Goal: Task Accomplishment & Management: Manage account settings

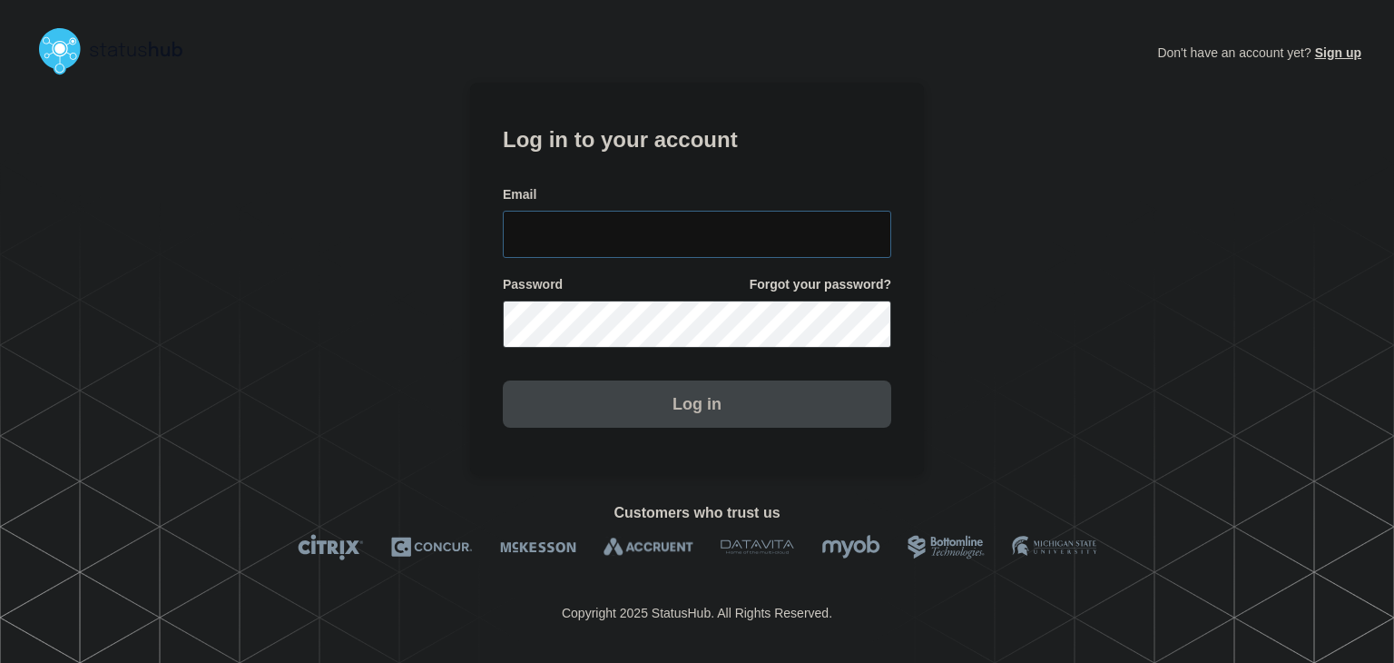
type input "amanda.mckeehan@conexon.us"
drag, startPoint x: 648, startPoint y: 412, endPoint x: 265, endPoint y: 6, distance: 558.0
click at [648, 412] on button "Log in" at bounding box center [697, 403] width 389 height 47
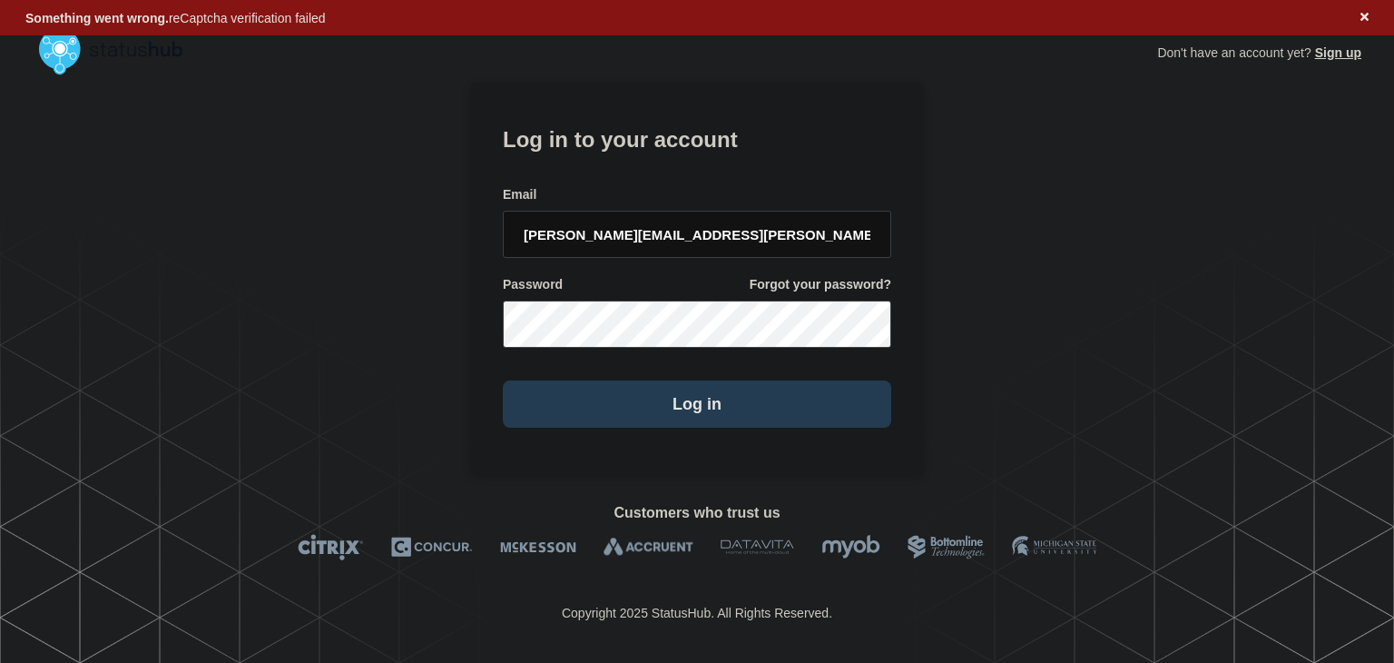
click at [600, 417] on button "Log in" at bounding box center [697, 403] width 389 height 47
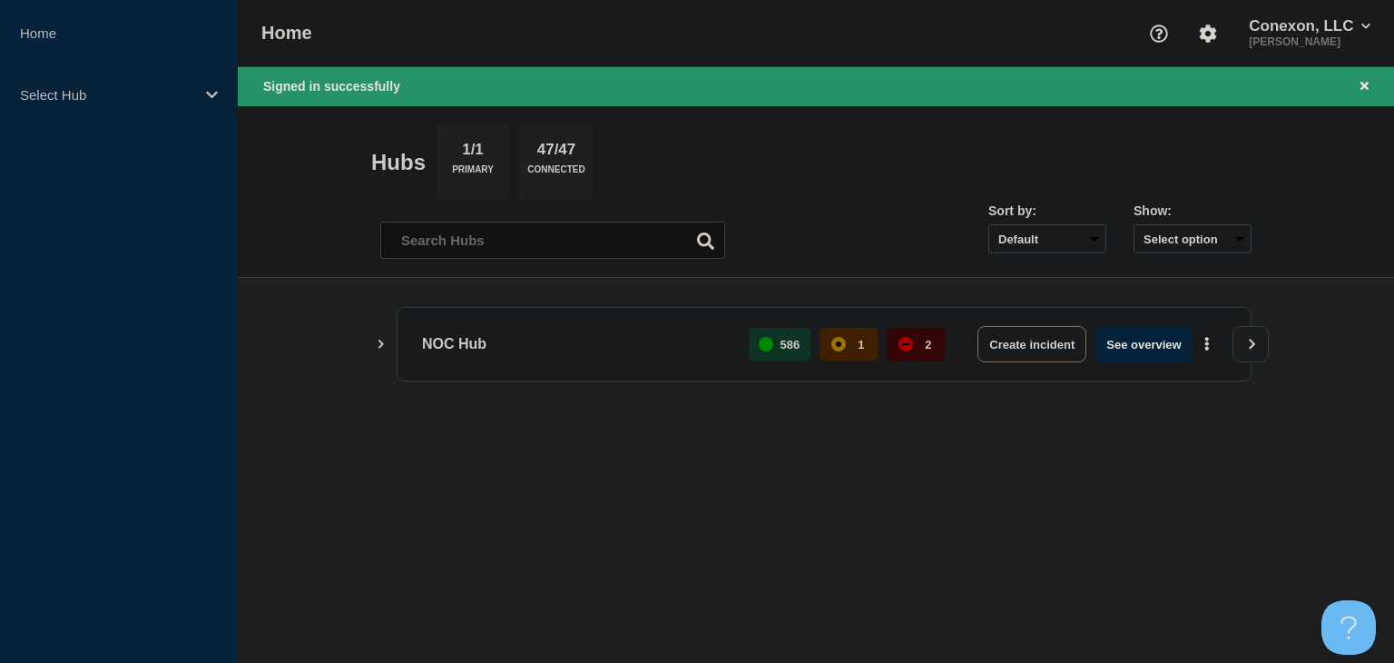
click at [64, 93] on p "Select Hub" at bounding box center [107, 94] width 174 height 15
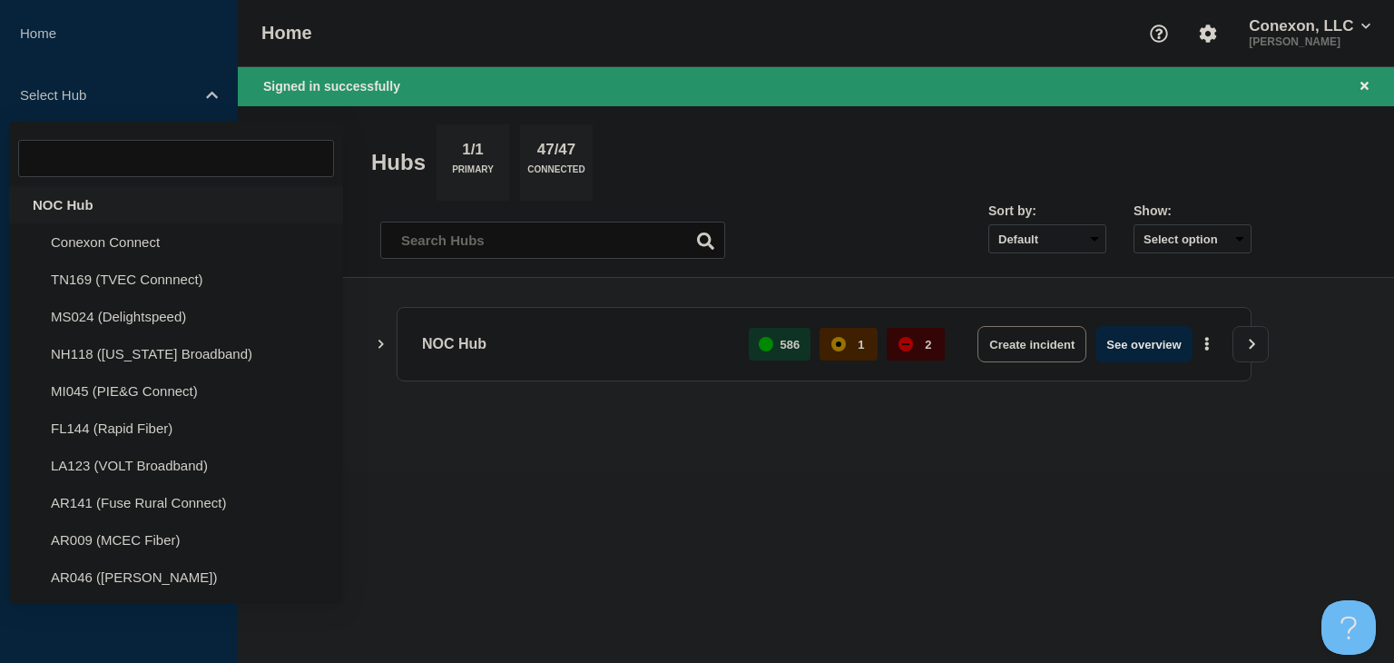
click at [74, 208] on div "NOC Hub" at bounding box center [176, 204] width 334 height 37
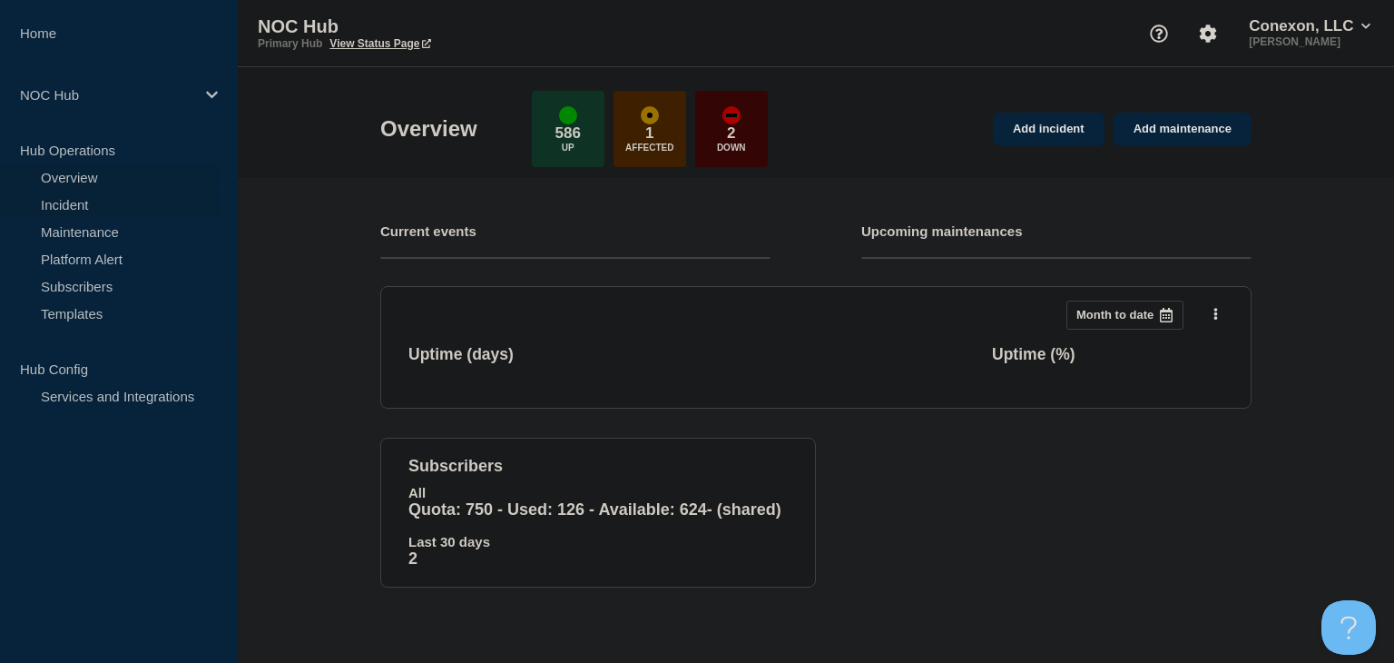
click at [94, 208] on link "Incident" at bounding box center [110, 204] width 220 height 27
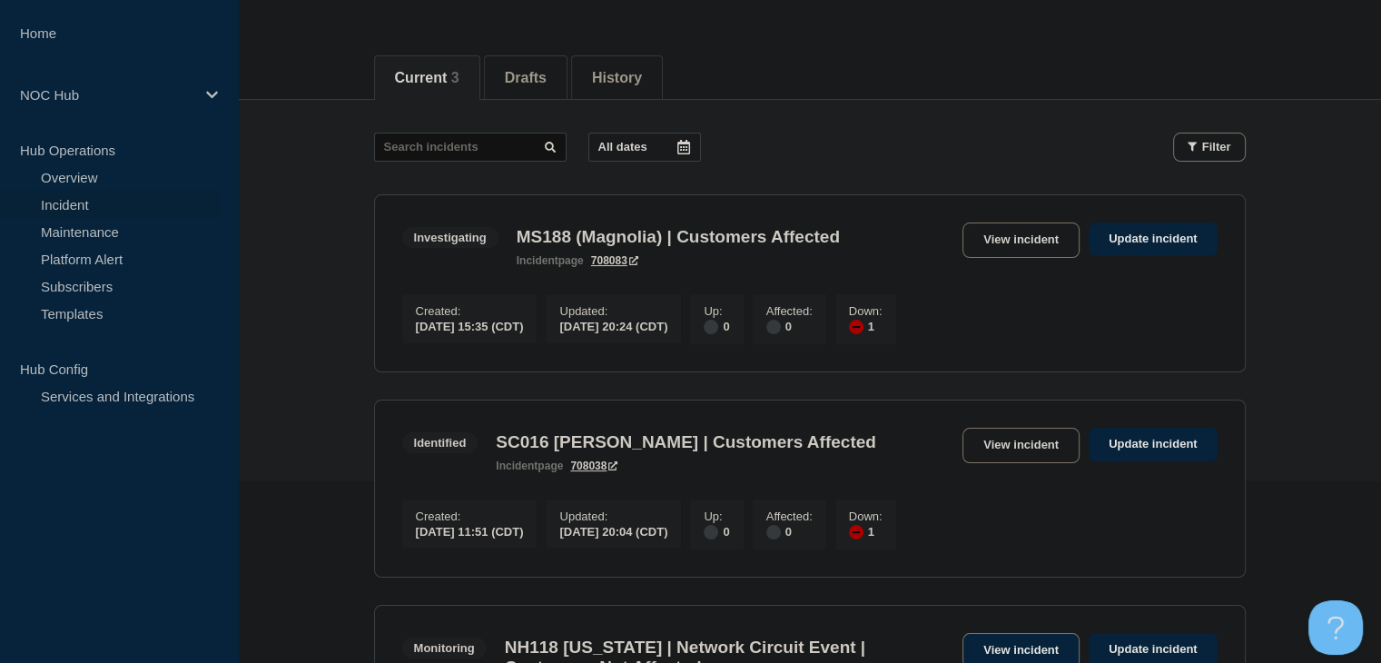
scroll to position [39, 0]
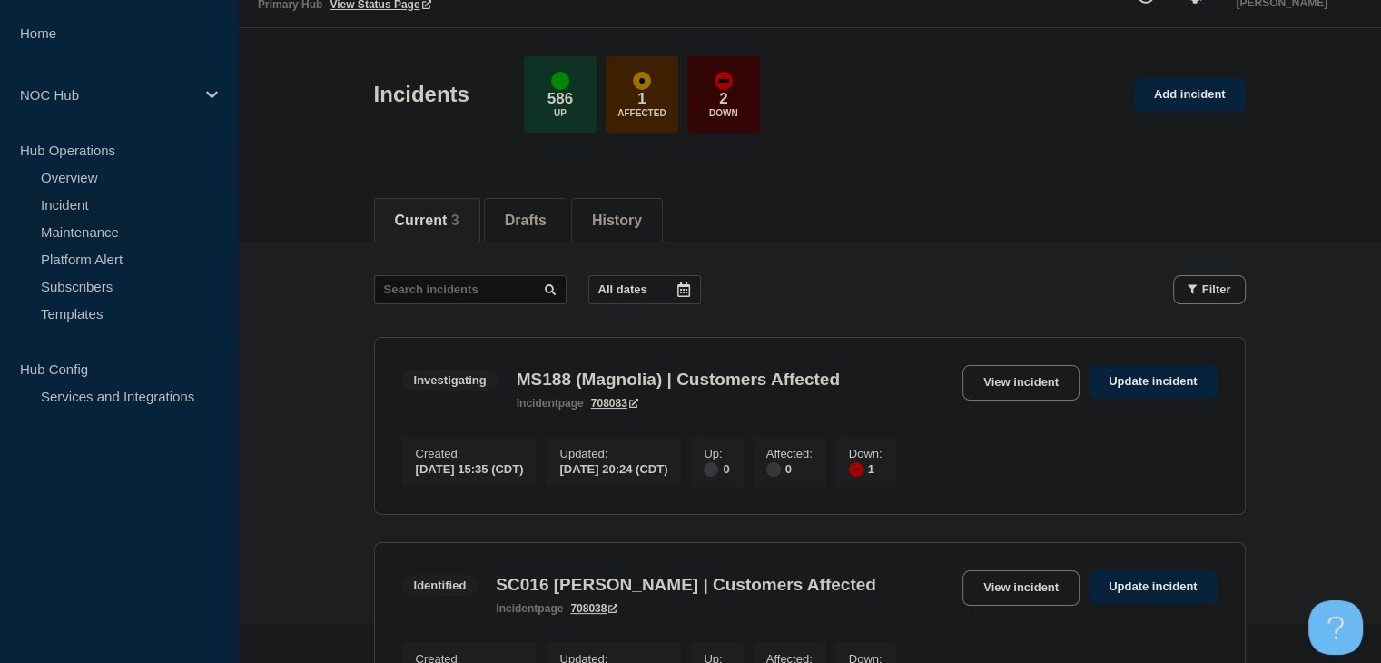
click at [98, 231] on link "Maintenance" at bounding box center [110, 231] width 220 height 27
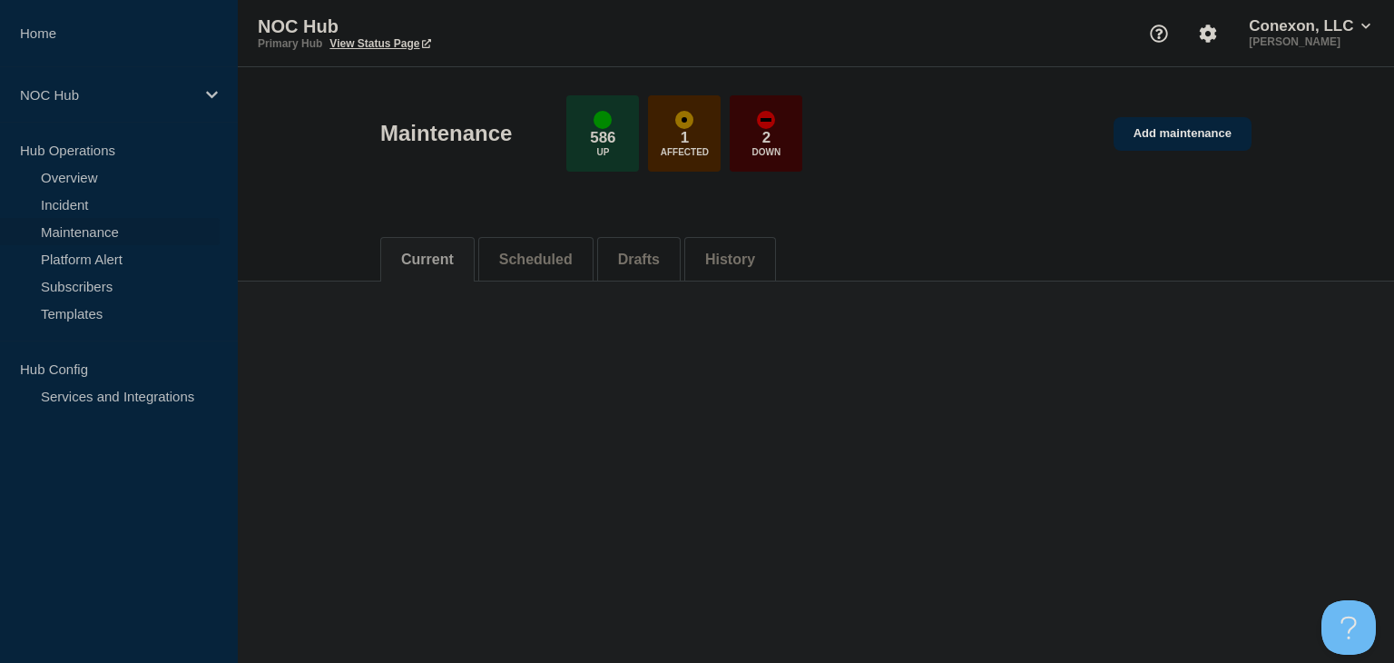
click at [551, 262] on button "Scheduled" at bounding box center [536, 259] width 74 height 16
click at [542, 255] on button "Scheduled" at bounding box center [536, 259] width 74 height 16
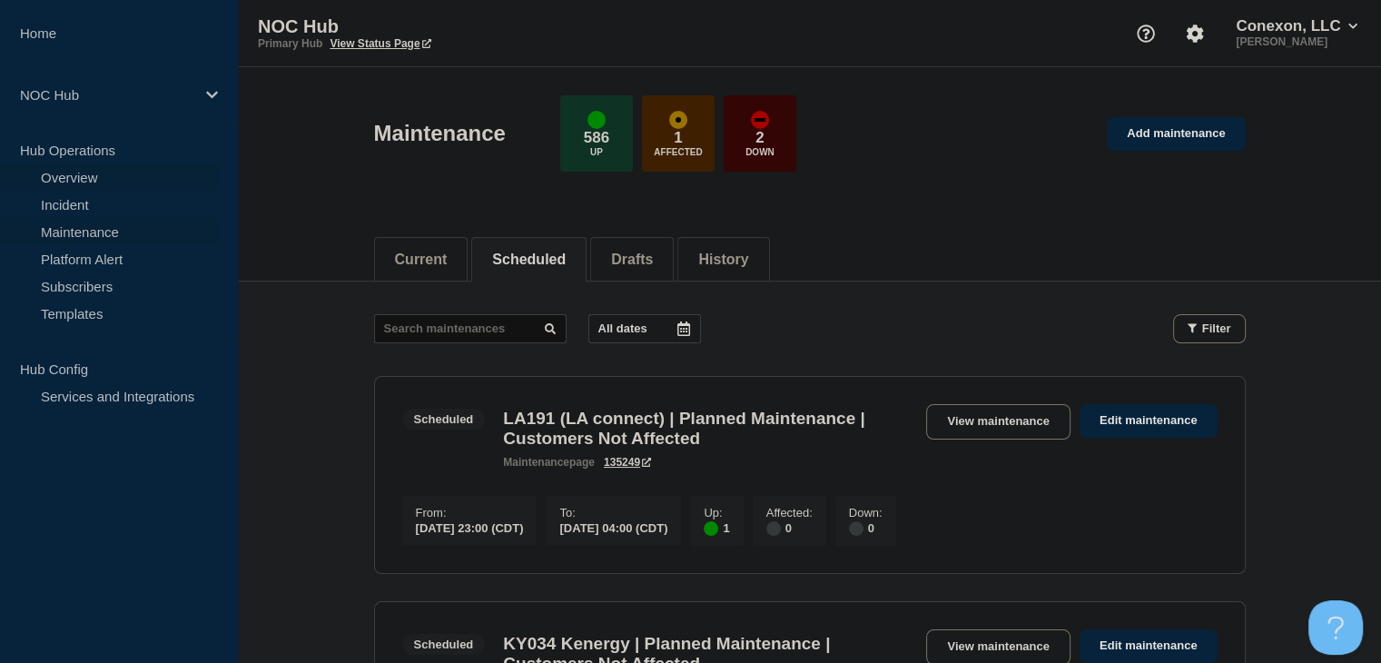
click at [97, 178] on link "Overview" at bounding box center [110, 176] width 220 height 27
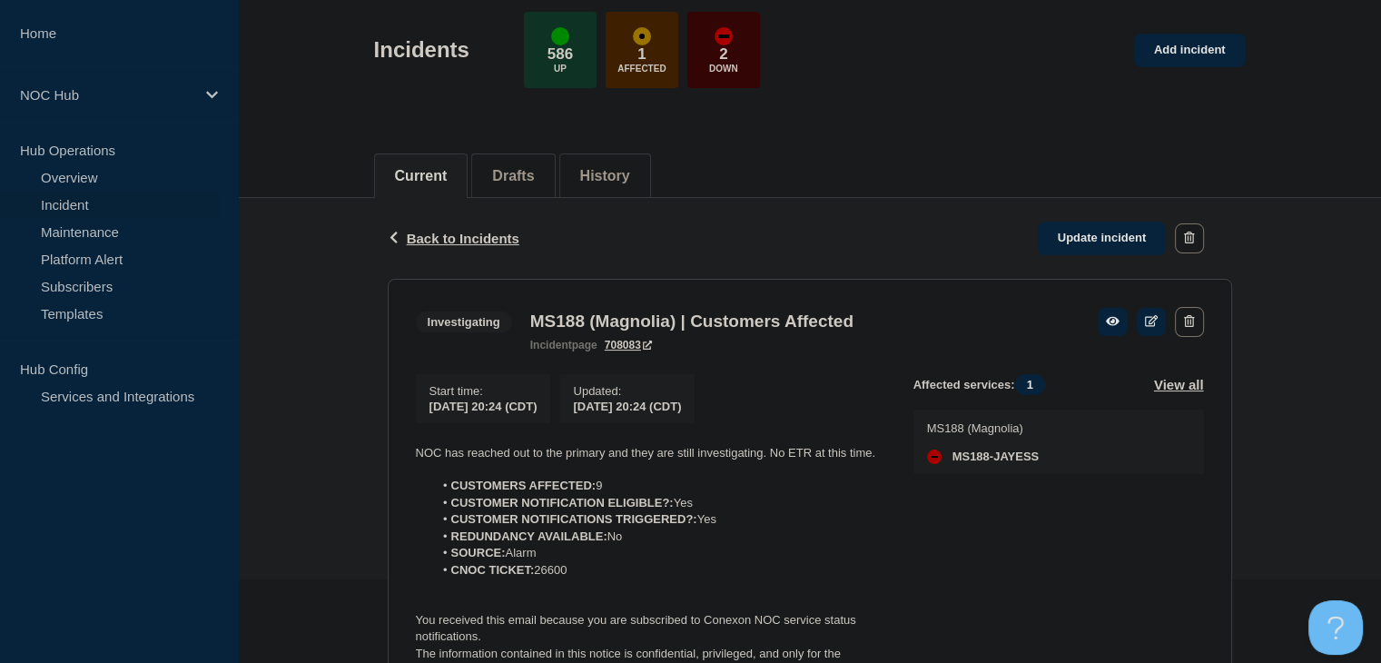
scroll to position [182, 0]
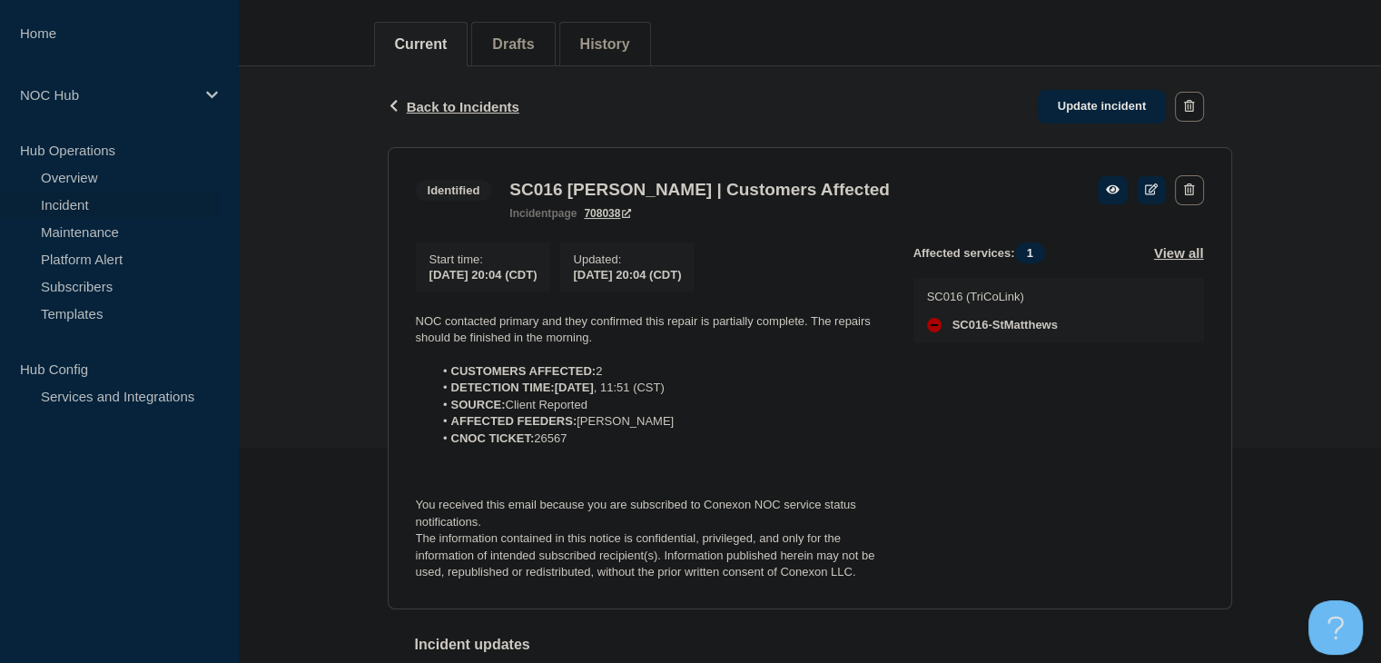
scroll to position [180, 0]
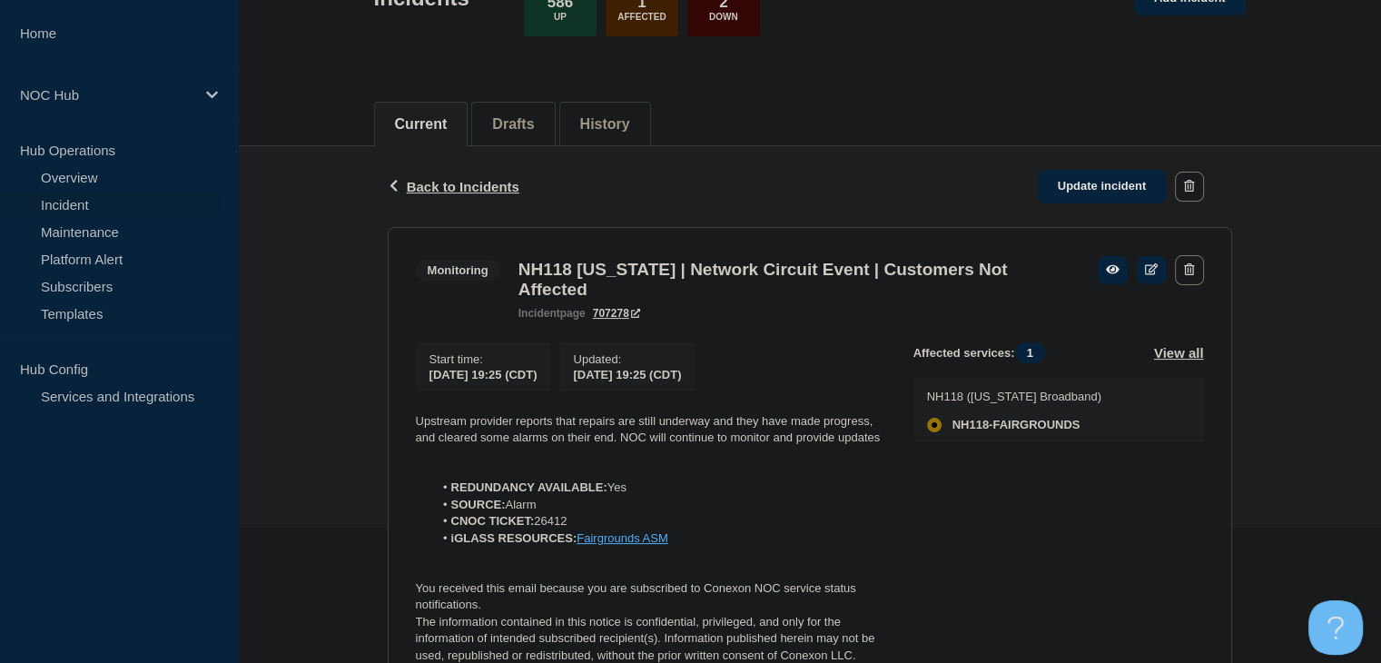
scroll to position [272, 0]
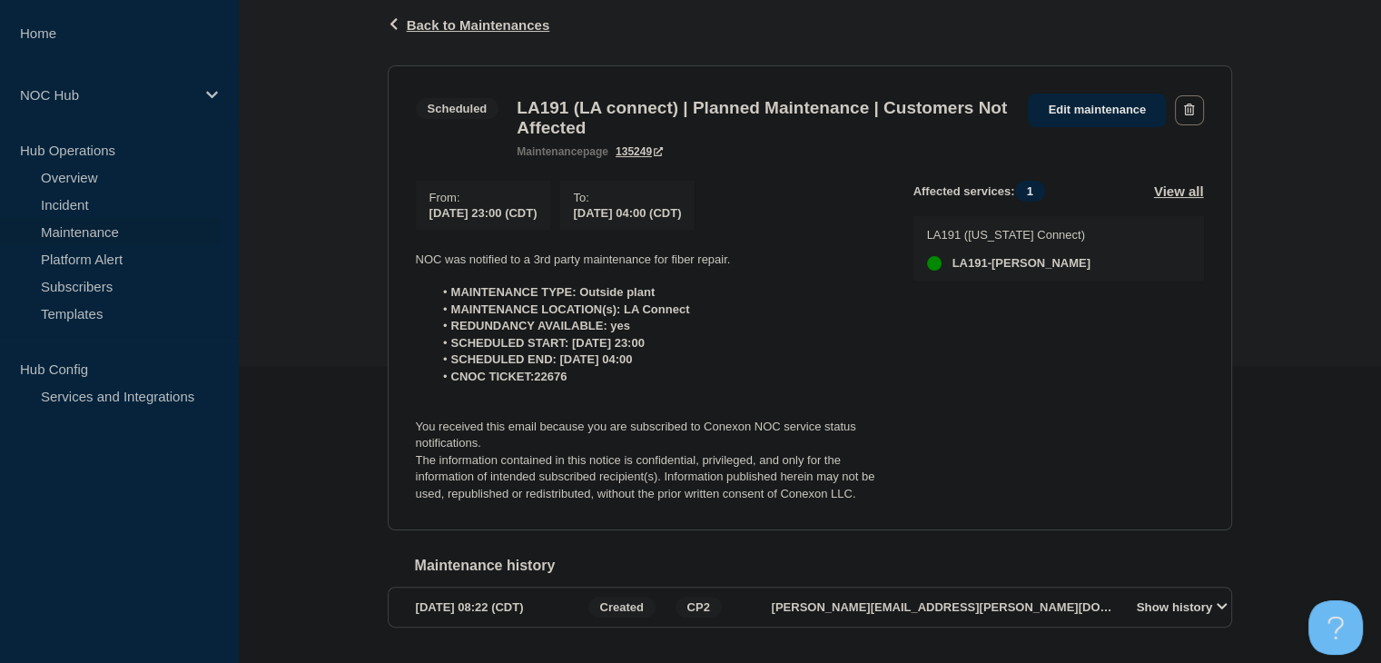
scroll to position [269, 0]
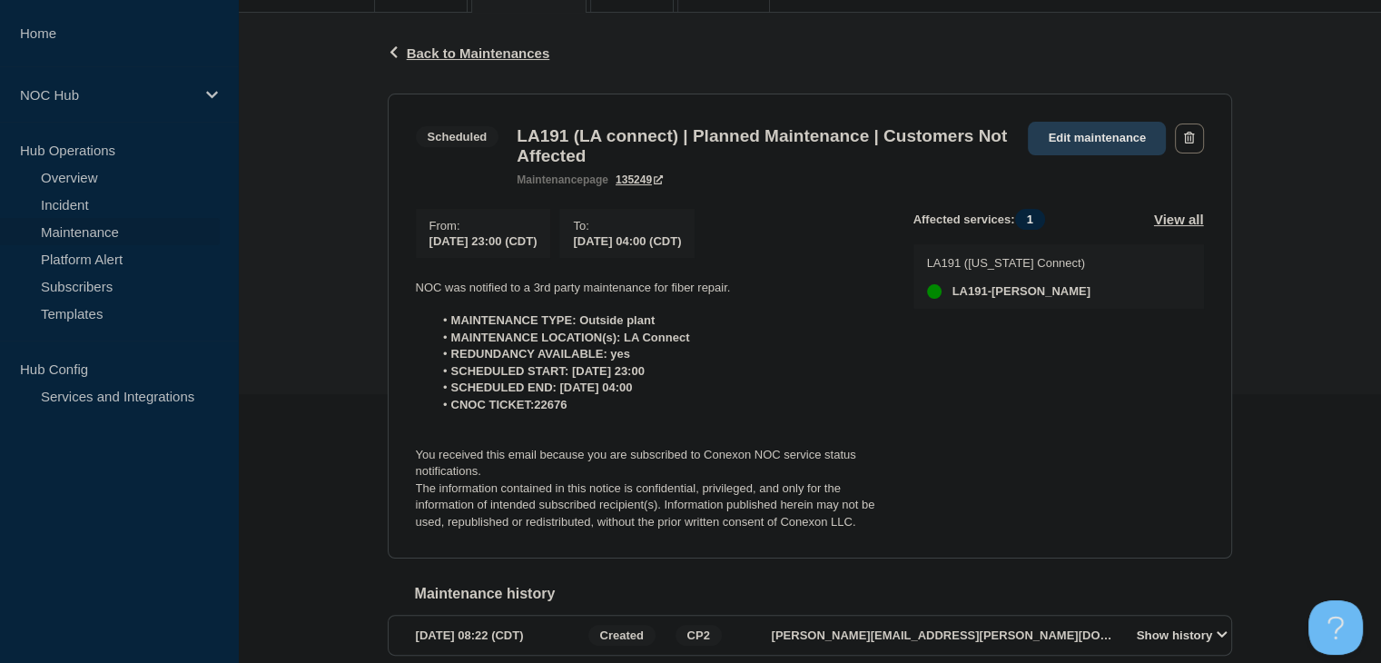
click at [1097, 152] on link "Edit maintenance" at bounding box center [1097, 139] width 138 height 34
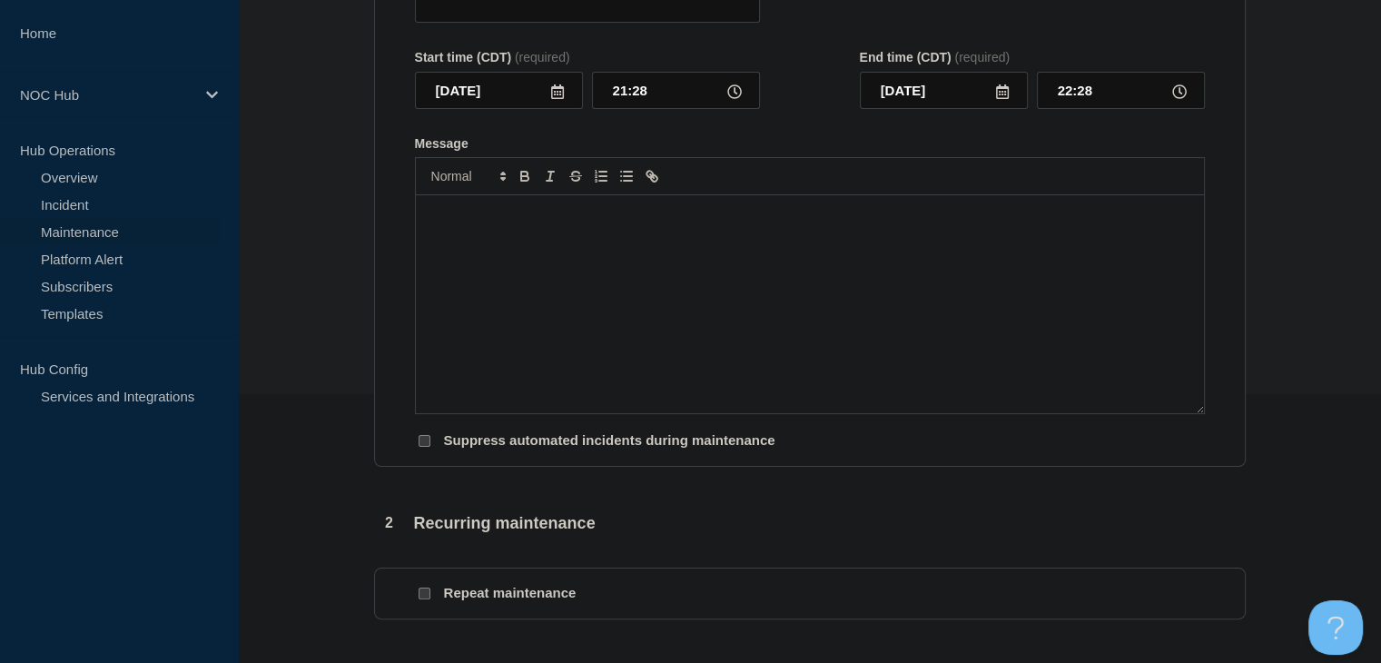
type input "LA191 (LA connect) | Planned Maintenance | Customers Not Affected"
type input "23:00"
type input "2025-09-05"
type input "04:00"
checkbox input "false"
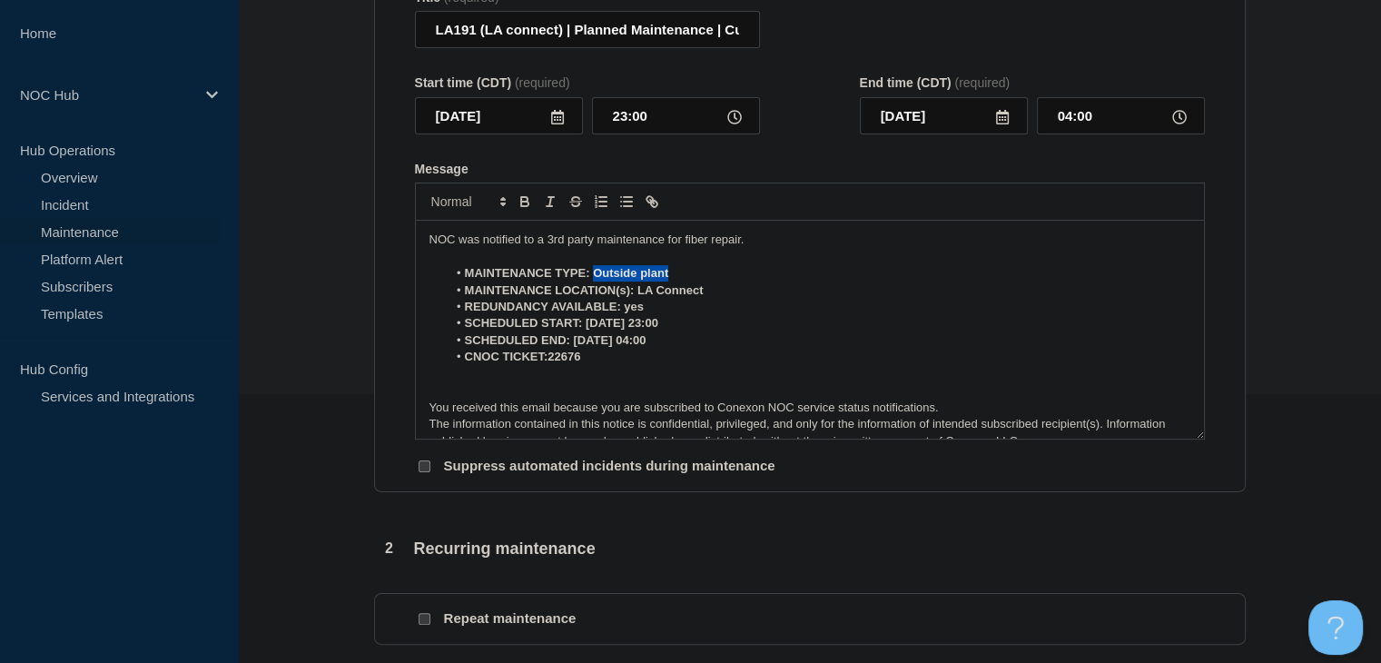
drag, startPoint x: 674, startPoint y: 283, endPoint x: 592, endPoint y: 284, distance: 81.7
click at [592, 281] on li "MAINTENANCE TYPE: Outside plant" at bounding box center [818, 273] width 743 height 16
click at [527, 208] on icon "Toggle bold text" at bounding box center [525, 201] width 16 height 16
click at [707, 299] on li "MAINTENANCE LOCATION(s): LA Connect" at bounding box center [818, 290] width 743 height 16
click at [636, 297] on strong "MAINTENANCE LOCATION(s): LA Connect" at bounding box center [584, 290] width 239 height 14
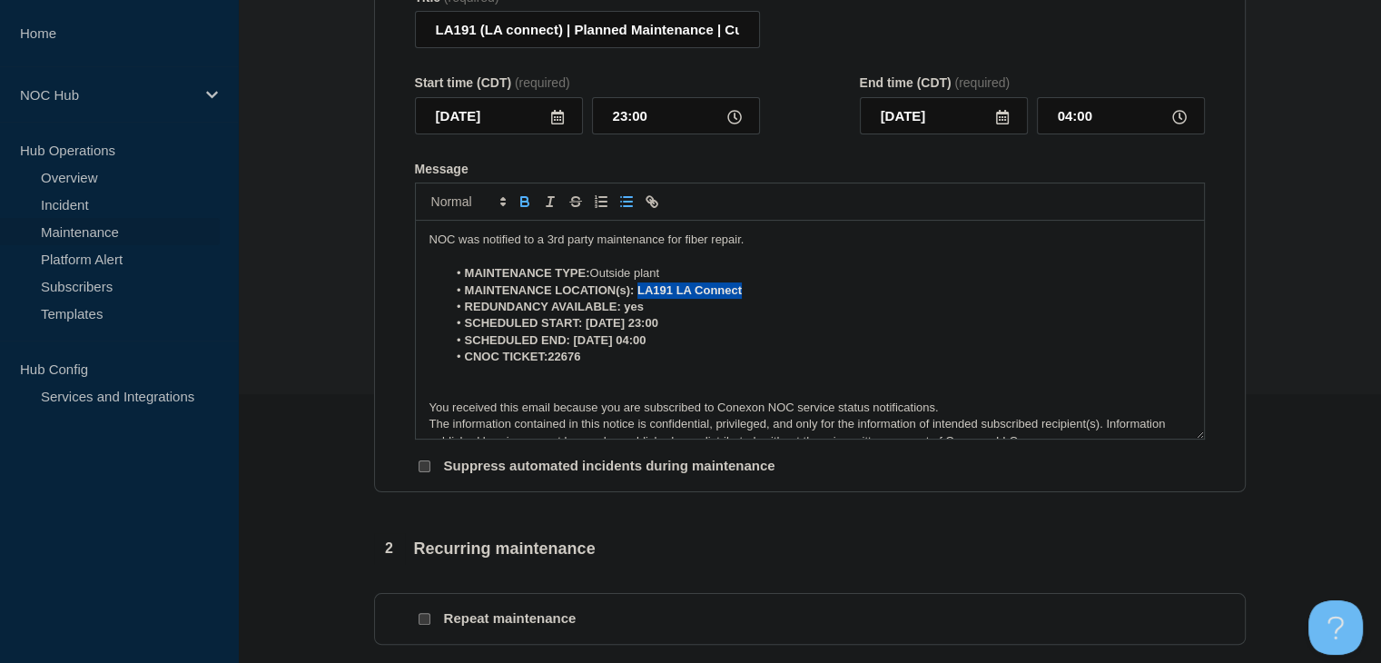
drag, startPoint x: 753, startPoint y: 303, endPoint x: 637, endPoint y: 305, distance: 115.3
click at [637, 299] on li "MAINTENANCE LOCATION(s): LA191 LA Connect" at bounding box center [818, 290] width 743 height 16
click at [527, 206] on icon "Toggle bold text" at bounding box center [524, 204] width 7 height 5
click at [632, 313] on strong "REDUNDANCY AVAILABLE: yes" at bounding box center [554, 307] width 179 height 14
click at [616, 330] on strong "SCHEDULED START: 9/4/25 23:00" at bounding box center [561, 323] width 193 height 14
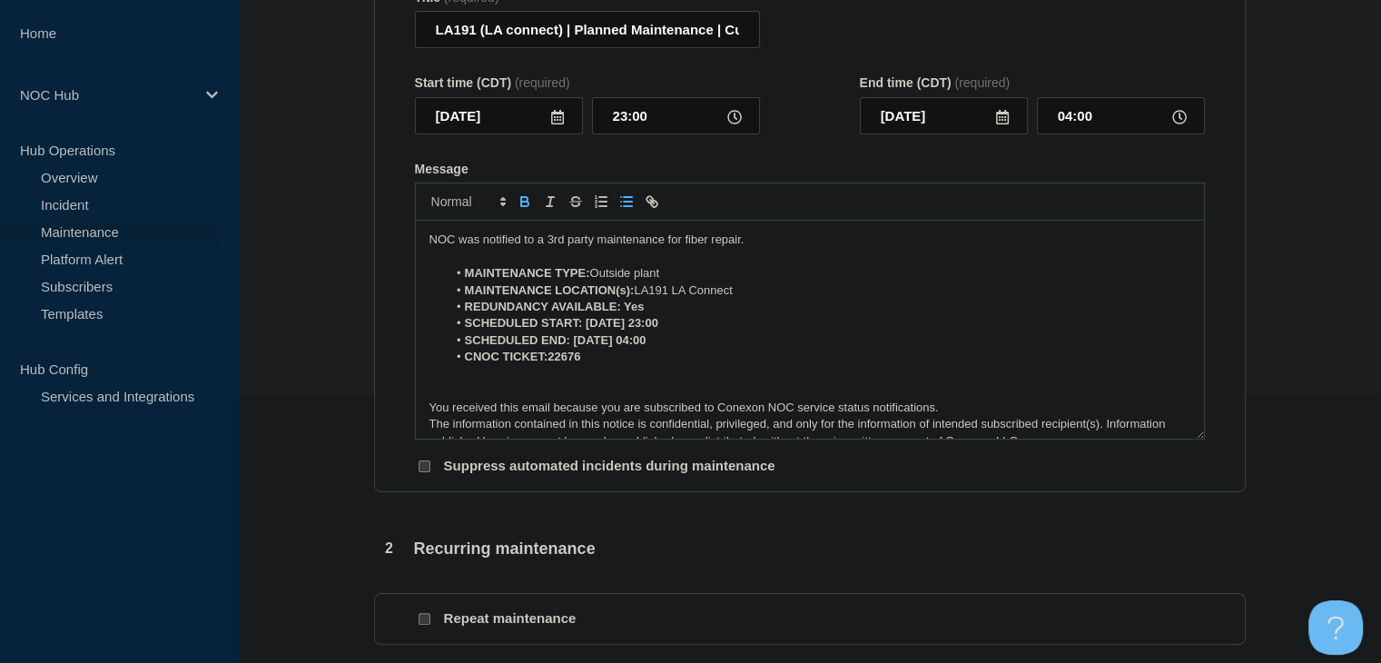
click at [694, 315] on li "REDUNDANCY AVAILABLE: Yes" at bounding box center [818, 307] width 743 height 16
click at [684, 331] on li "SCHEDULED START: 9/4/25, 23:00" at bounding box center [818, 323] width 743 height 16
click at [606, 347] on strong "SCHEDULED END: 9/5/25 04:00" at bounding box center [556, 340] width 182 height 14
click at [659, 349] on li "SCHEDULED END: 9/5/25, 04:00" at bounding box center [818, 340] width 743 height 16
drag, startPoint x: 655, startPoint y: 356, endPoint x: 573, endPoint y: 353, distance: 82.7
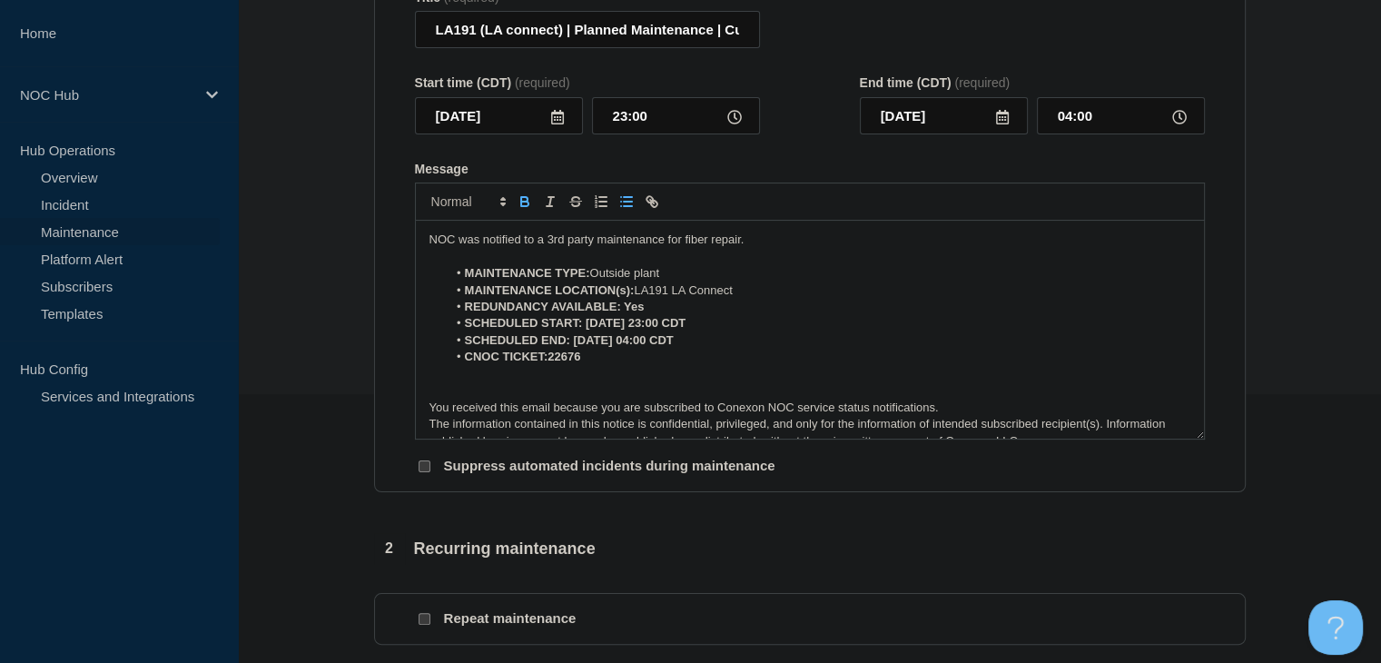
click at [573, 349] on li "SCHEDULED END: 9/5/25, 04:00 CDT" at bounding box center [818, 340] width 743 height 16
click at [527, 202] on icon "Toggle bold text" at bounding box center [524, 199] width 6 height 5
drag, startPoint x: 693, startPoint y: 330, endPoint x: 585, endPoint y: 331, distance: 108.0
click at [585, 331] on li "SCHEDULED START: 9/4/25, 23:00 CDT" at bounding box center [818, 323] width 743 height 16
click at [522, 210] on icon "Toggle bold text" at bounding box center [525, 201] width 16 height 16
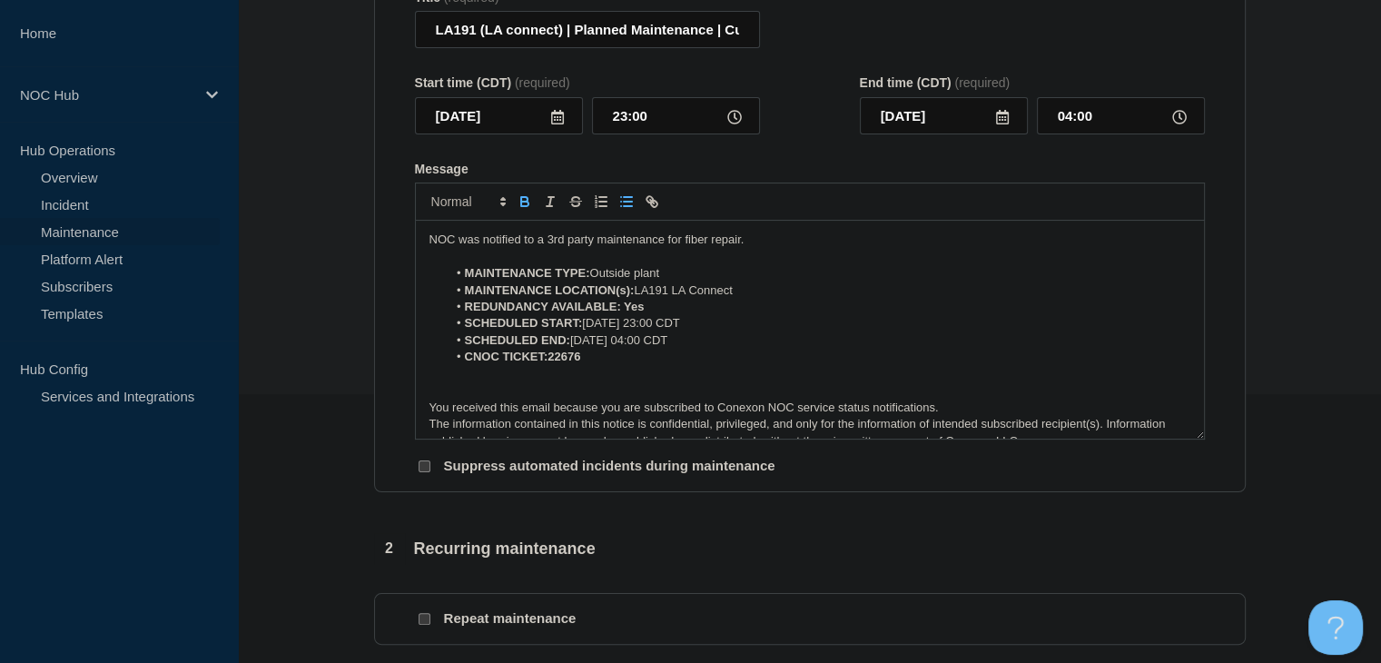
click at [523, 210] on icon "Toggle bold text" at bounding box center [525, 201] width 16 height 16
drag, startPoint x: 650, startPoint y: 316, endPoint x: 625, endPoint y: 316, distance: 24.5
click at [625, 315] on li "REDUNDANCY AVAILABLE: Yes" at bounding box center [818, 307] width 743 height 16
click at [522, 202] on icon "Toggle bold text" at bounding box center [524, 199] width 6 height 5
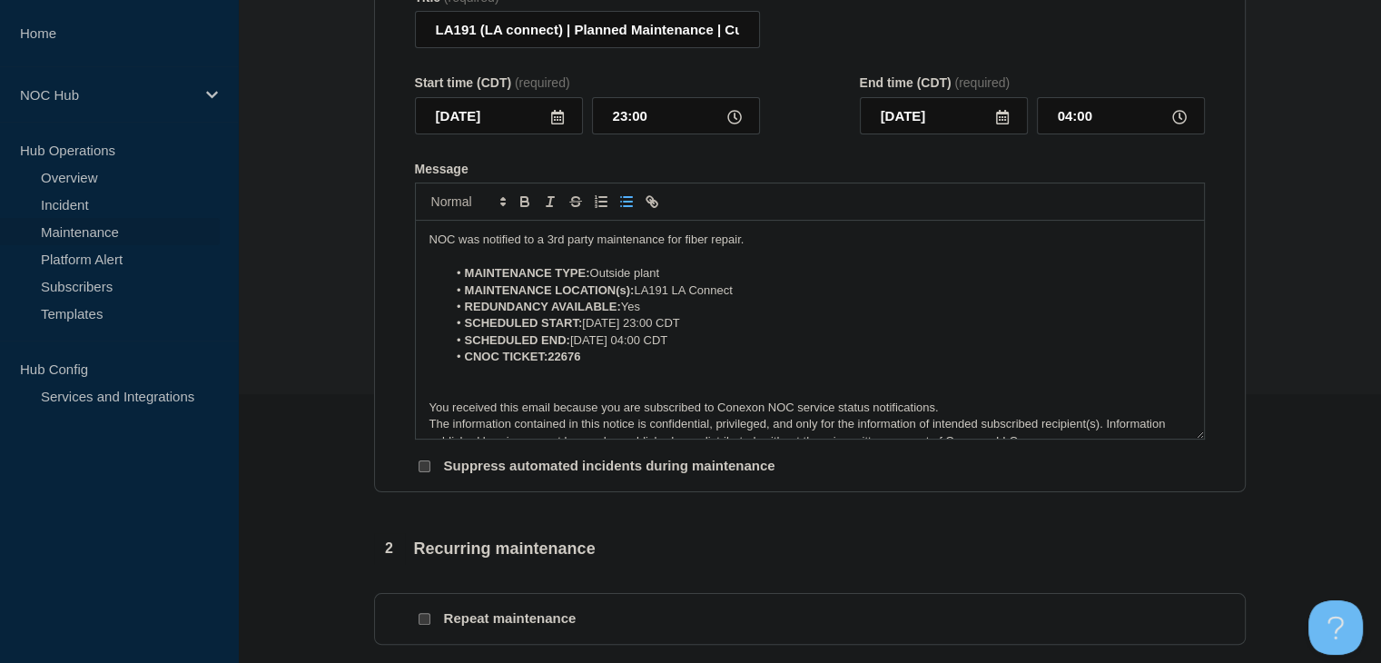
click at [546, 363] on strong "CNOC TICKET:22676" at bounding box center [523, 356] width 116 height 14
drag, startPoint x: 589, startPoint y: 369, endPoint x: 548, endPoint y: 369, distance: 40.8
click at [548, 365] on li "CNOC TICKET: 22676" at bounding box center [818, 357] width 743 height 16
click at [517, 210] on icon "Toggle bold text" at bounding box center [525, 201] width 16 height 16
click at [565, 328] on strong "SCHEDULED START:" at bounding box center [524, 323] width 118 height 14
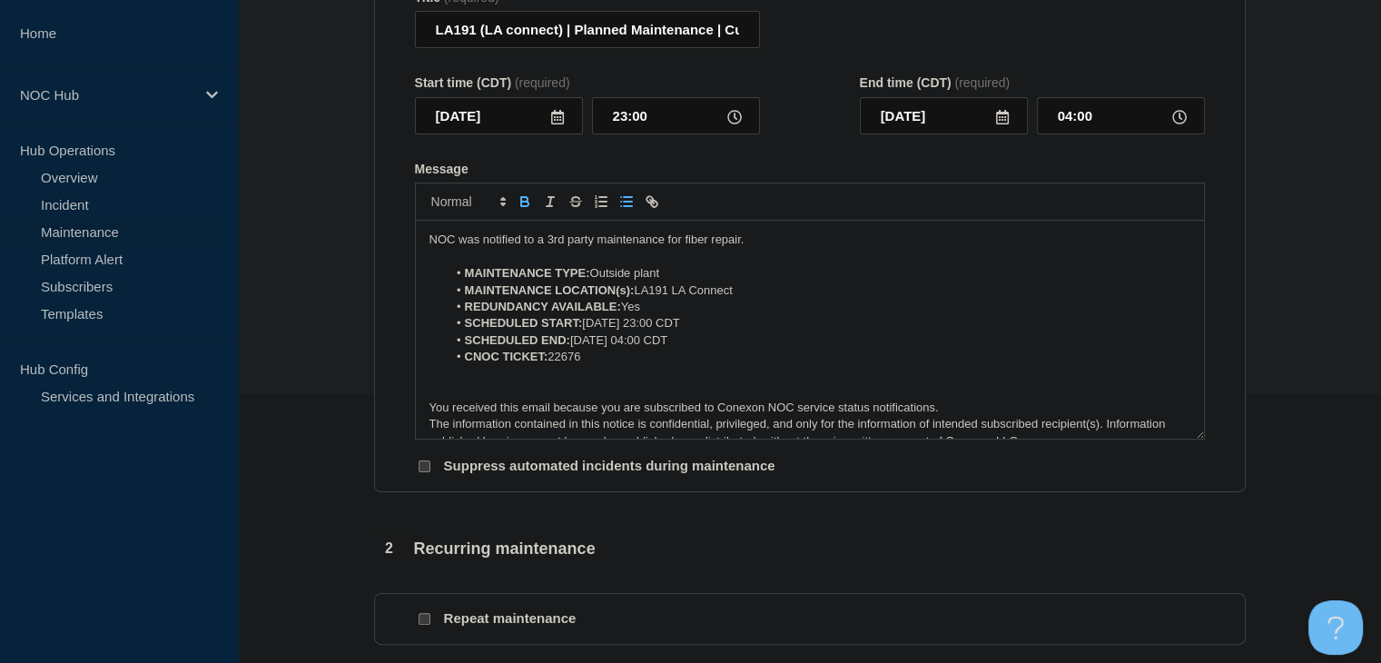
click at [741, 248] on p "NOC was notified to a 3rd party maintenance for fiber repair." at bounding box center [809, 239] width 761 height 16
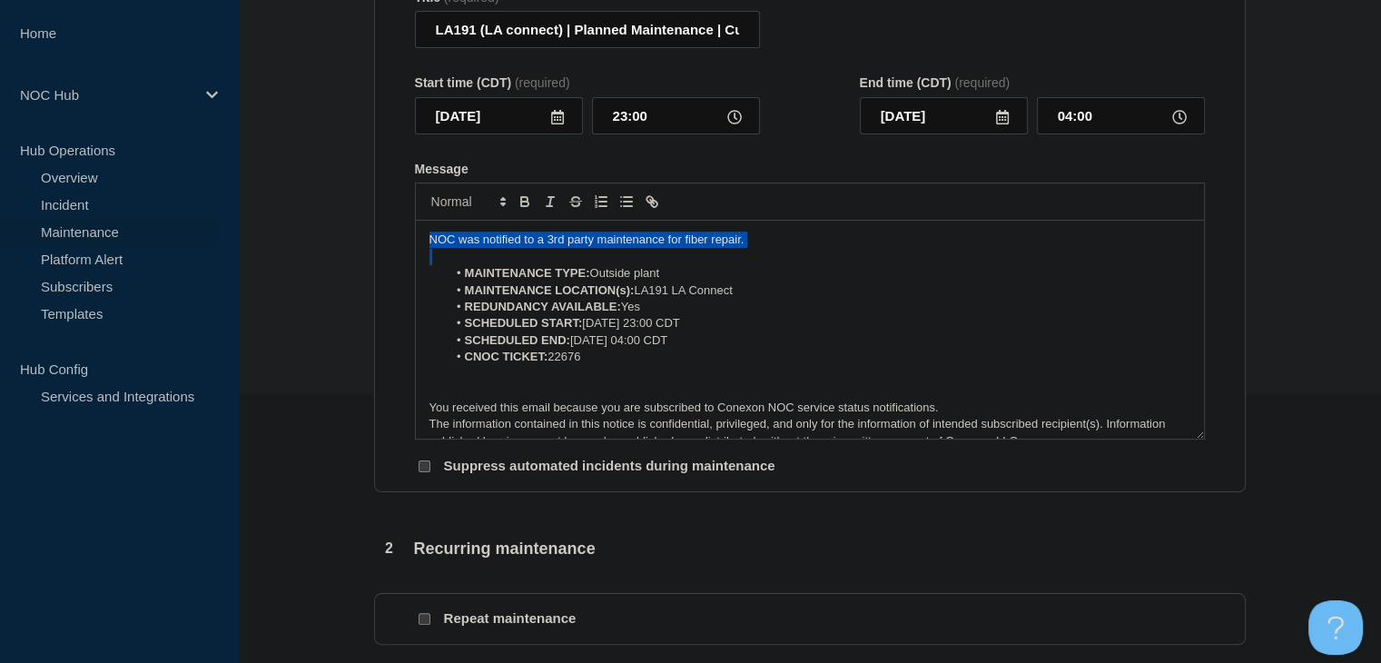
click at [741, 248] on p "NOC was notified to a 3rd party maintenance for fiber repair." at bounding box center [809, 239] width 761 height 16
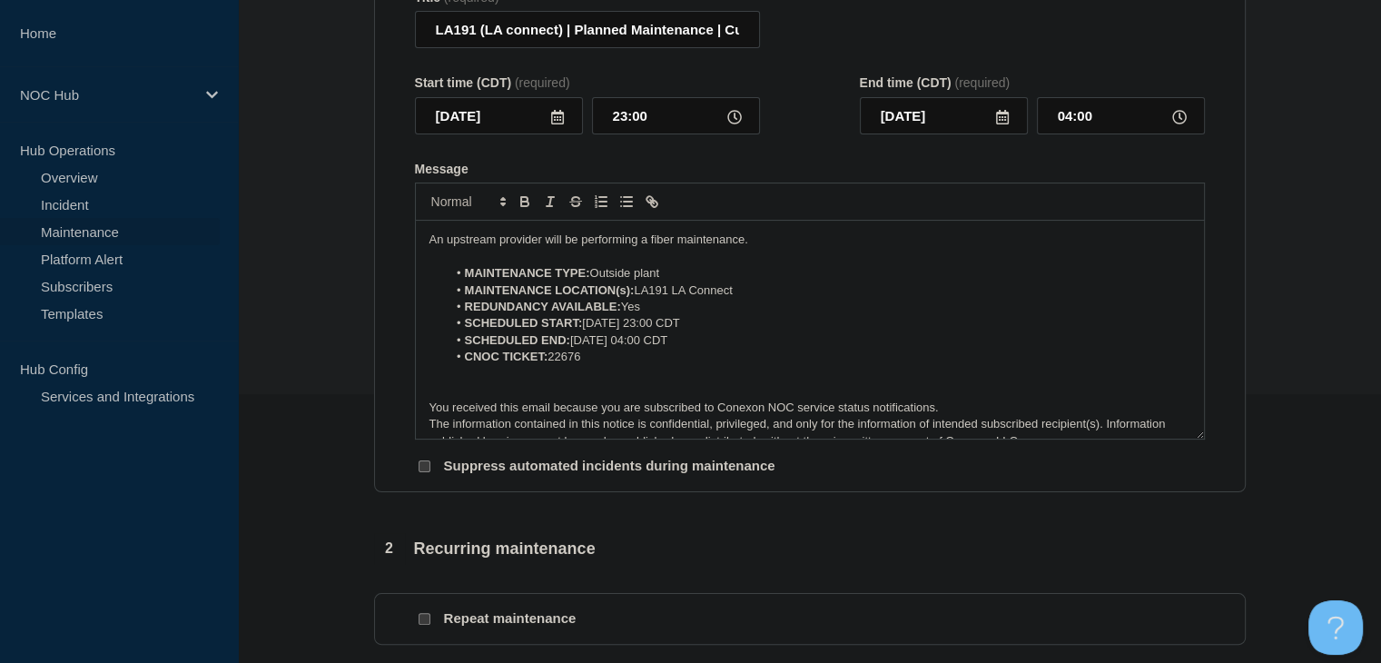
click at [803, 265] on p "Message" at bounding box center [809, 257] width 761 height 16
drag, startPoint x: 717, startPoint y: 30, endPoint x: 828, endPoint y: 31, distance: 110.8
click at [848, 30] on div "Title (required) LA191 (LA connect) | Planned Maintenance | Customers Not Affec…" at bounding box center [810, 19] width 790 height 59
click at [733, 34] on input "LA191 (LA connect) | Planned Maintenance | Customers Not Affected" at bounding box center [587, 29] width 345 height 37
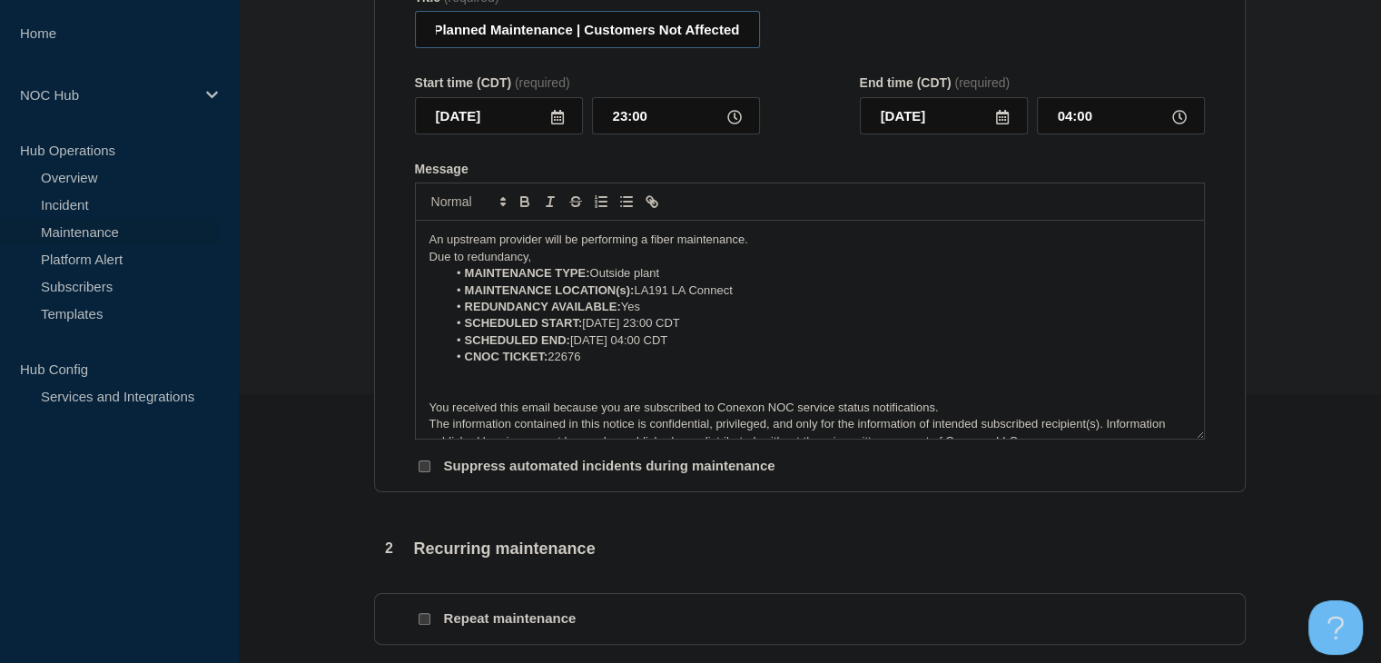
click at [683, 41] on input "LA191 (LA connect) | Planned Maintenance | Customers Not Affected" at bounding box center [587, 29] width 345 height 37
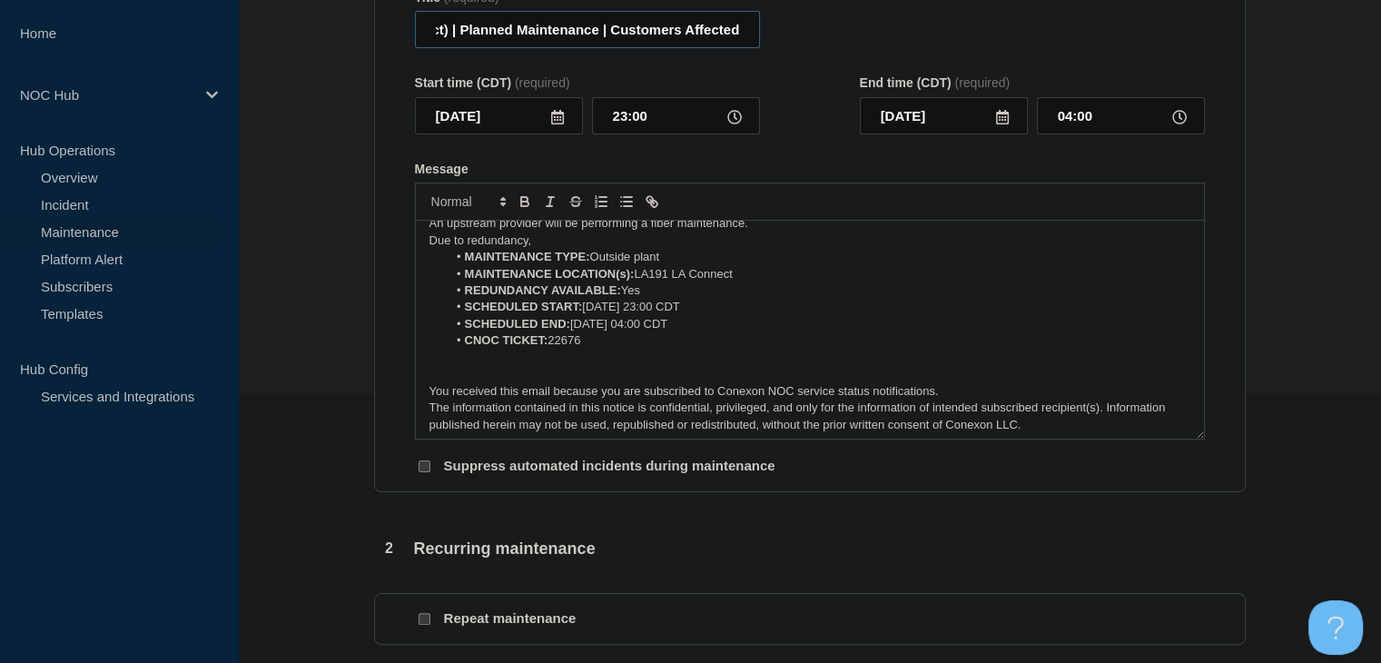
scroll to position [22, 0]
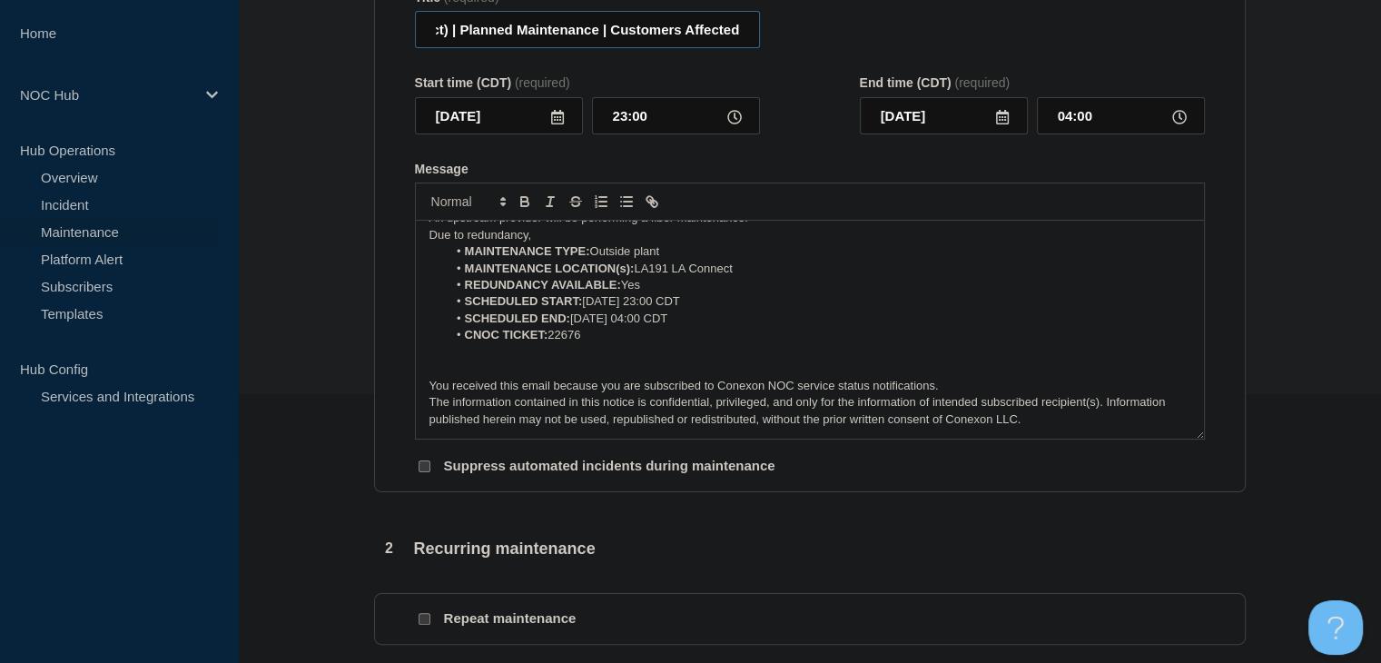
type input "LA191 (LA connect) | Planned Maintenance | Customers Affected"
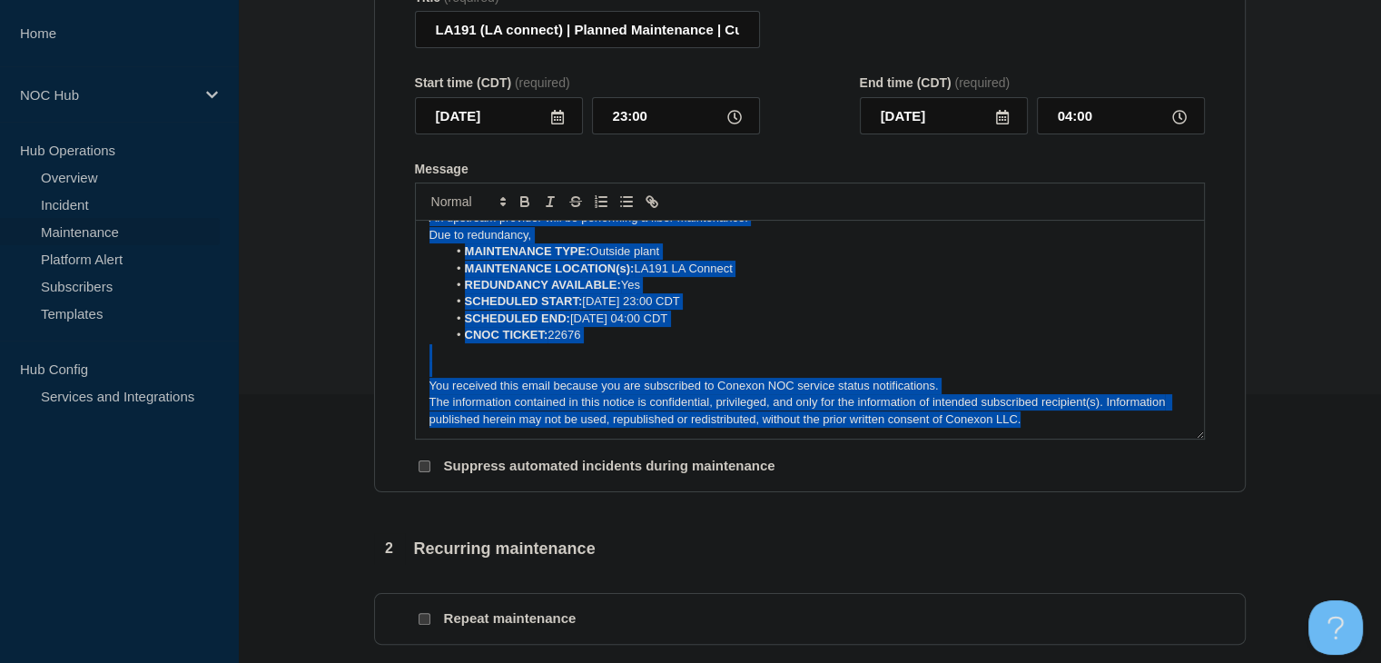
scroll to position [0, 0]
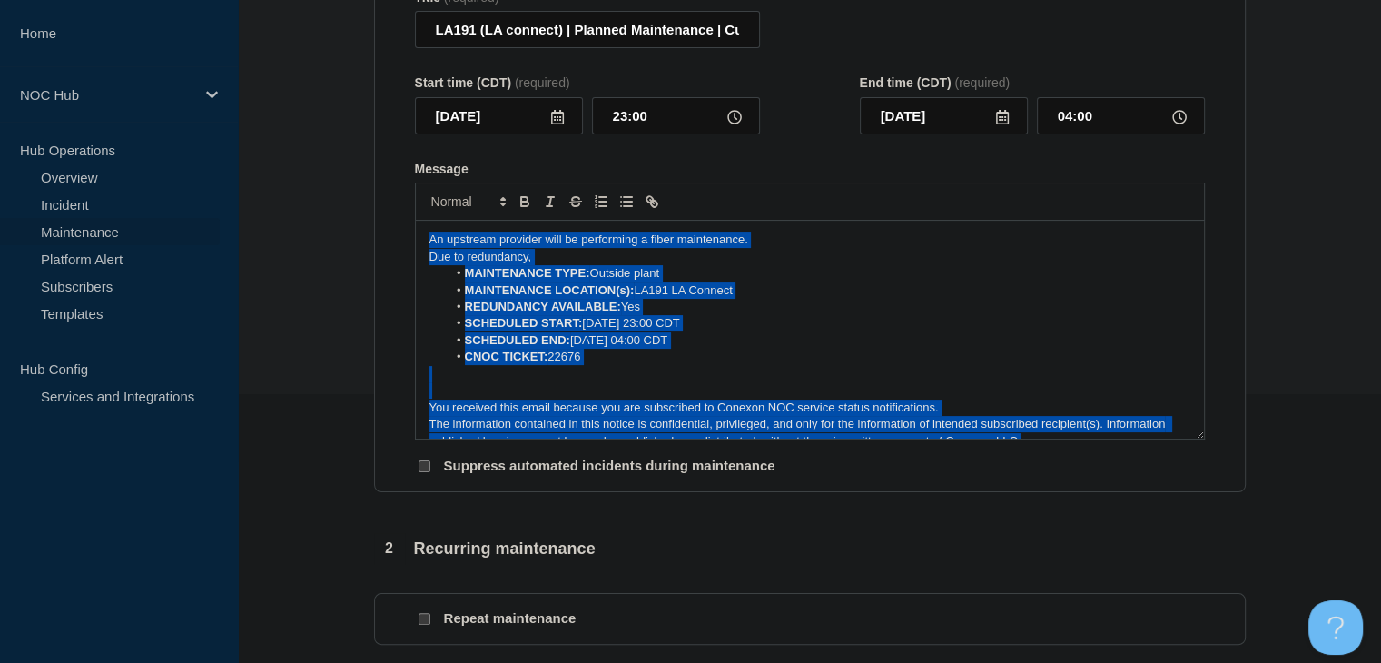
drag, startPoint x: 1032, startPoint y: 430, endPoint x: 279, endPoint y: 204, distance: 786.6
click at [279, 204] on section "1 Provide details Title (required) LA191 (LA connect) | Planned Maintenance | C…" at bounding box center [809, 590] width 1143 height 1355
drag, startPoint x: 441, startPoint y: 255, endPoint x: 426, endPoint y: 312, distance: 59.2
click at [426, 312] on div "An upstream provider will be performing a fiber maintenance. Due to redundancy,…" at bounding box center [810, 330] width 788 height 218
click at [593, 262] on p "Due to redundancy," at bounding box center [809, 257] width 761 height 16
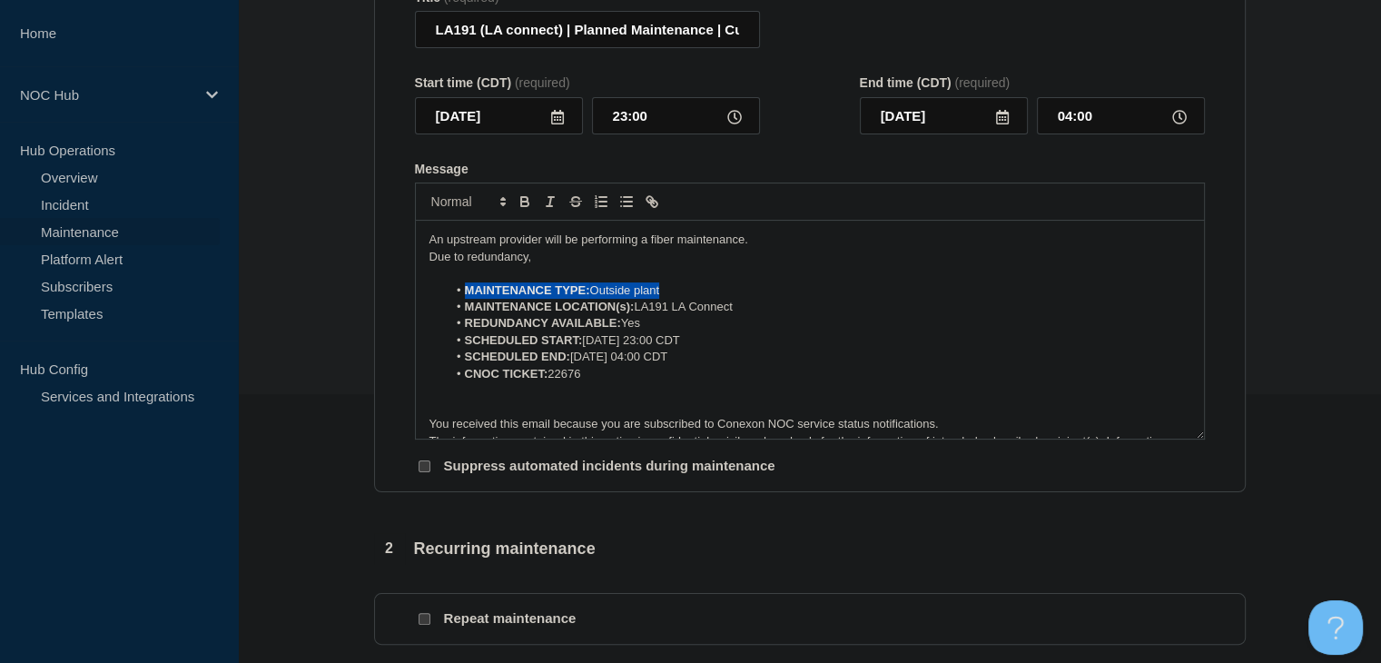
drag, startPoint x: 666, startPoint y: 295, endPoint x: 466, endPoint y: 306, distance: 200.9
click at [466, 299] on li "MAINTENANCE TYPE: Outside plant" at bounding box center [818, 290] width 743 height 16
copy li "MAINTENANCE TYPE: Outside plant"
click at [467, 293] on li "MAINTENANCE TYPE: Outside plant" at bounding box center [818, 290] width 743 height 16
click at [467, 281] on p "Message" at bounding box center [809, 273] width 761 height 16
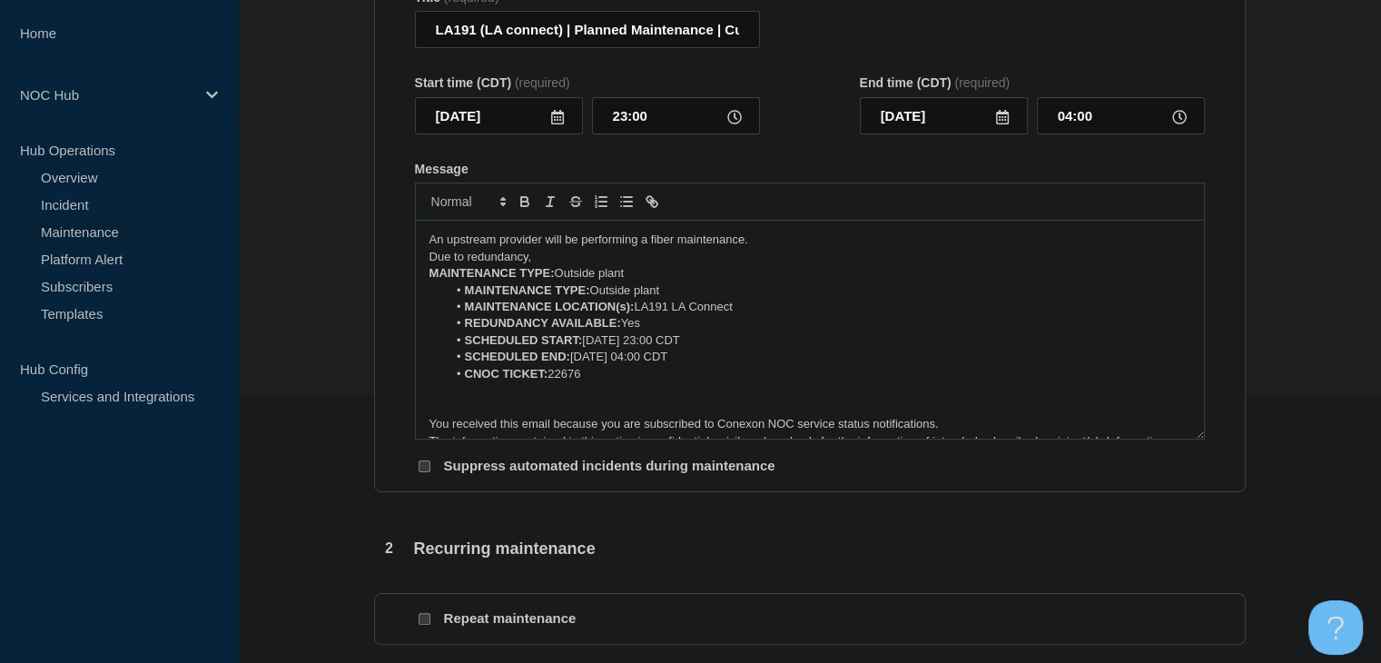
click at [429, 280] on strong "MAINTENANCE TYPE:" at bounding box center [491, 273] width 125 height 14
click at [618, 210] on icon "Toggle bulleted list" at bounding box center [626, 201] width 16 height 16
click at [576, 265] on p "Due to redundancy," at bounding box center [809, 257] width 761 height 16
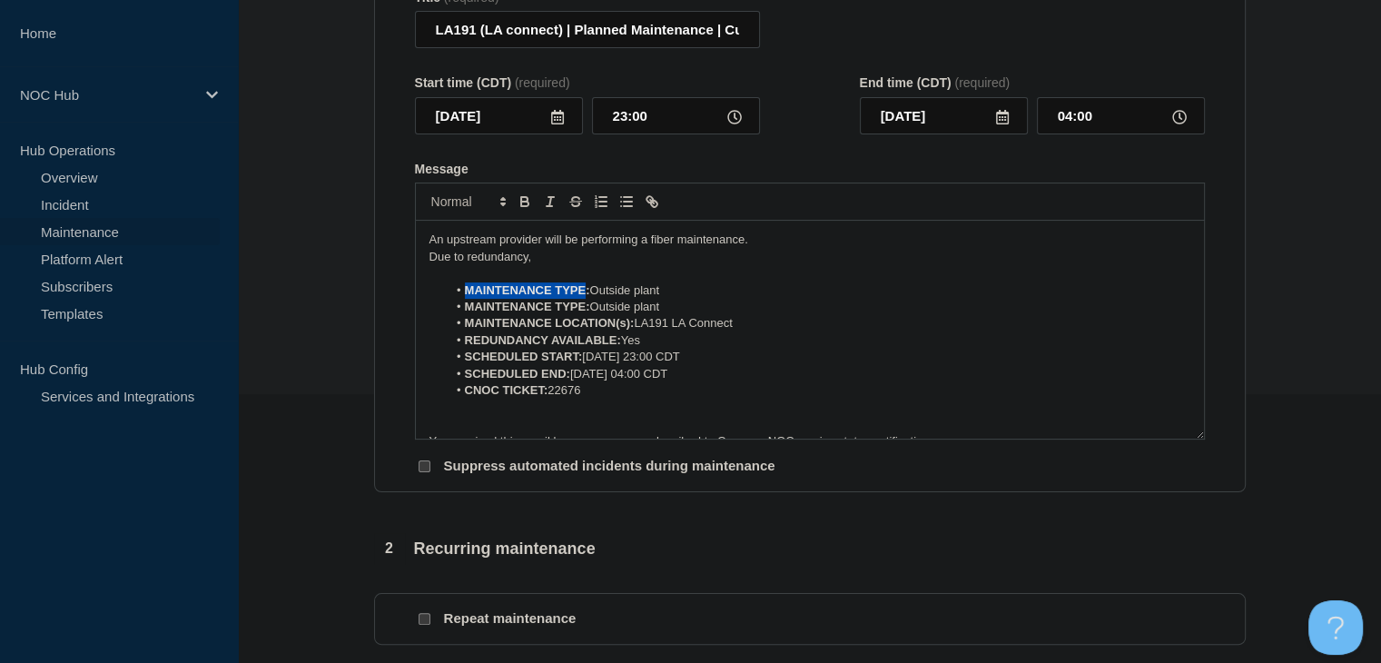
drag, startPoint x: 586, startPoint y: 297, endPoint x: 466, endPoint y: 299, distance: 119.8
click at [466, 297] on strong "MAINTENANCE TYPE:" at bounding box center [527, 290] width 125 height 14
drag, startPoint x: 766, startPoint y: 302, endPoint x: 684, endPoint y: 306, distance: 81.8
click at [686, 299] on li "NUMBER OF CUSTOMERS AFFECTED: Outside plant" at bounding box center [818, 290] width 743 height 16
drag, startPoint x: 718, startPoint y: 300, endPoint x: 681, endPoint y: 300, distance: 37.2
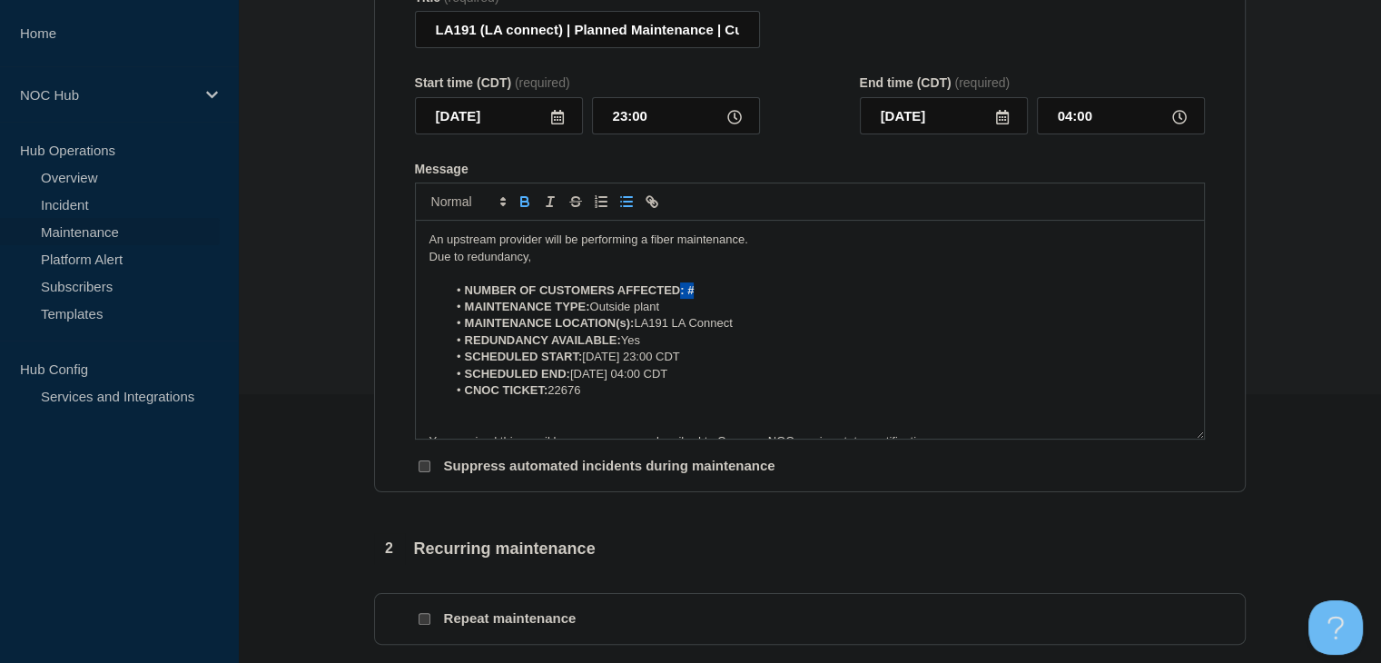
click at [681, 299] on li "NUMBER OF CUSTOMERS AFFECTED: #" at bounding box center [818, 290] width 743 height 16
click at [708, 299] on li "NUMBER OF CUSTOMERS AFFECTED: #" at bounding box center [818, 290] width 743 height 16
drag, startPoint x: 723, startPoint y: 300, endPoint x: 683, endPoint y: 302, distance: 40.0
click at [683, 299] on li "NUMBER OF CUSTOMERS AFFECTED: #" at bounding box center [818, 290] width 743 height 16
click at [530, 210] on icon "Toggle bold text" at bounding box center [525, 201] width 16 height 16
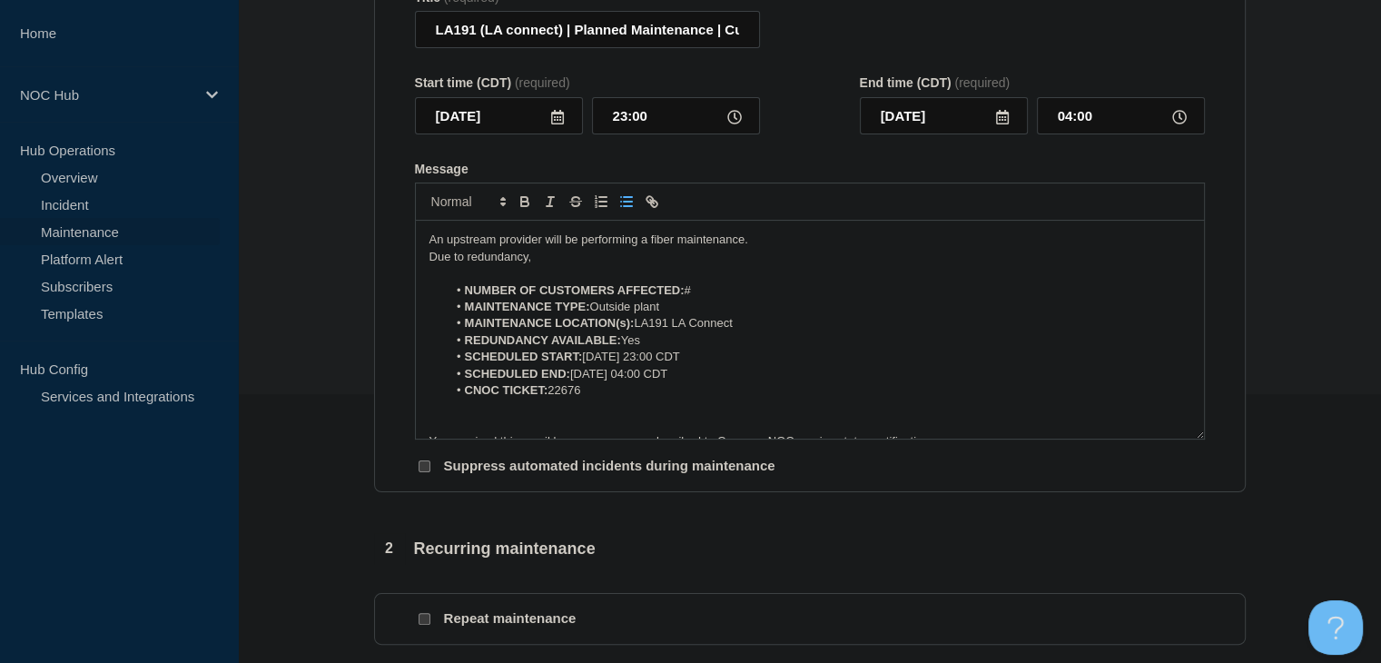
click at [802, 315] on li "MAINTENANCE TYPE: Outside plant" at bounding box center [818, 307] width 743 height 16
click at [760, 331] on li "MAINTENANCE LOCATION(s): LA191 LA Connect" at bounding box center [818, 323] width 743 height 16
click at [706, 295] on li "NUMBER OF CUSTOMERS AFFECTED: #" at bounding box center [818, 290] width 743 height 16
drag, startPoint x: 549, startPoint y: 271, endPoint x: 408, endPoint y: 276, distance: 140.8
click at [408, 276] on section "Title (required) LA191 (LA connect) | Planned Maintenance | Customers Affected …" at bounding box center [809, 233] width 871 height 520
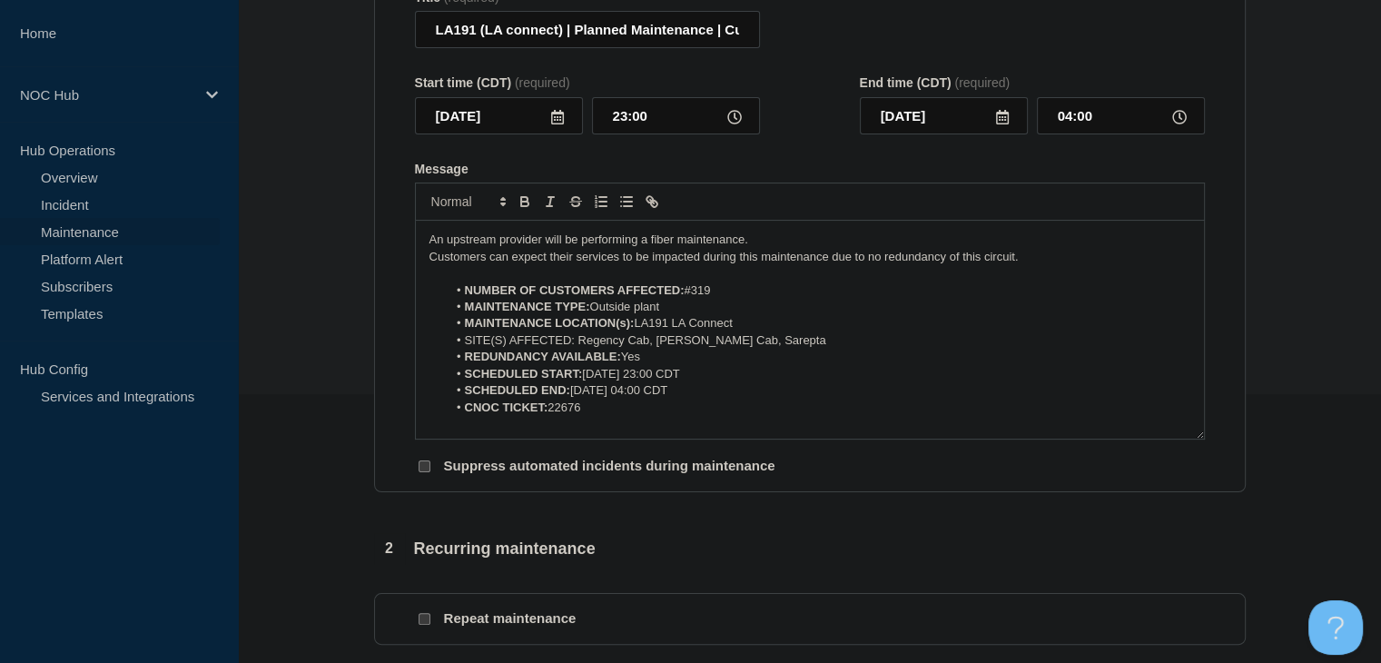
click at [653, 365] on li "REDUNDANCY AVAILABLE: Yes" at bounding box center [818, 357] width 743 height 16
drag, startPoint x: 657, startPoint y: 369, endPoint x: 623, endPoint y: 370, distance: 34.5
click at [623, 365] on li "REDUNDANCY AVAILABLE: No" at bounding box center [818, 357] width 743 height 16
click at [521, 206] on icon "Toggle bold text" at bounding box center [524, 204] width 7 height 5
click at [334, 301] on section "1 Provide details Title (required) LA191 (LA connect) | Planned Maintenance | C…" at bounding box center [809, 590] width 1143 height 1355
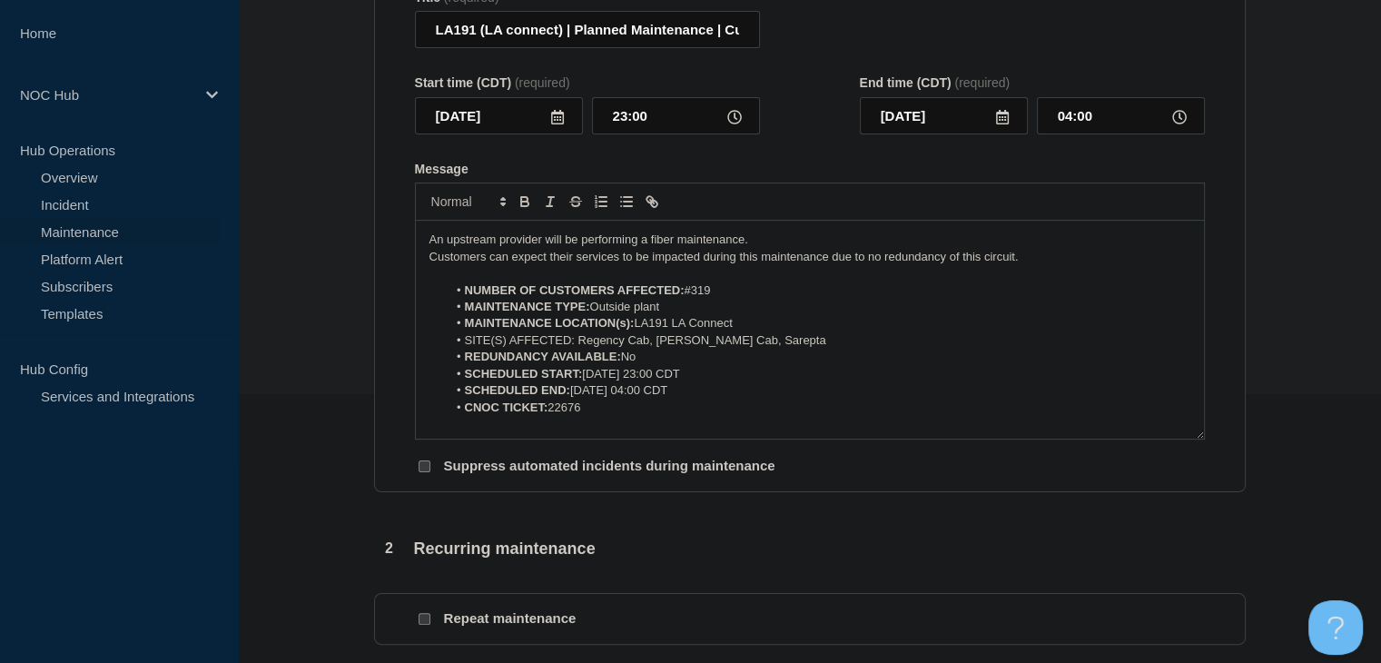
scroll to position [723, 0]
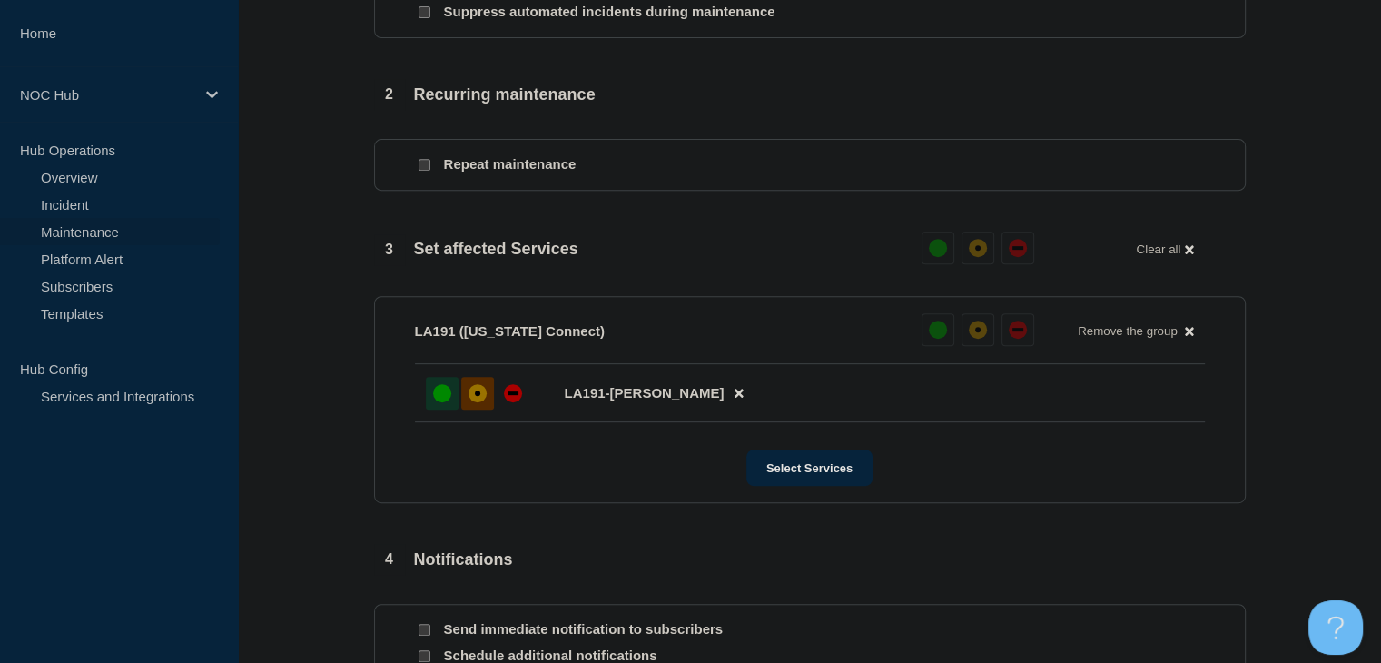
click at [481, 409] on div at bounding box center [477, 393] width 33 height 33
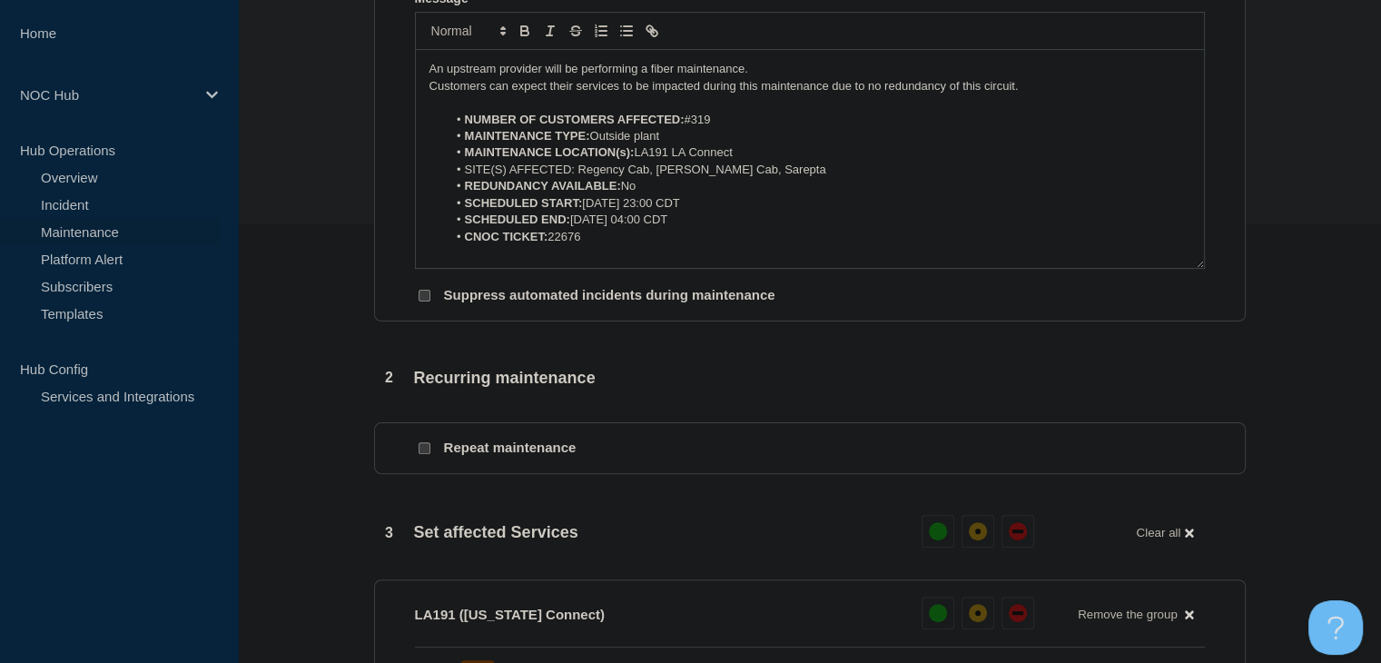
scroll to position [269, 0]
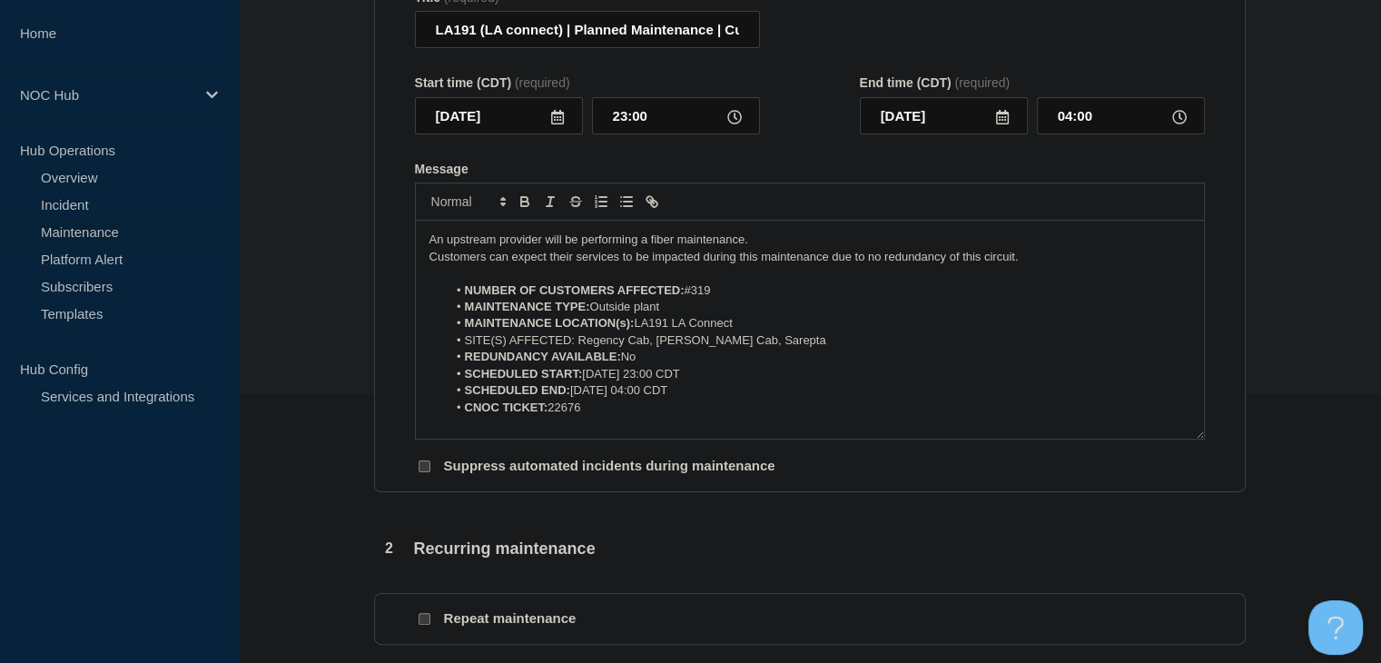
click at [830, 265] on p "Customers can expect their services to be impacted during this maintenance due …" at bounding box center [809, 257] width 761 height 16
click at [1077, 265] on p "Customers can expect their services to be impacted during this maintenance if t…" at bounding box center [809, 257] width 761 height 16
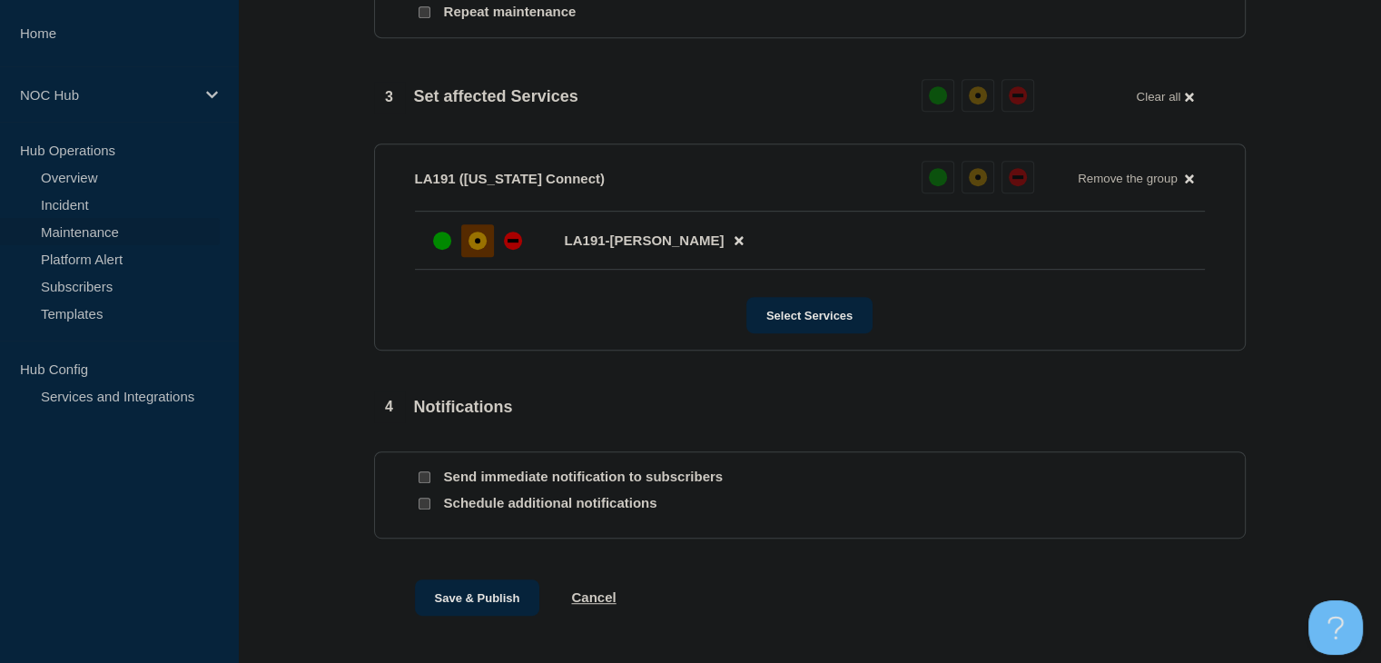
scroll to position [904, 0]
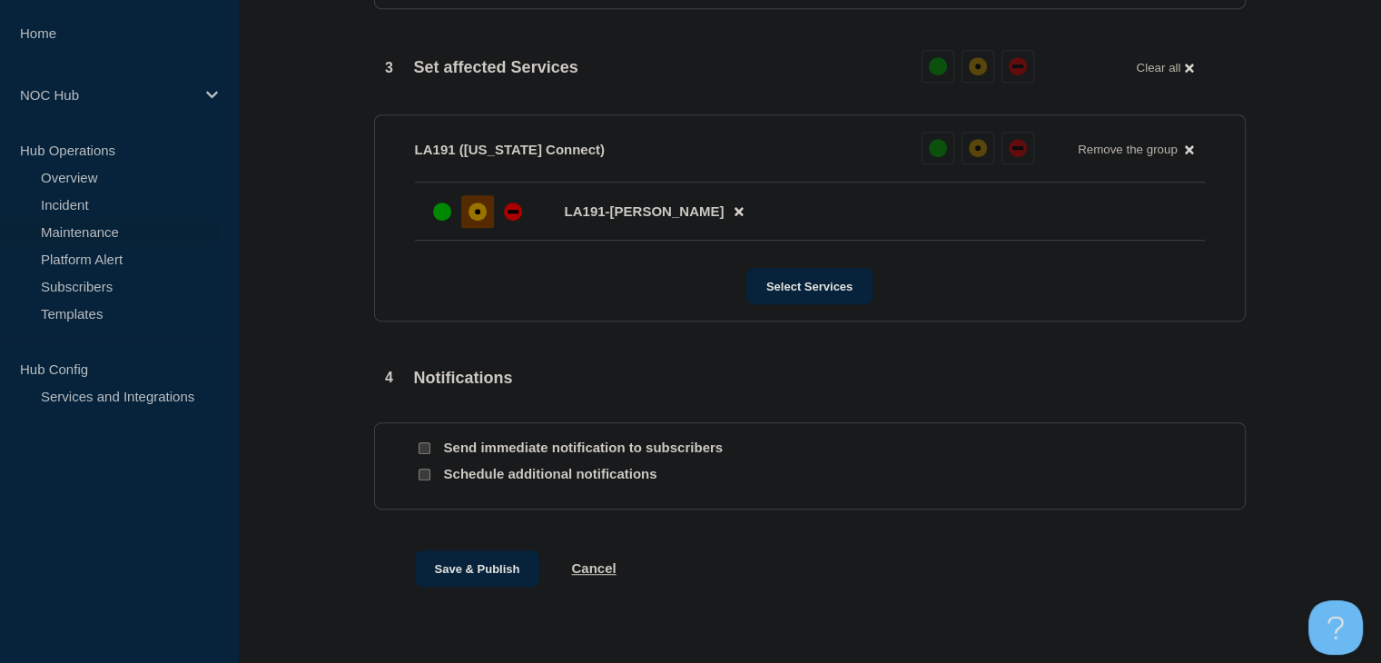
click at [423, 454] on input "Send immediate notification to subscribers" at bounding box center [424, 448] width 12 height 12
checkbox input "true"
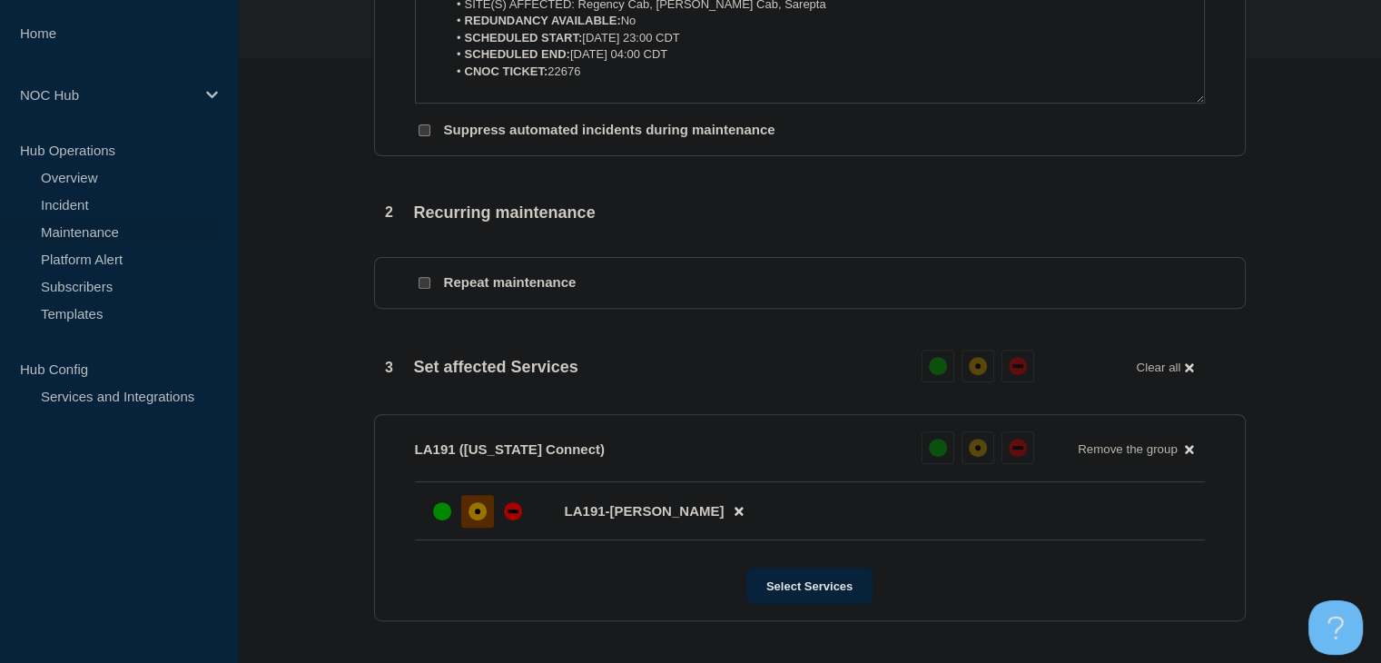
scroll to position [632, 0]
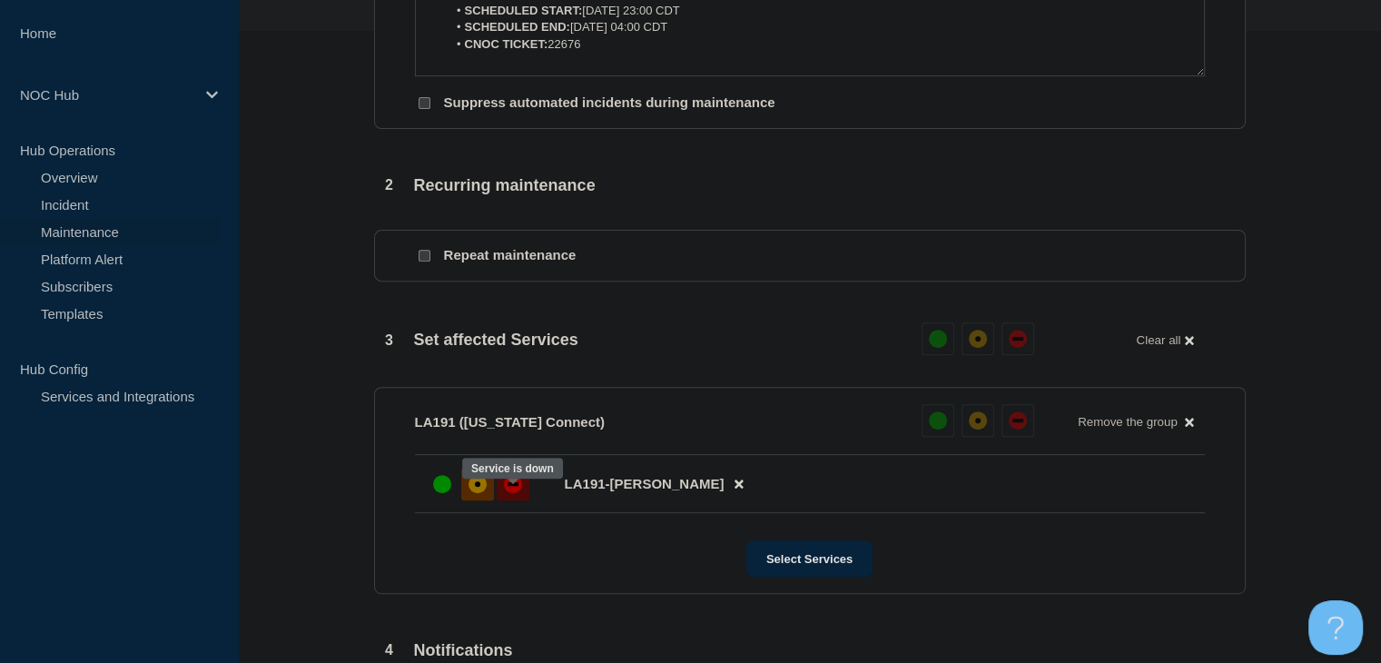
click at [515, 486] on div "down" at bounding box center [512, 484] width 11 height 4
click at [491, 497] on div at bounding box center [477, 483] width 33 height 33
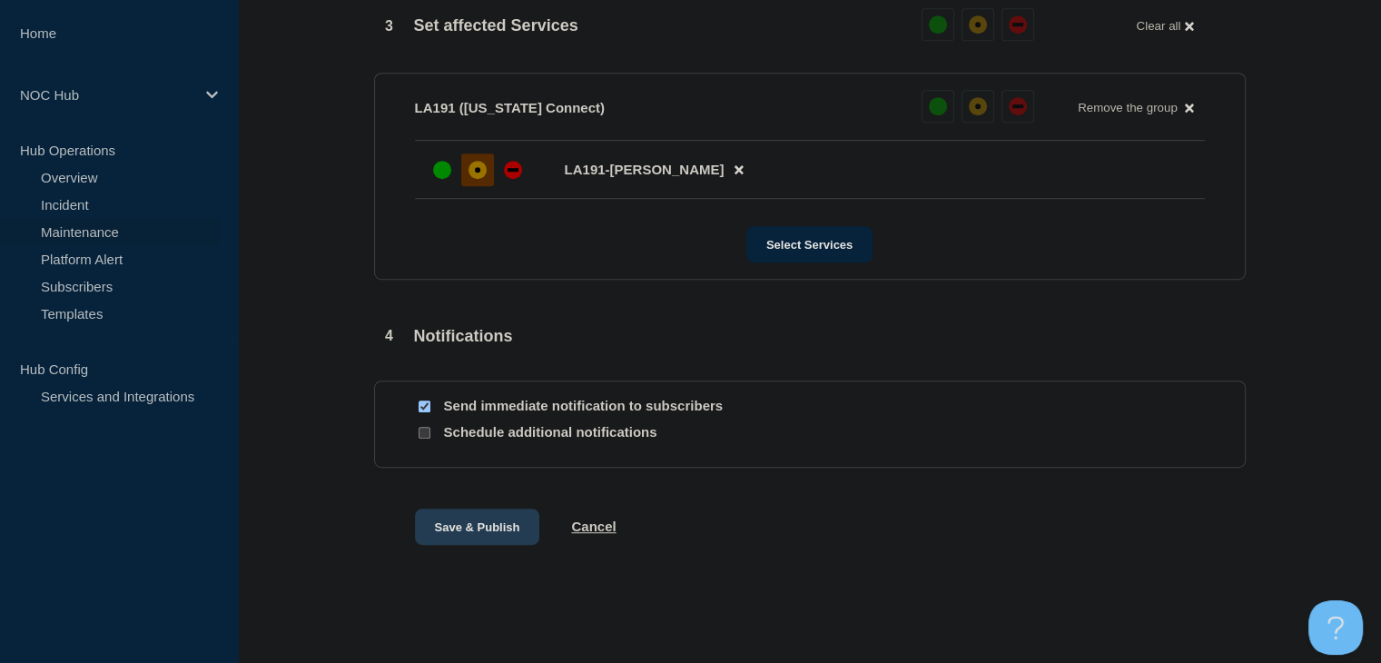
click at [489, 528] on button "Save & Publish" at bounding box center [477, 526] width 125 height 36
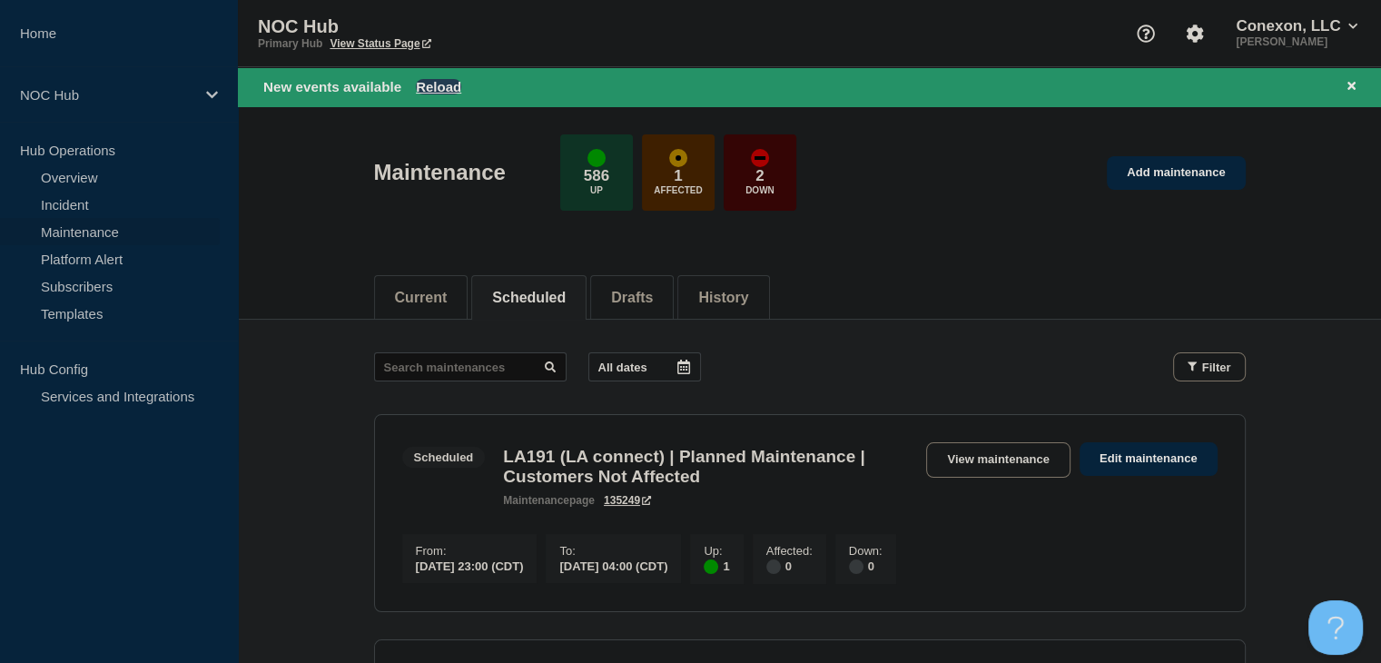
click at [450, 84] on button "Reload" at bounding box center [438, 86] width 45 height 15
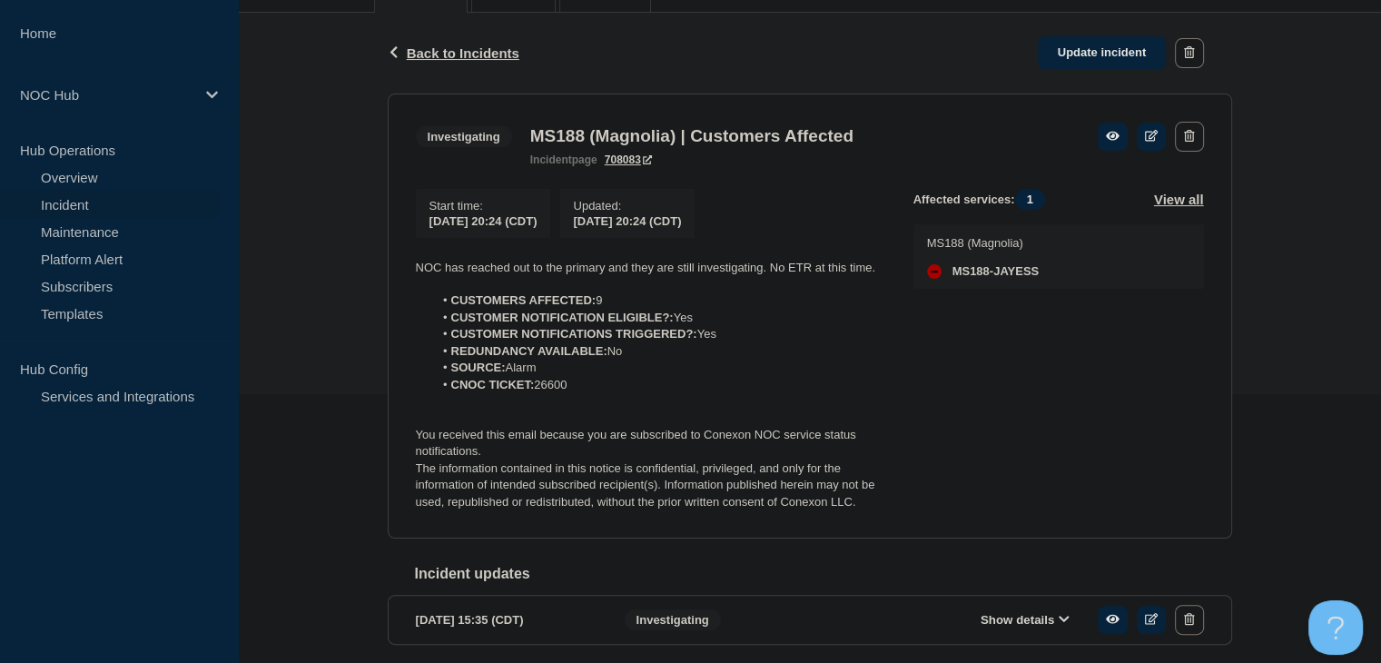
scroll to position [272, 0]
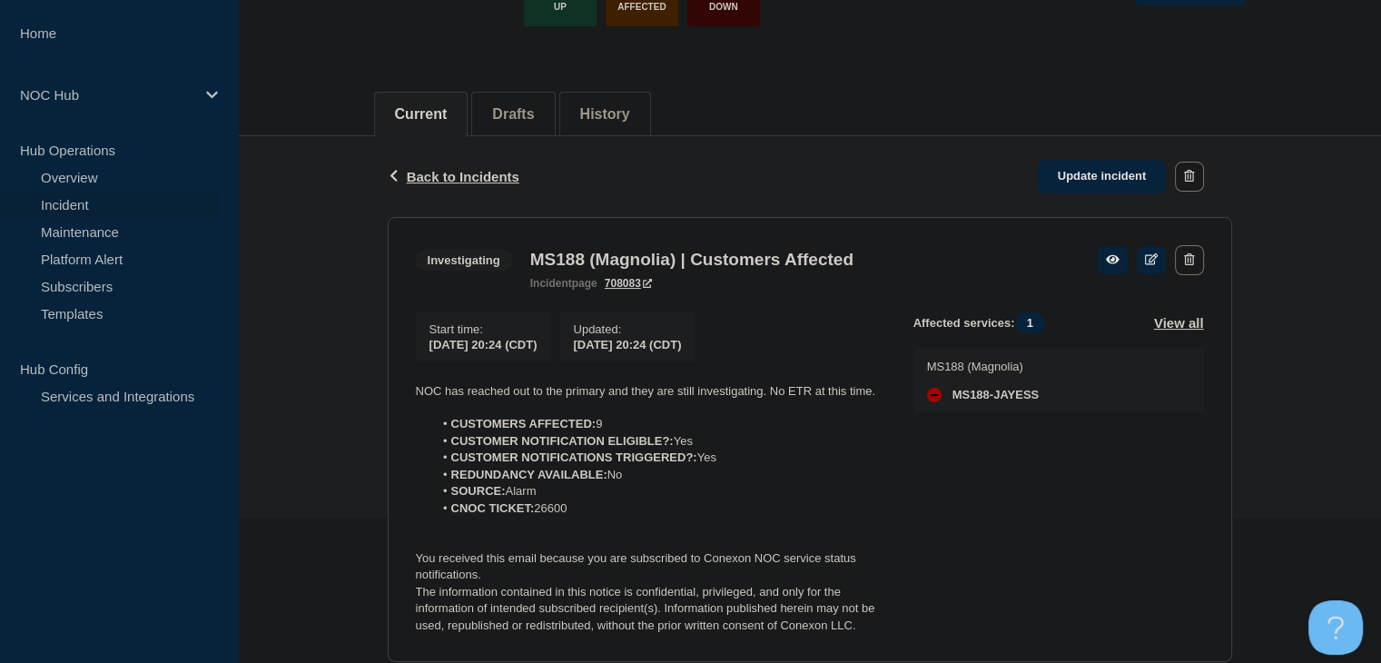
scroll to position [182, 0]
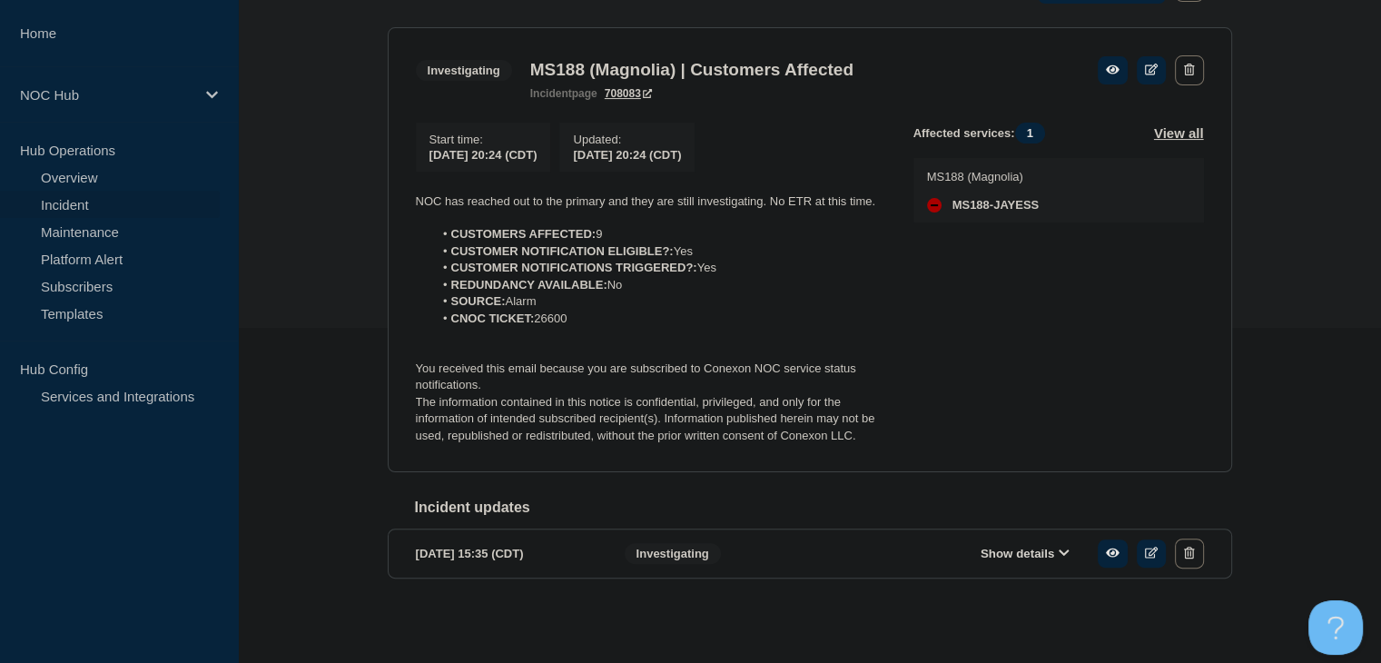
scroll to position [345, 0]
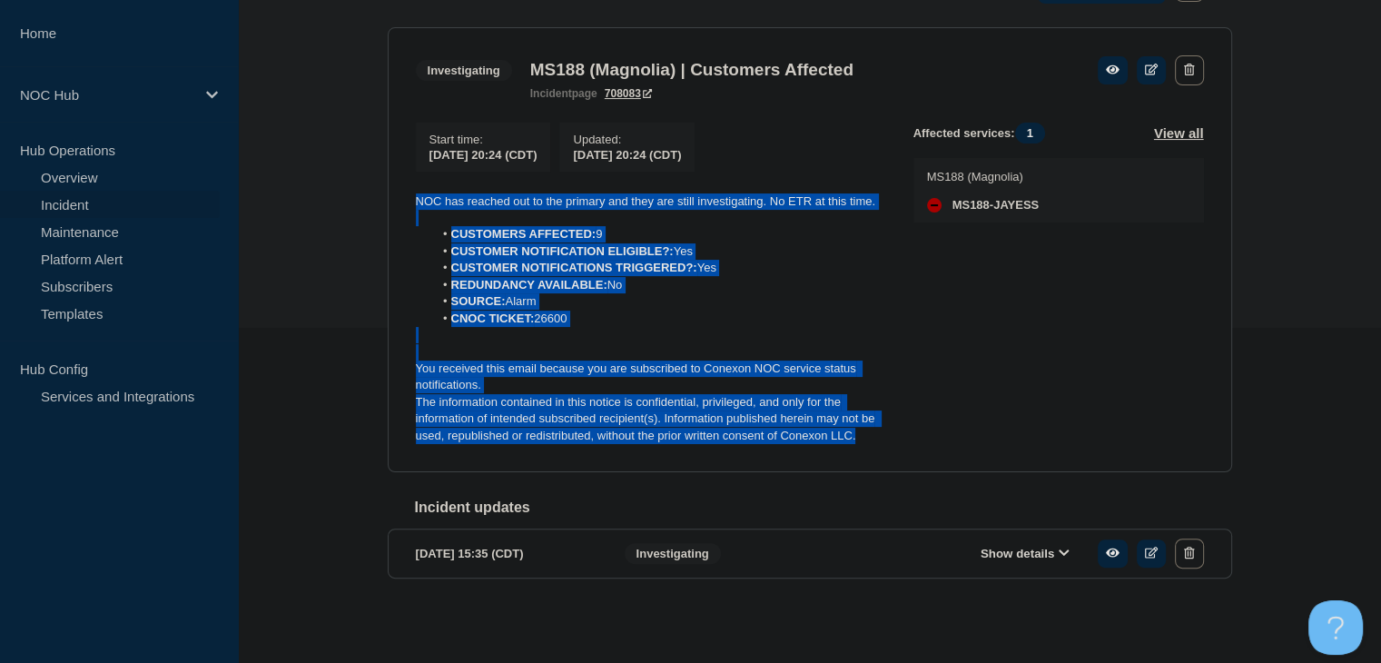
drag, startPoint x: 879, startPoint y: 426, endPoint x: 362, endPoint y: 179, distance: 572.5
click at [362, 179] on div "Back Back to Incidents Update incident Investigating MS188 (Magnolia) | Custome…" at bounding box center [809, 290] width 1143 height 689
copy div "NOC has reached out to the primary and they are still investigating. No ETR at …"
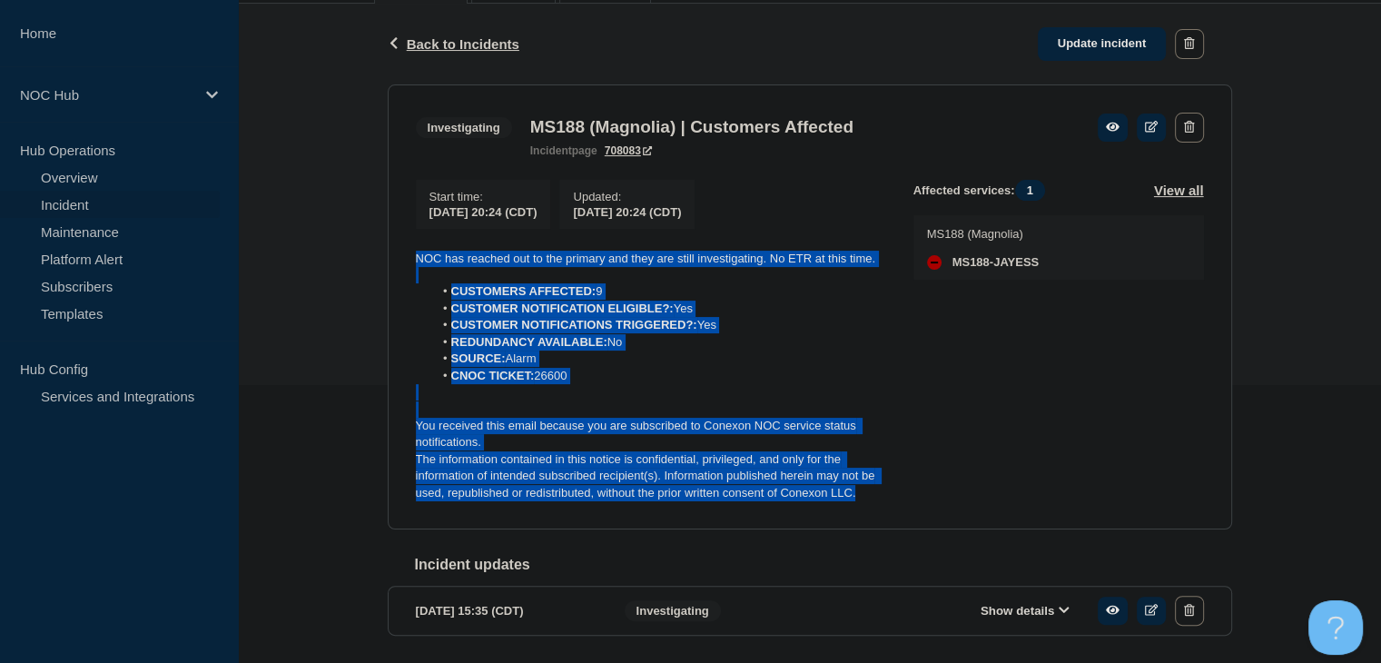
scroll to position [163, 0]
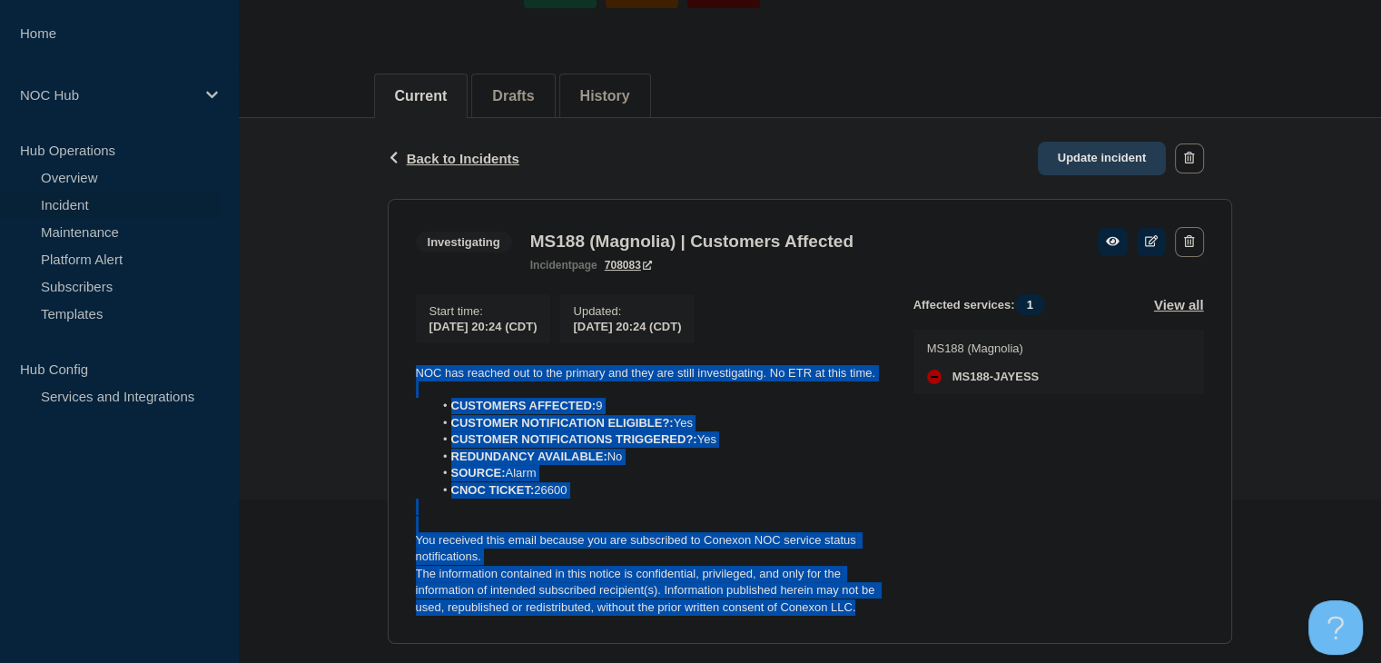
click at [1144, 168] on link "Update incident" at bounding box center [1102, 159] width 129 height 34
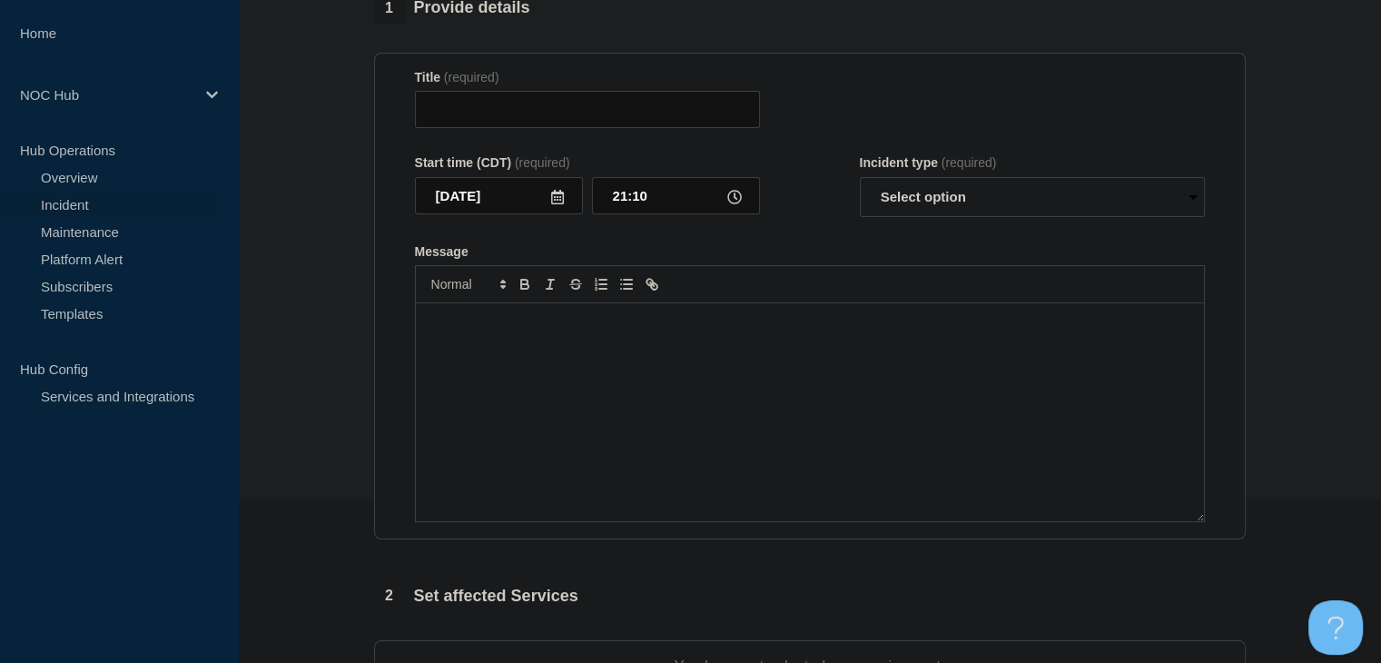
type input "MS188 (Magnolia) | Customers Affected"
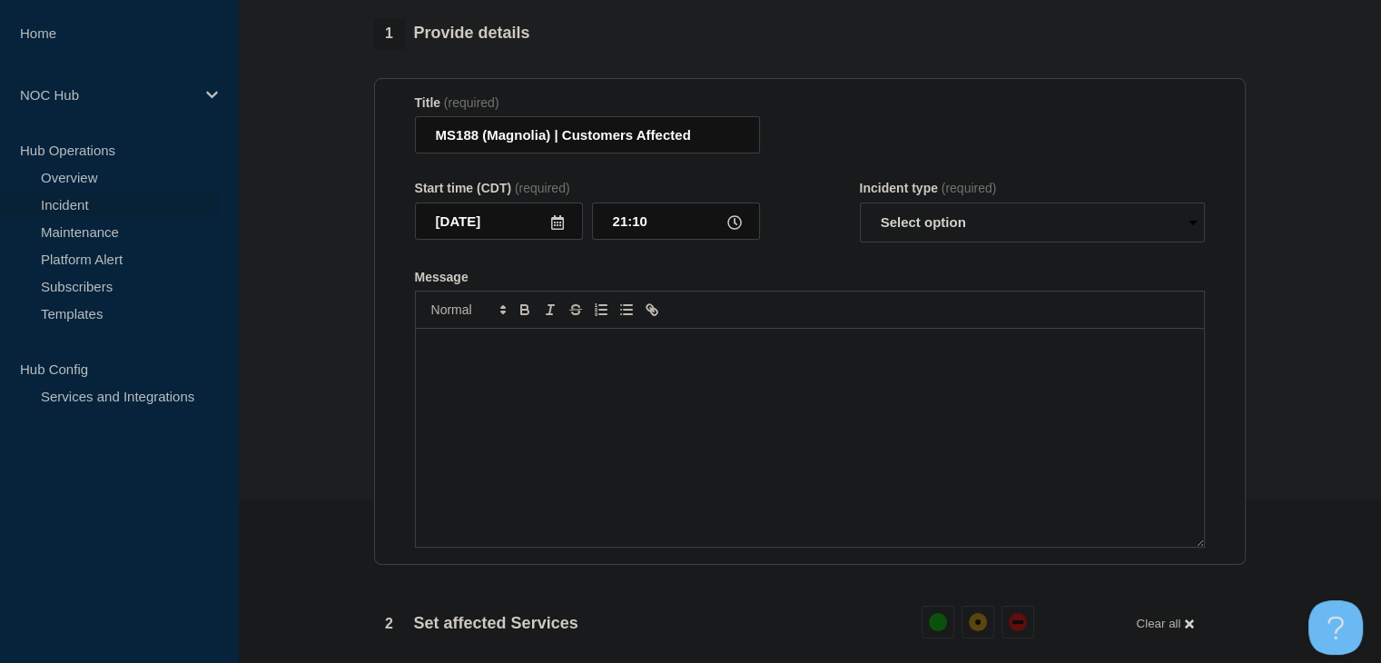
click at [740, 382] on div "Message" at bounding box center [810, 438] width 788 height 218
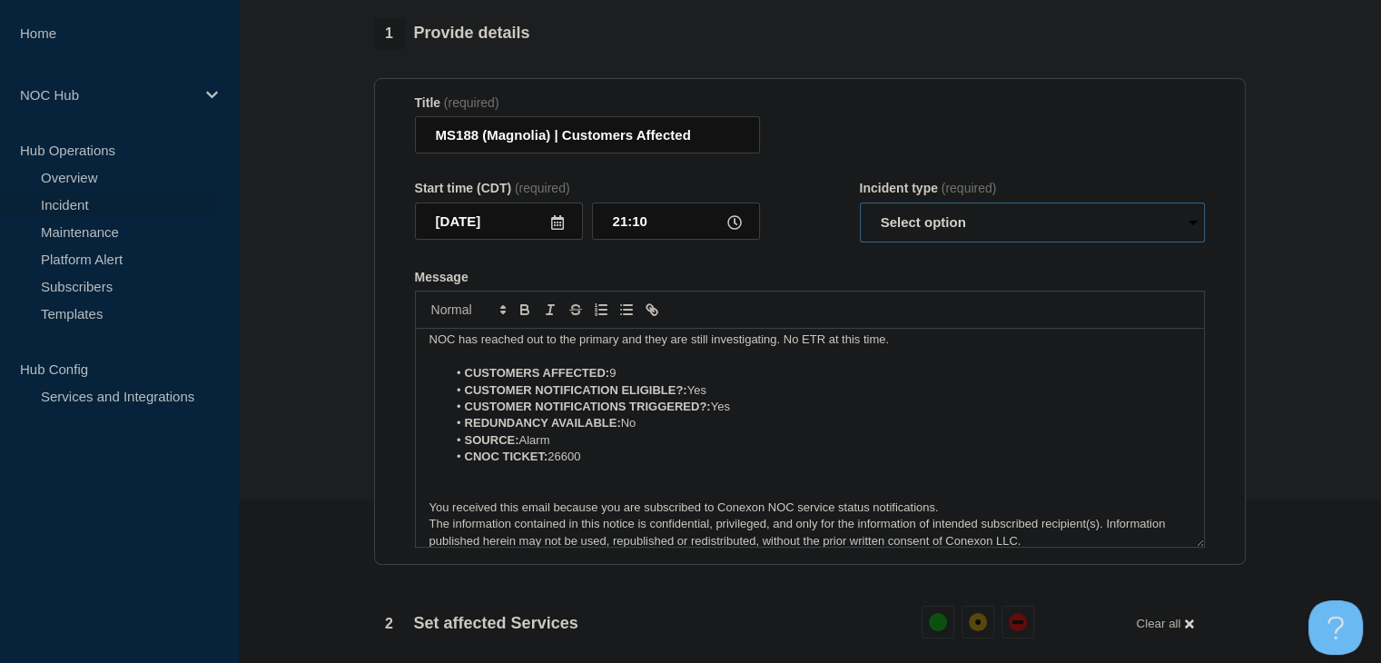
click at [955, 236] on select "Select option Investigating Identified Monitoring Resolved" at bounding box center [1032, 222] width 345 height 40
select select "investigating"
click at [860, 213] on select "Select option Investigating Identified Monitoring Resolved" at bounding box center [1032, 222] width 345 height 40
click at [697, 345] on p "NOC has reached out to the primary and they are still investigating. No ETR at …" at bounding box center [809, 339] width 761 height 16
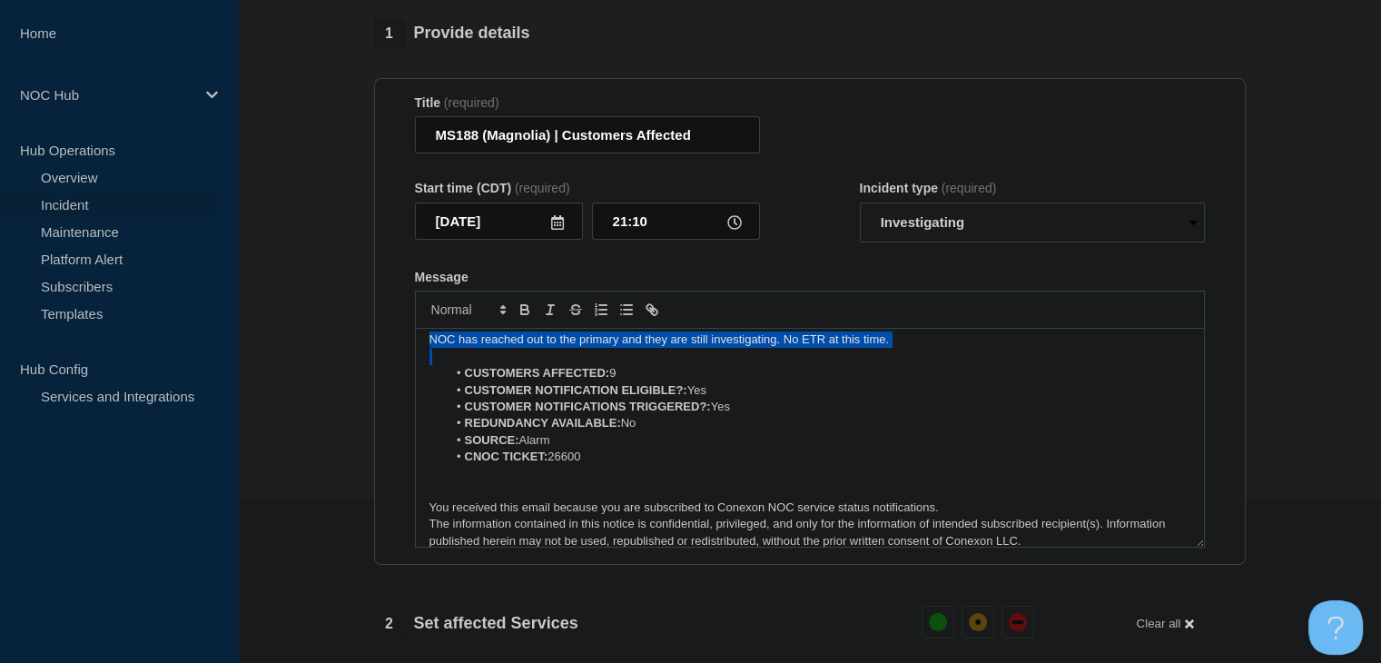
click at [697, 345] on p "NOC has reached out to the primary and they are still investigating. No ETR at …" at bounding box center [809, 339] width 761 height 16
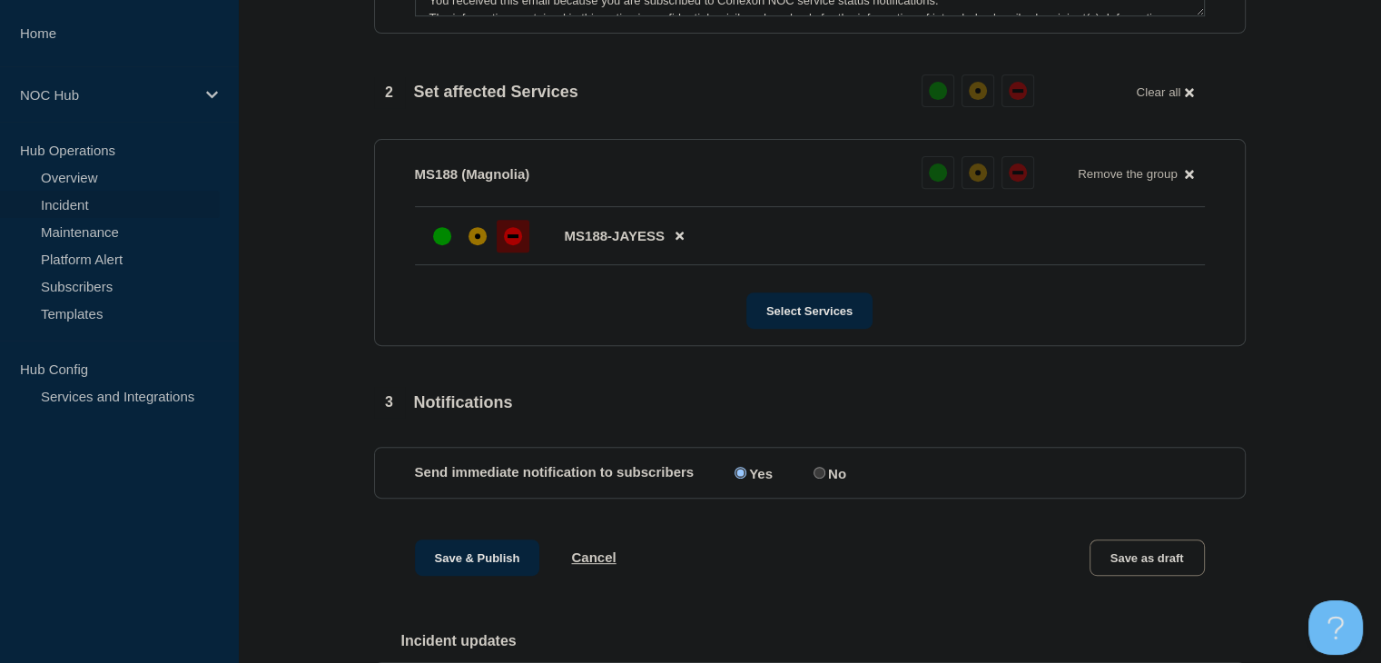
scroll to position [726, 0]
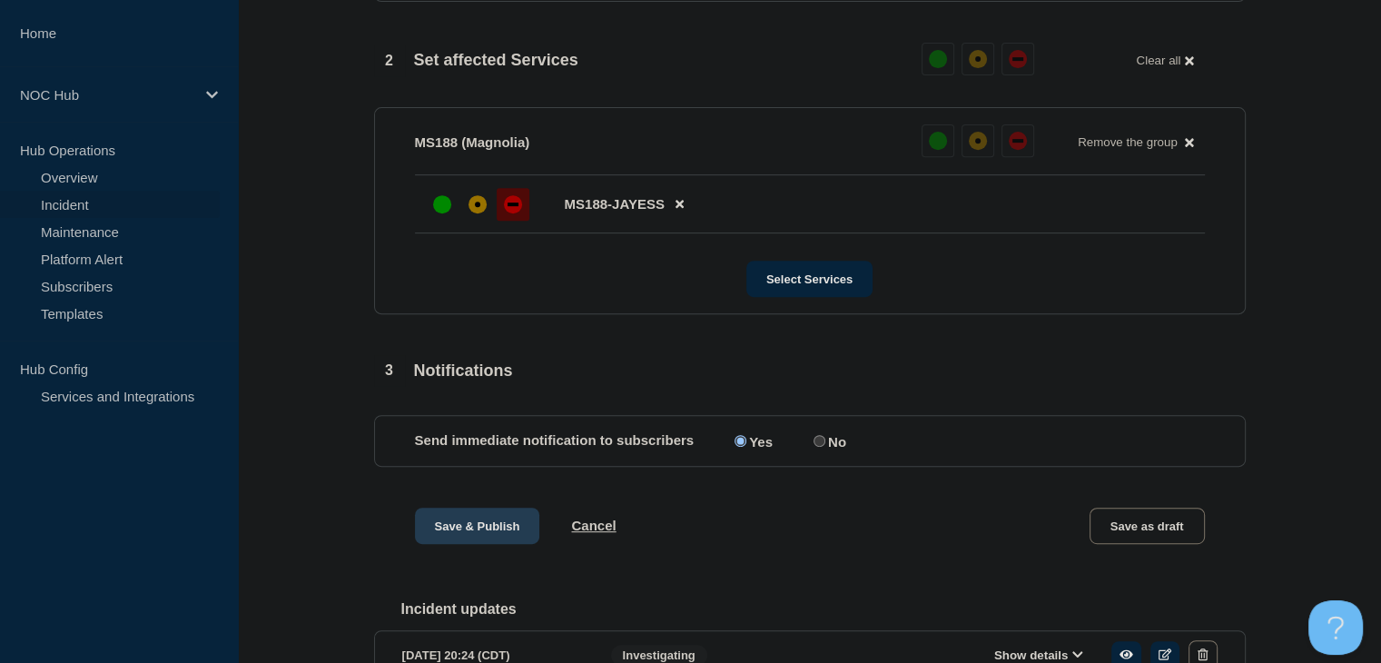
click at [465, 541] on button "Save & Publish" at bounding box center [477, 525] width 125 height 36
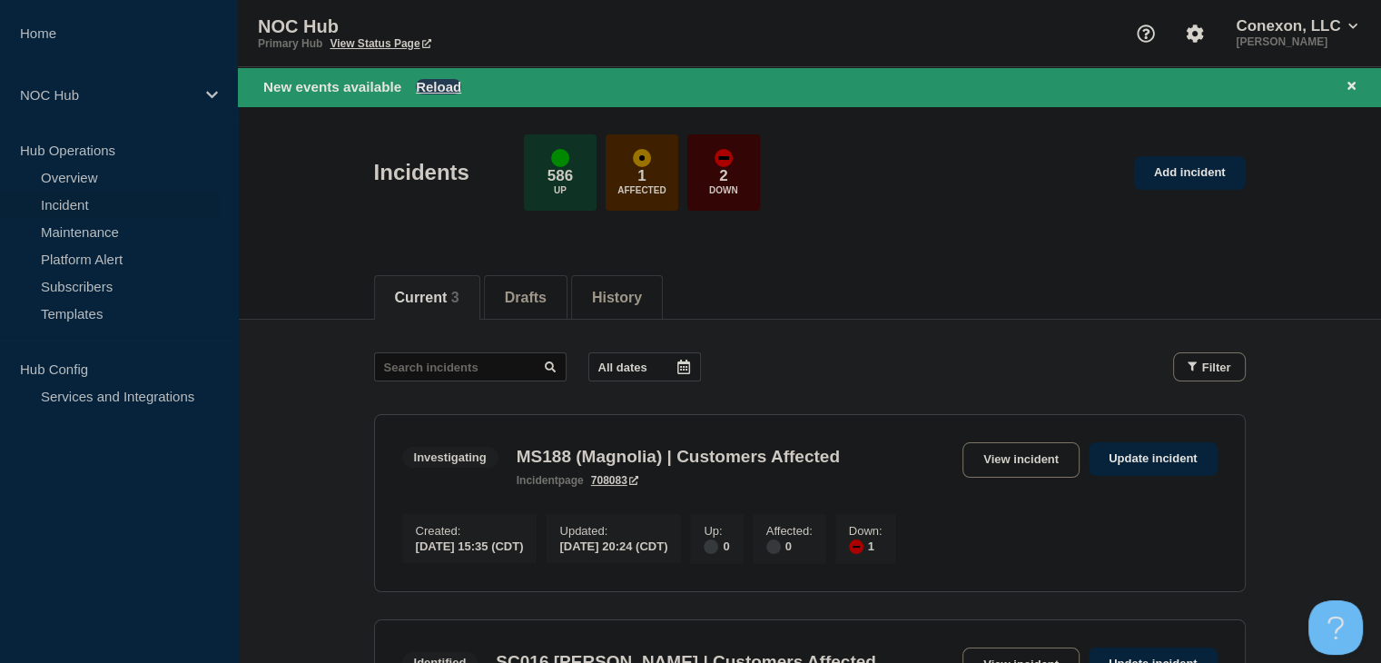
click at [432, 84] on button "Reload" at bounding box center [438, 86] width 45 height 15
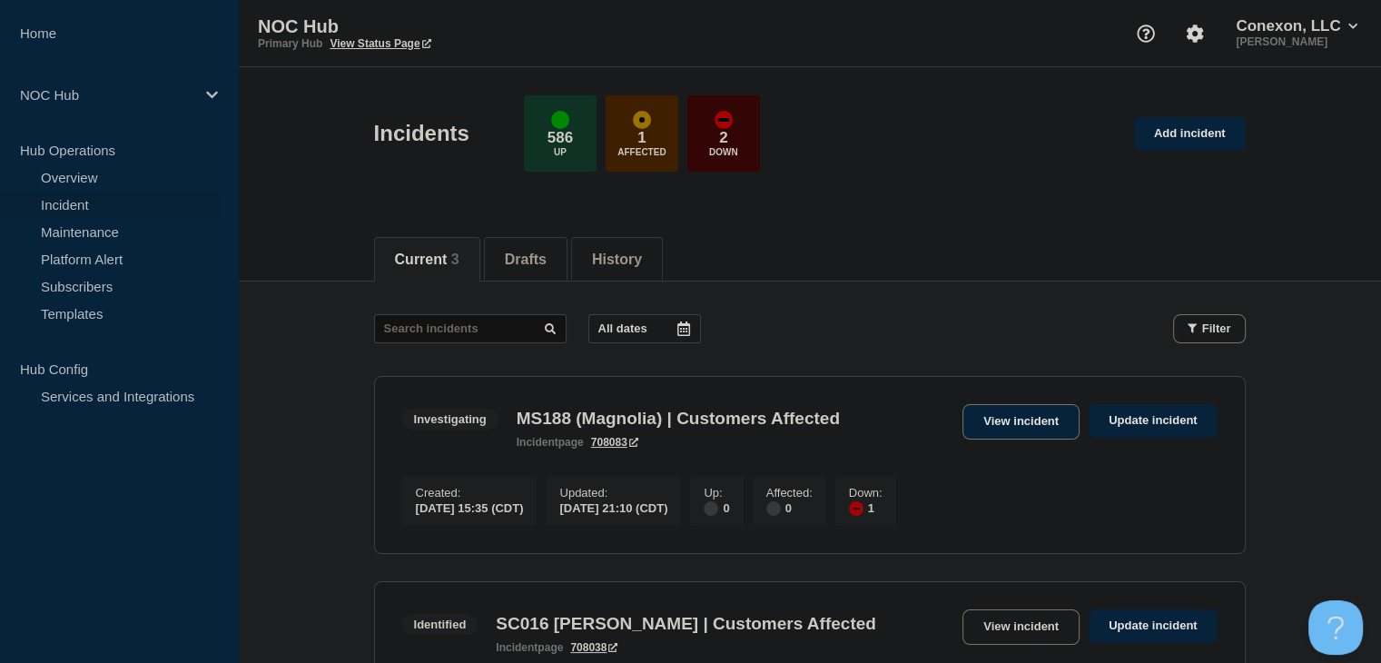
click at [973, 414] on link "View incident" at bounding box center [1020, 421] width 117 height 35
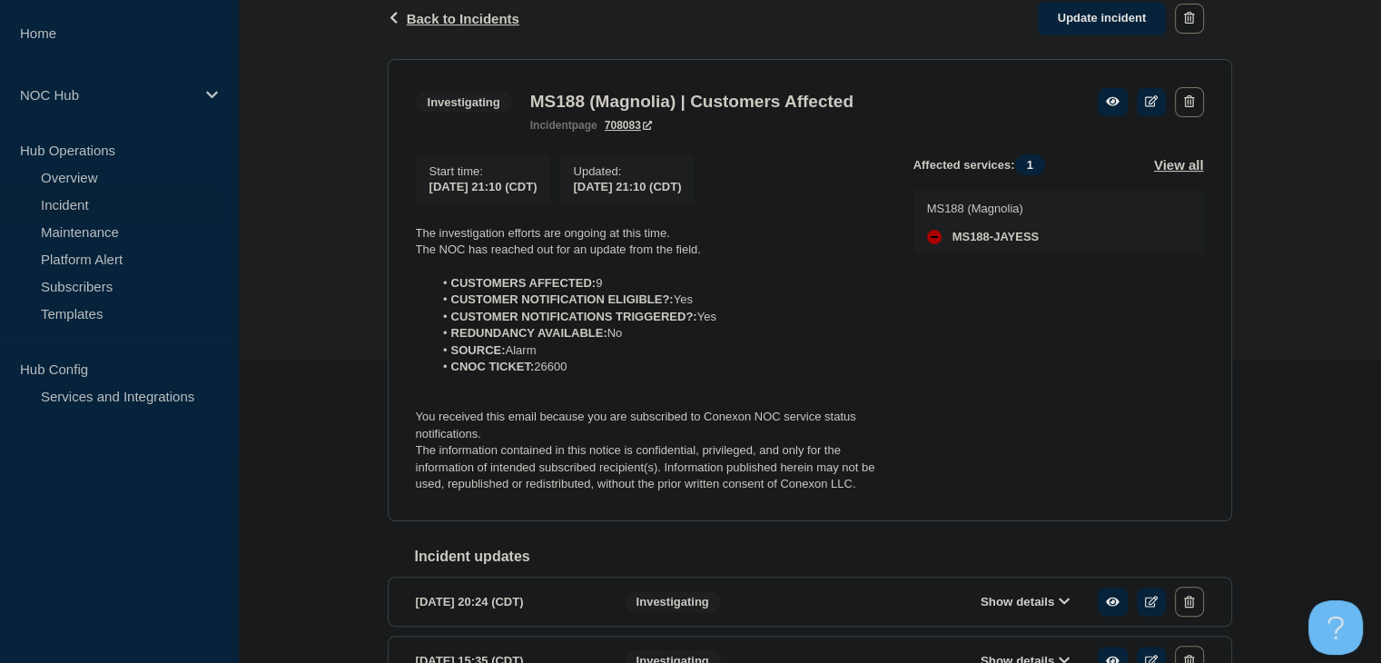
scroll to position [272, 0]
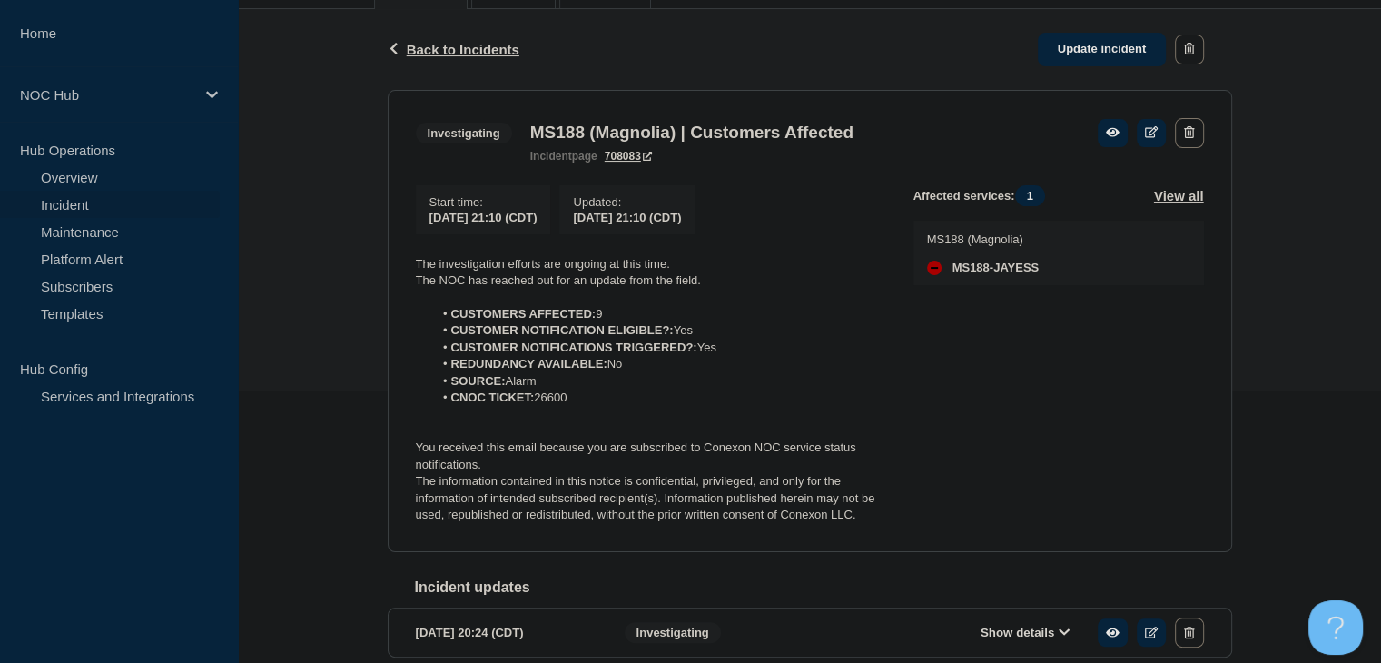
click at [865, 515] on p "The information contained in this notice is confidential, privileged, and only …" at bounding box center [650, 498] width 468 height 50
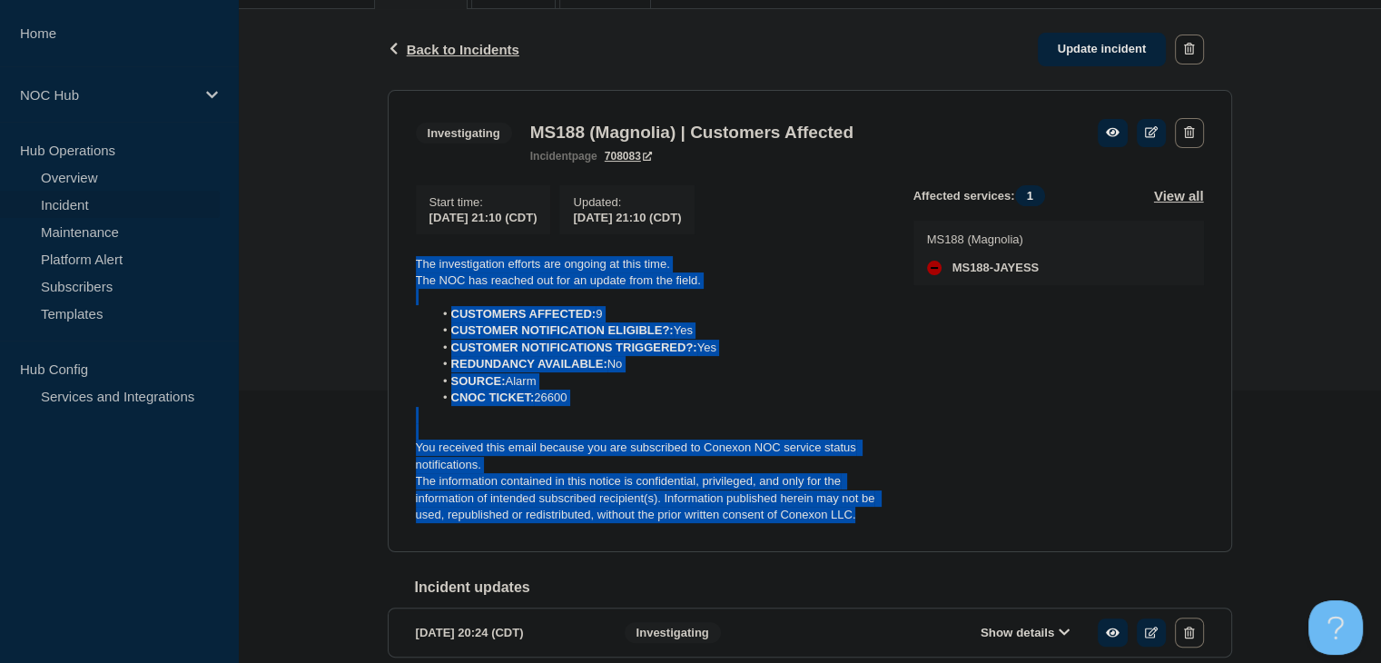
drag, startPoint x: 865, startPoint y: 520, endPoint x: 390, endPoint y: 251, distance: 545.5
click at [390, 251] on section "Investigating MS188 (Magnolia) | Customers Affected incident page 708083 Start …" at bounding box center [810, 321] width 844 height 462
copy div "The investigation efforts are ongoing at this time. The NOC has reached out for…"
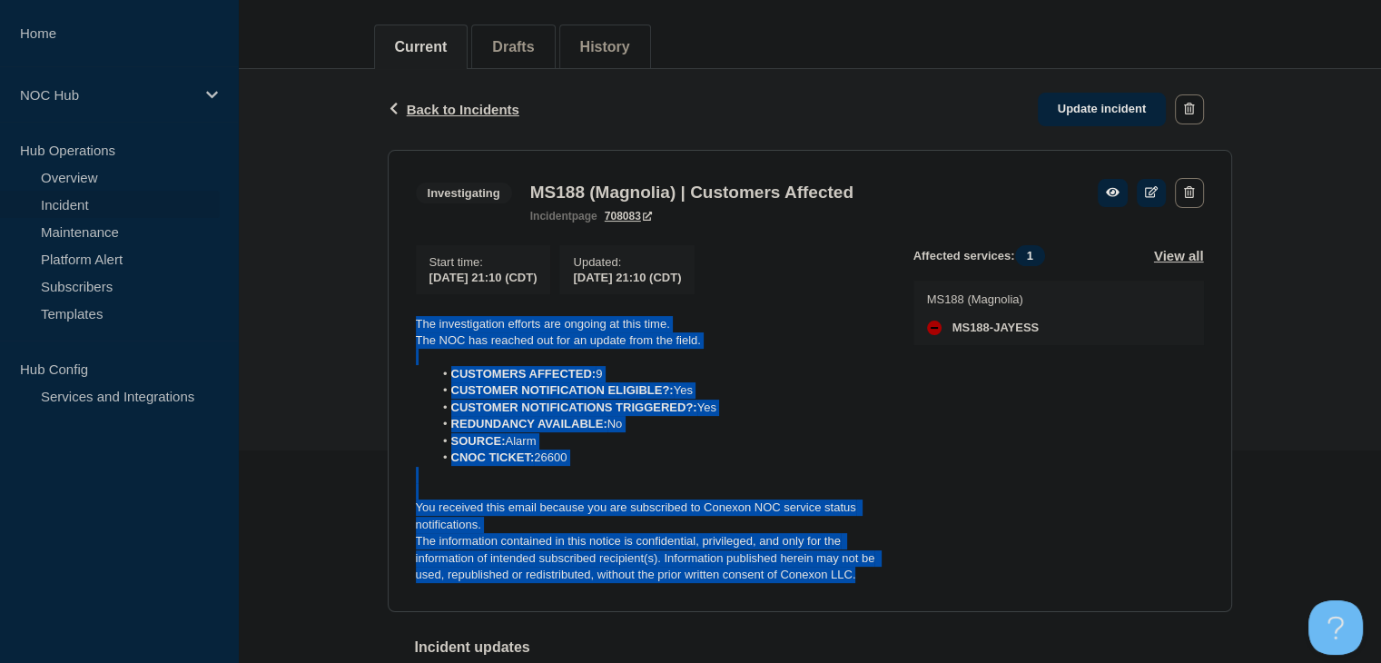
scroll to position [182, 0]
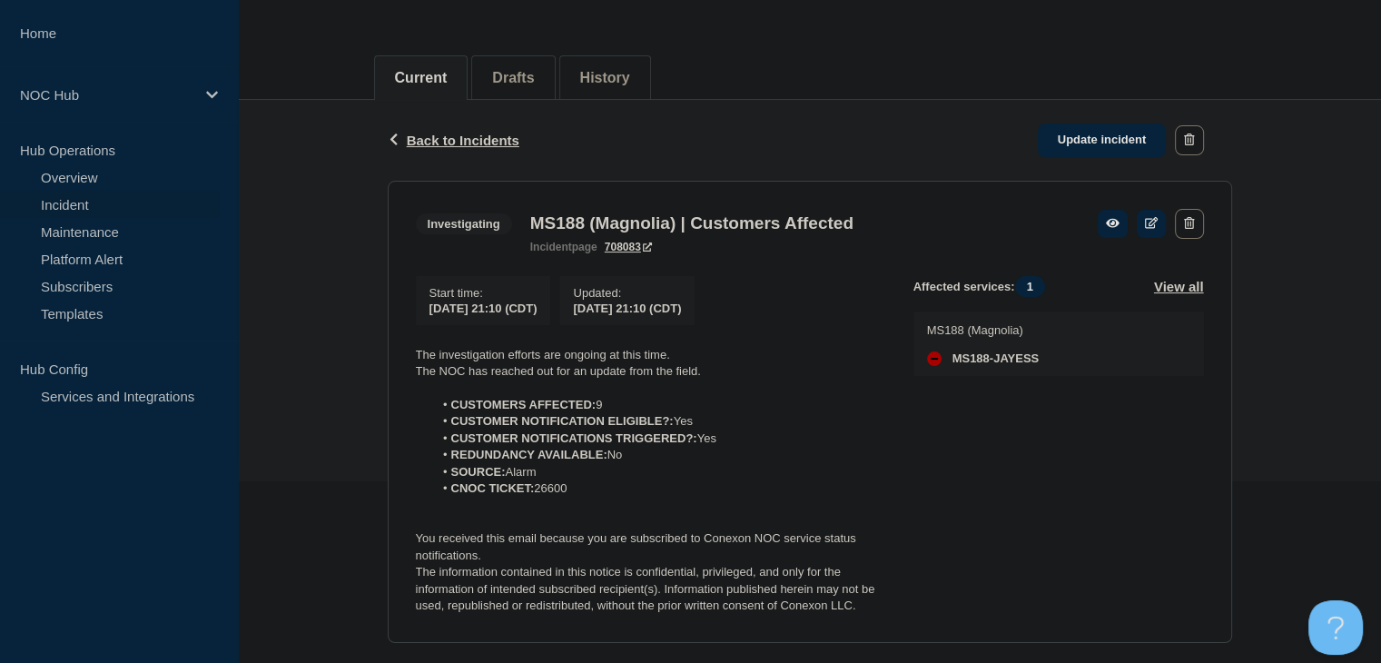
click at [1104, 119] on div "Back Back to Incidents Update incident" at bounding box center [810, 140] width 844 height 81
click at [1104, 128] on link "Update incident" at bounding box center [1102, 140] width 129 height 34
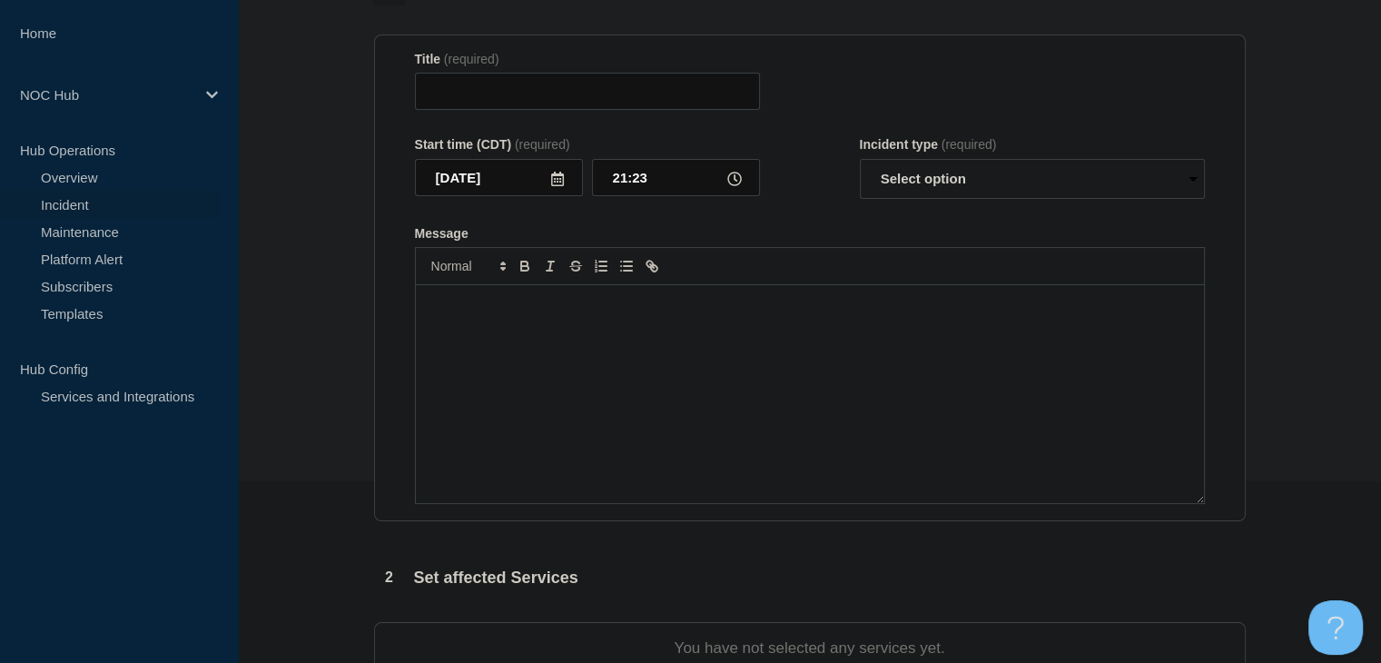
type input "MS188 (Magnolia) | Customers Affected"
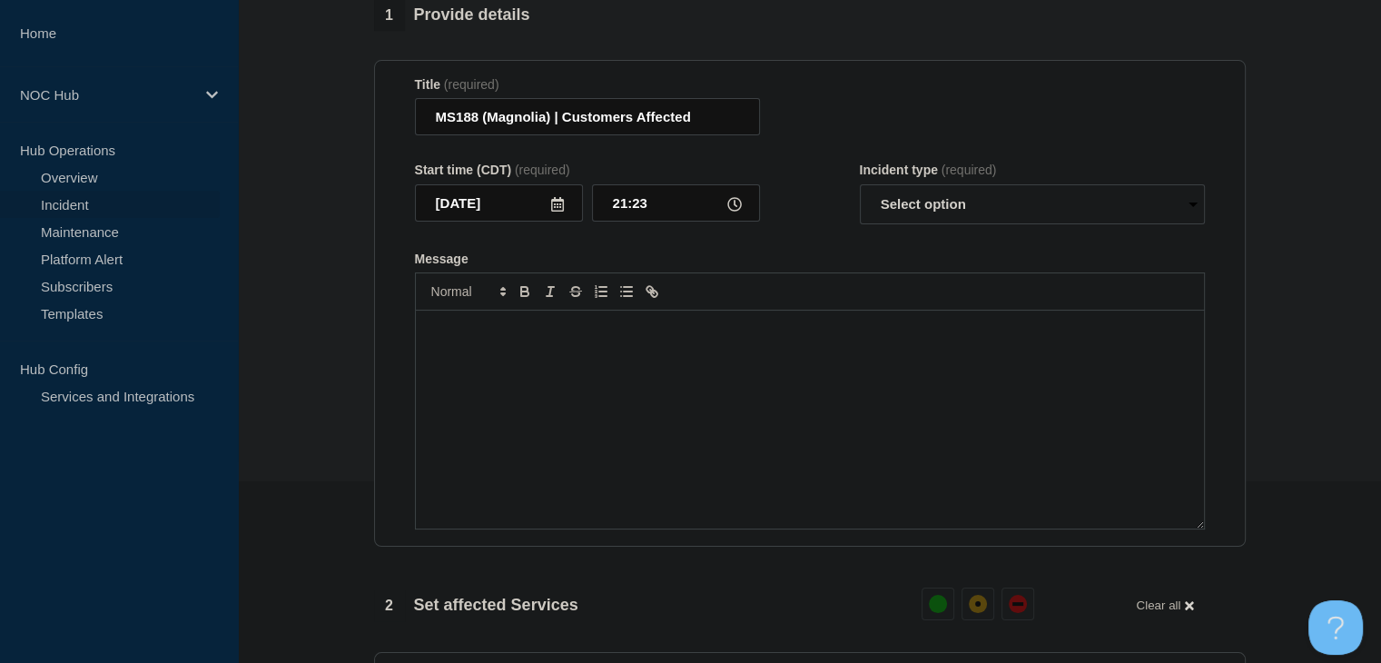
click at [633, 393] on div "Message" at bounding box center [810, 419] width 788 height 218
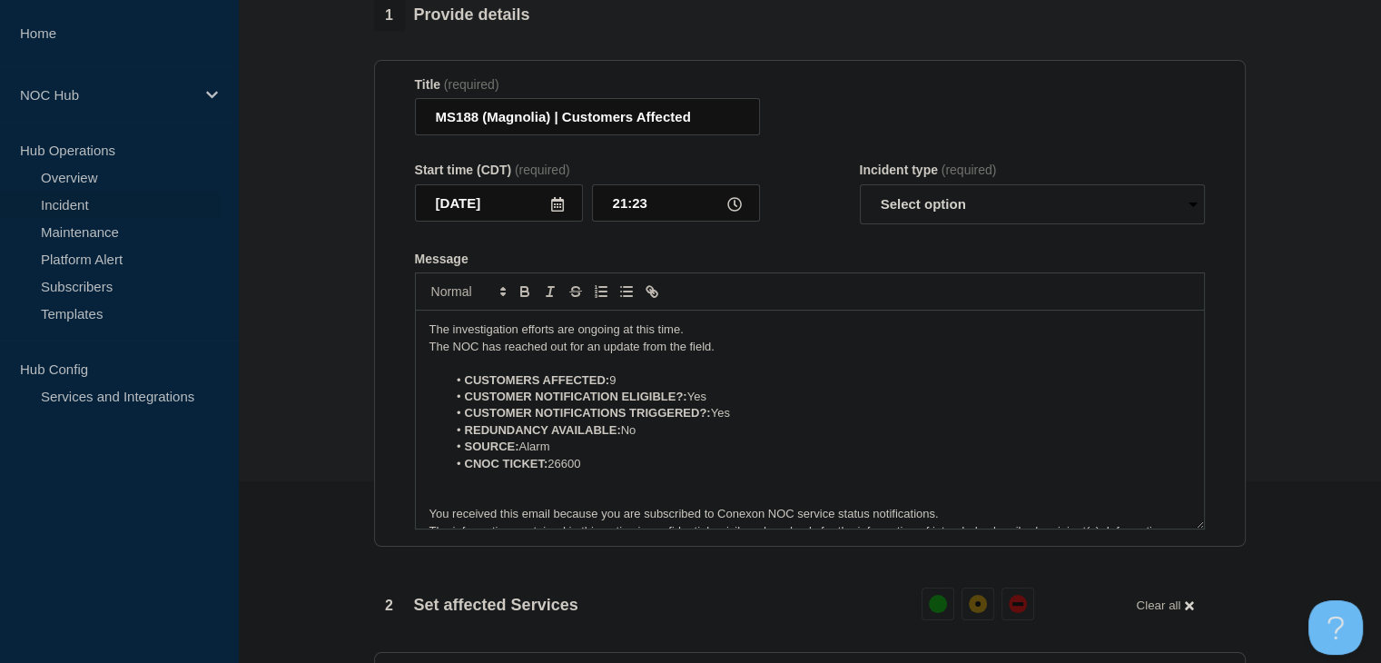
scroll to position [25, 0]
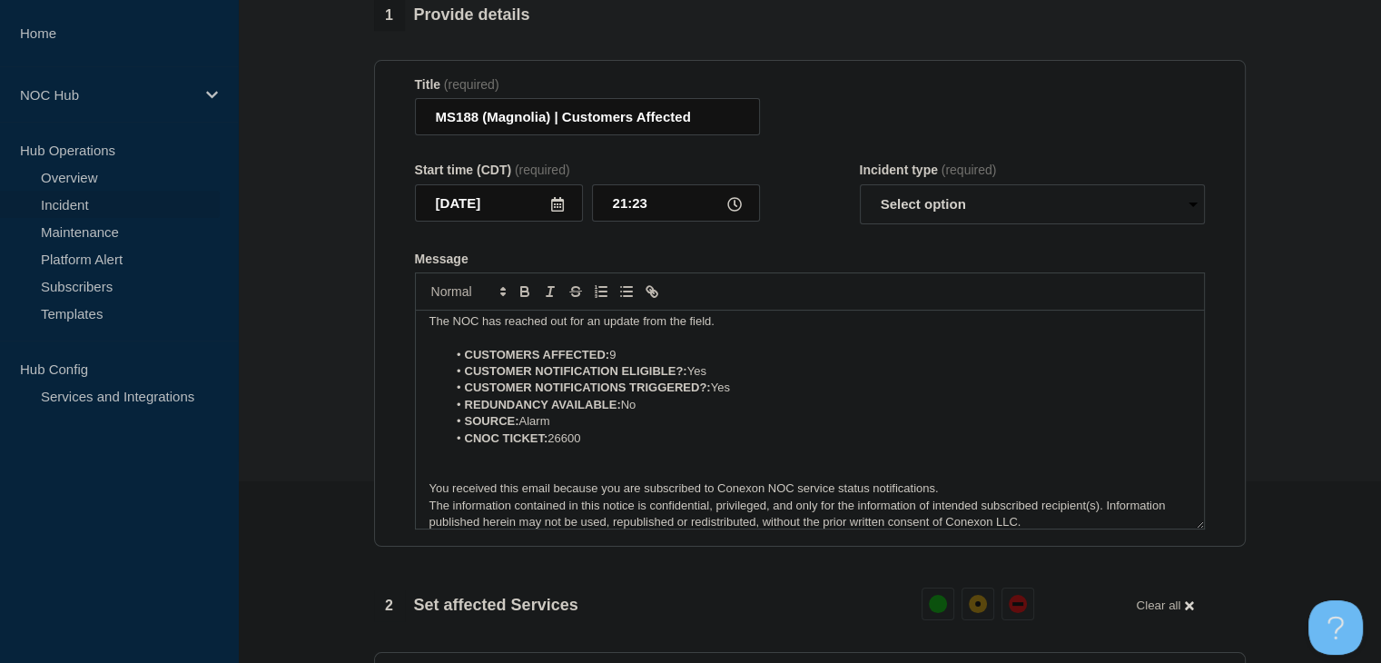
click at [608, 447] on li "CNOC TICKET: 26600" at bounding box center [818, 438] width 743 height 16
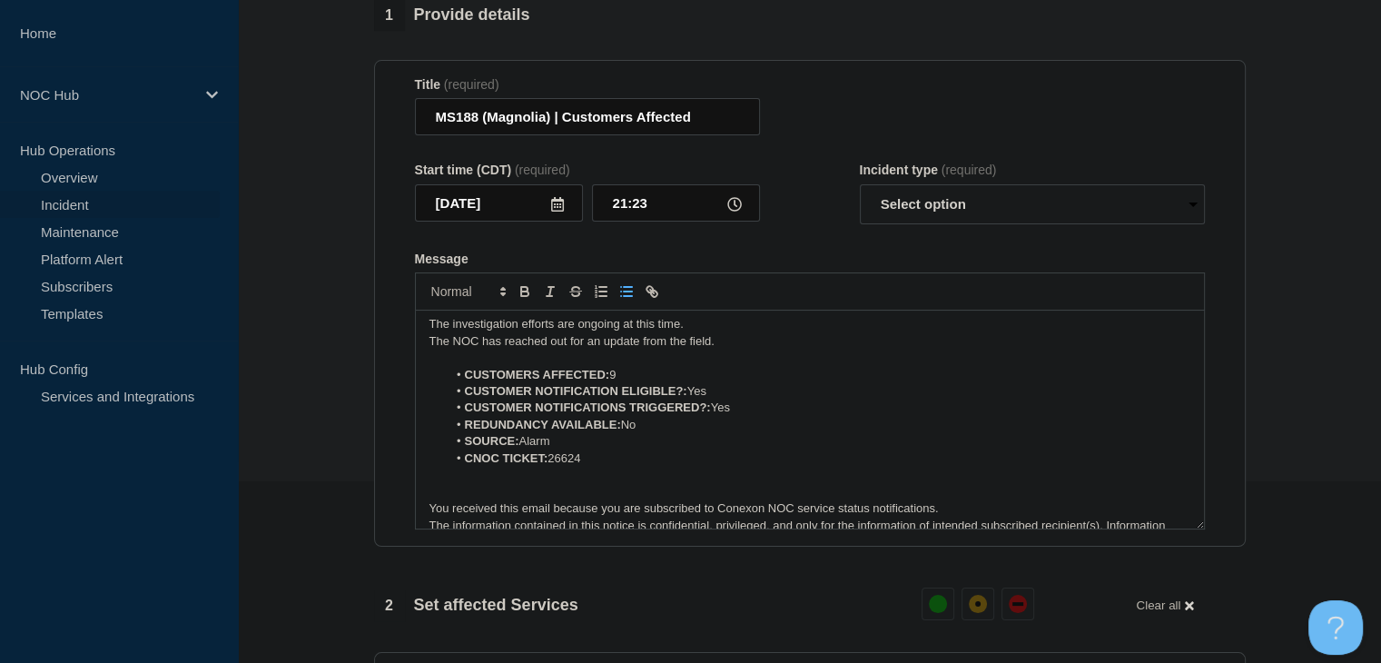
scroll to position [0, 0]
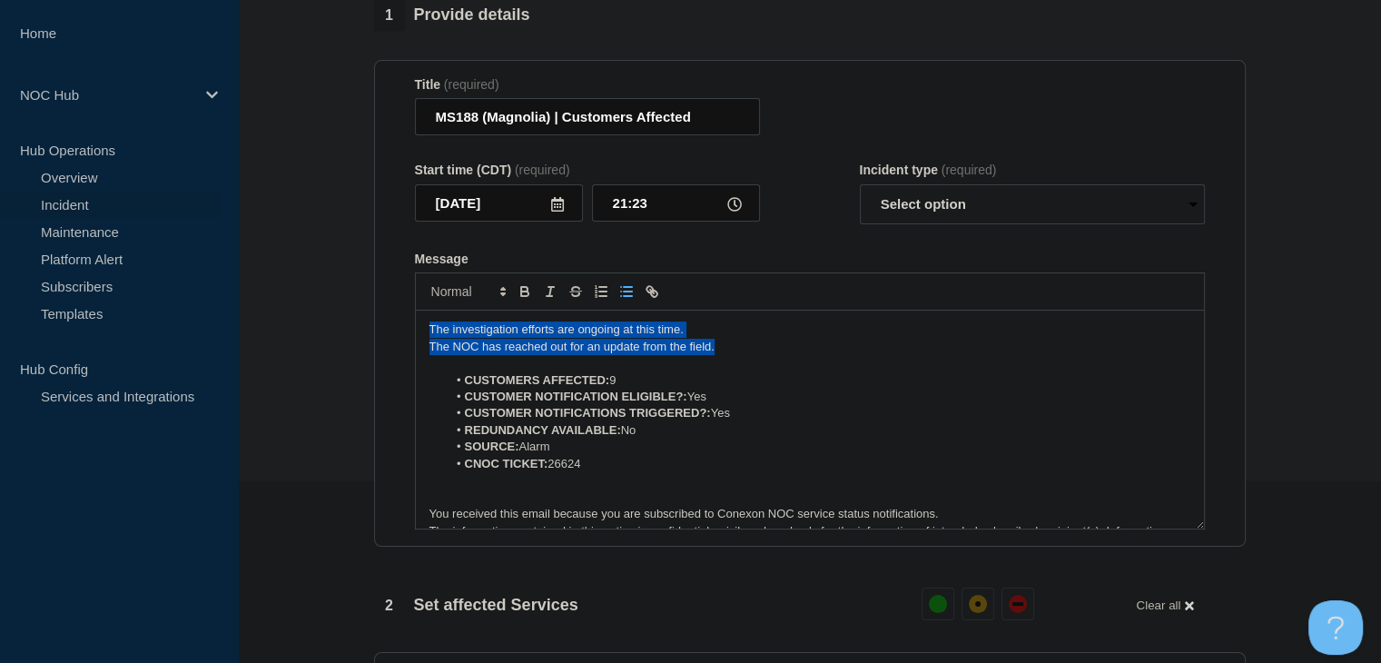
drag, startPoint x: 734, startPoint y: 356, endPoint x: 357, endPoint y: 331, distance: 378.4
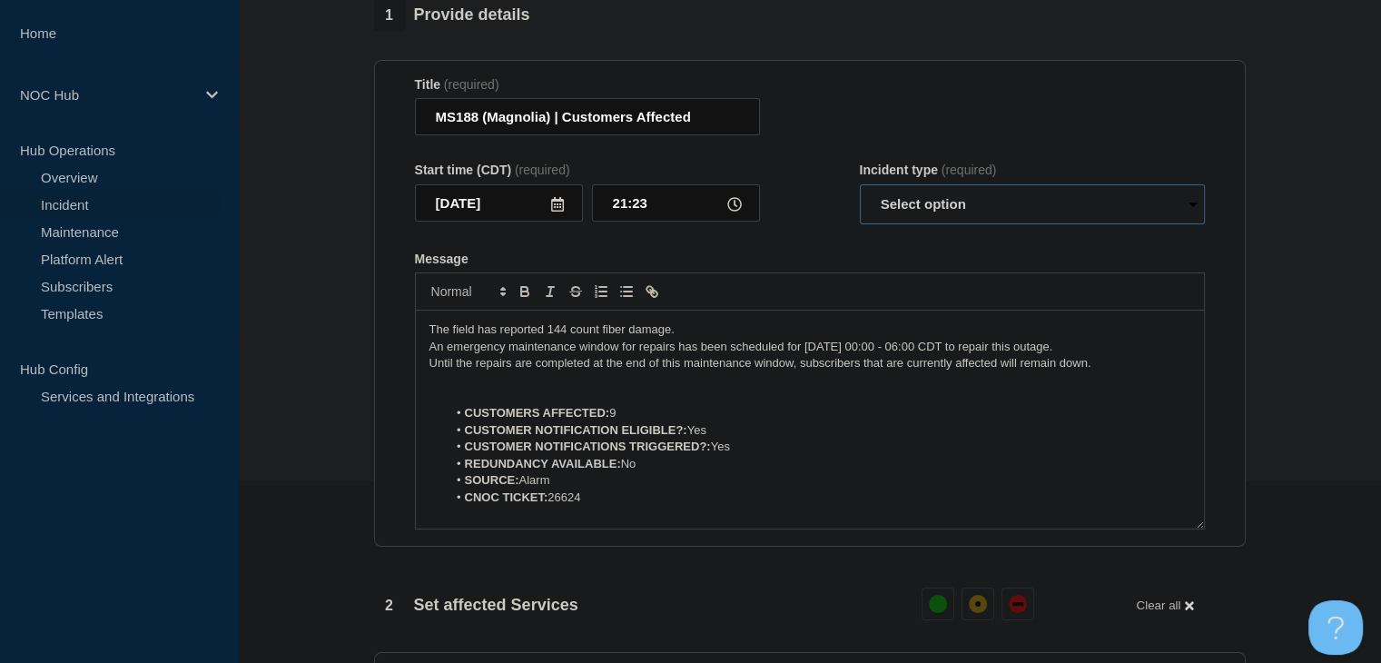
click at [948, 202] on select "Select option Investigating Identified Monitoring Resolved" at bounding box center [1032, 204] width 345 height 40
select select "identified"
click at [860, 195] on select "Select option Investigating Identified Monitoring Resolved" at bounding box center [1032, 204] width 345 height 40
click at [851, 260] on form "Title (required) MS188 (Magnolia) | Customers Affected Start time (CDT) (requir…" at bounding box center [810, 303] width 790 height 453
click at [574, 338] on p "The field has reported 144 count fiber damage." at bounding box center [809, 329] width 761 height 16
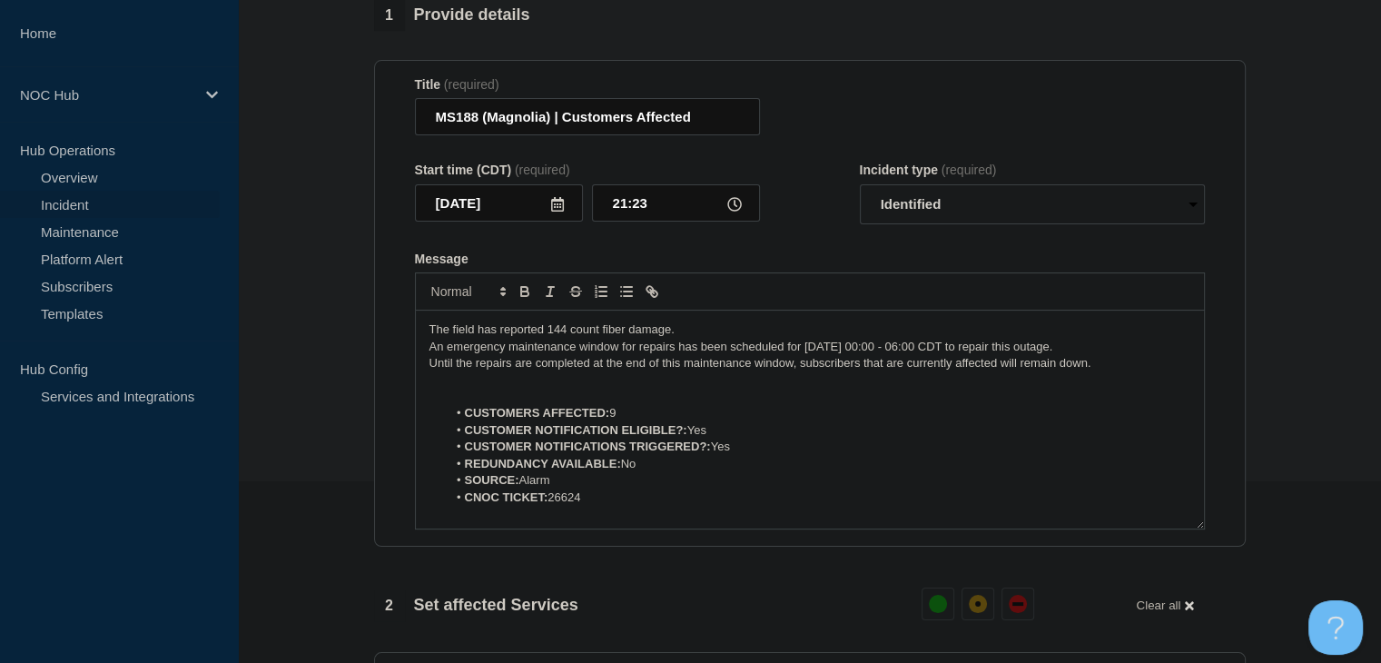
click at [570, 338] on p "The field has reported 144 count fiber damage." at bounding box center [809, 329] width 761 height 16
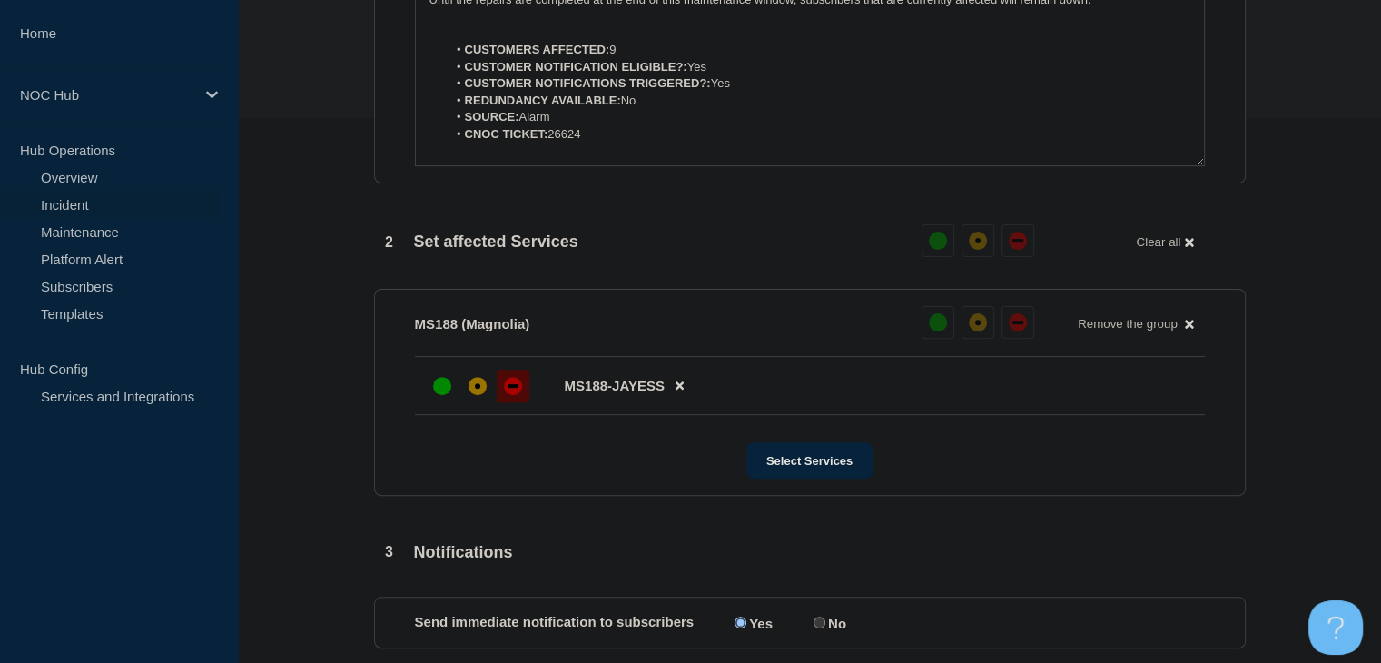
scroll to position [908, 0]
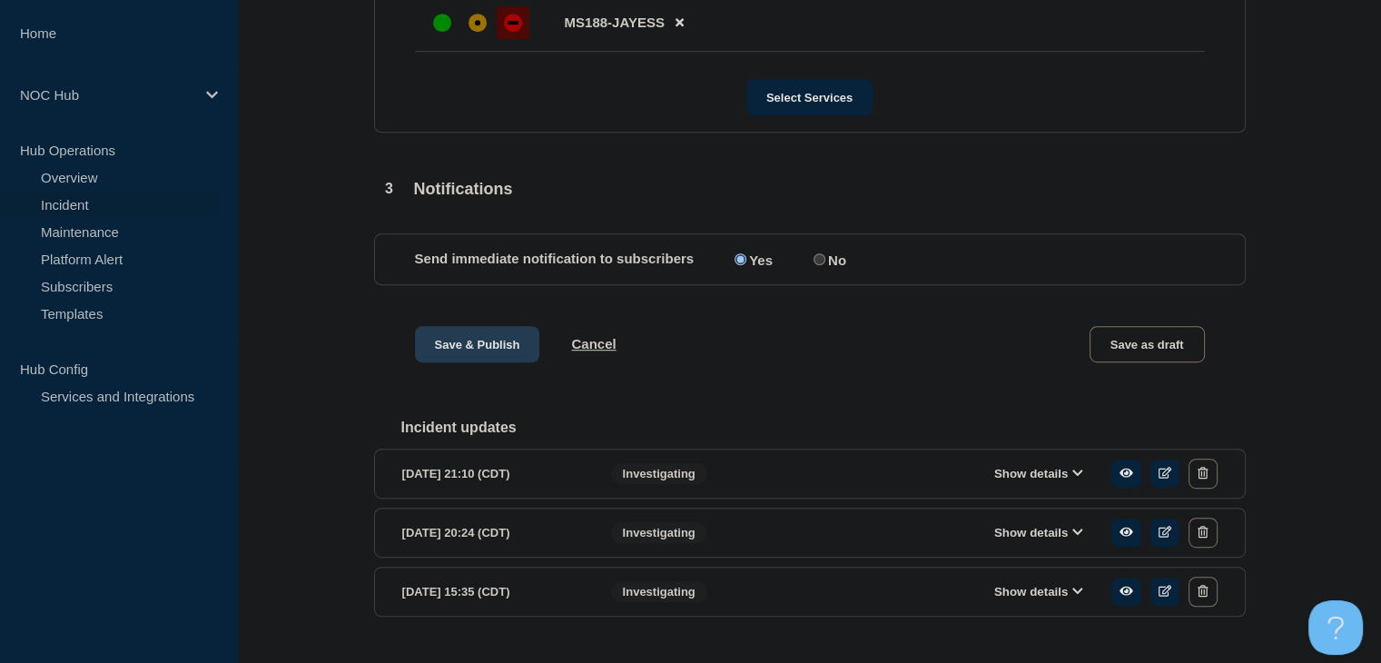
click at [452, 362] on button "Save & Publish" at bounding box center [477, 344] width 125 height 36
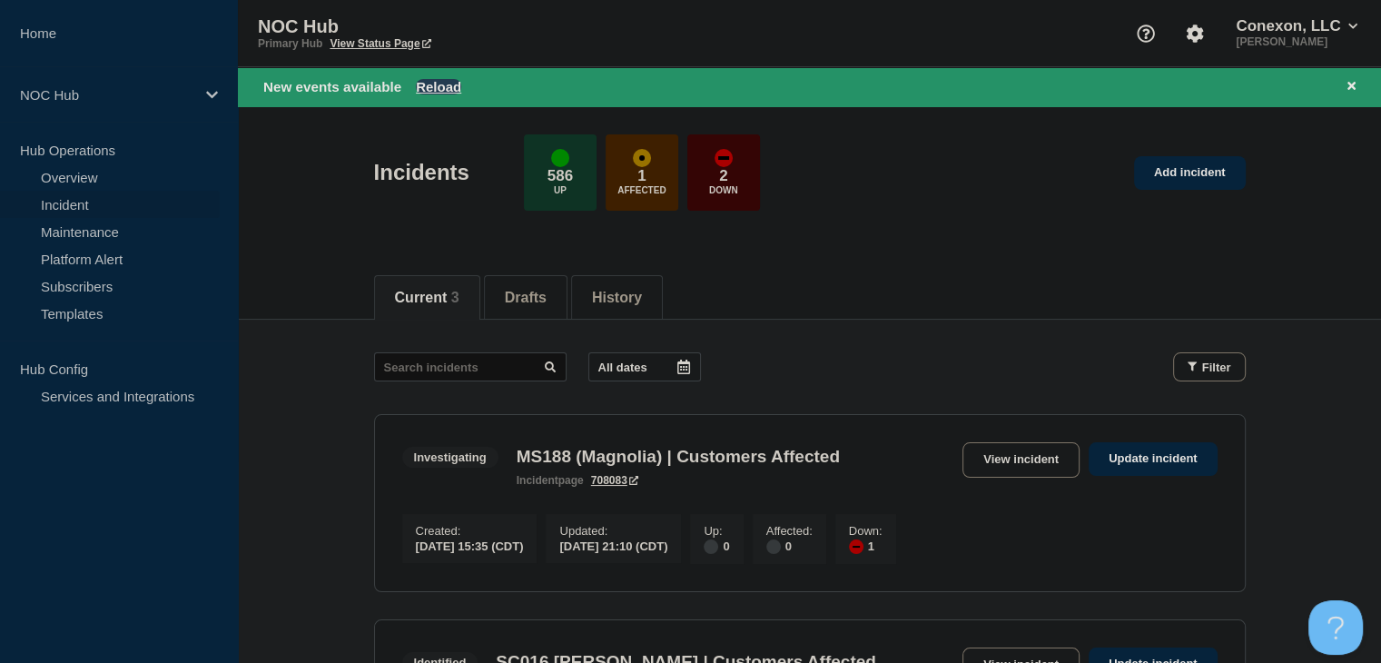
click at [425, 91] on button "Reload" at bounding box center [438, 86] width 45 height 15
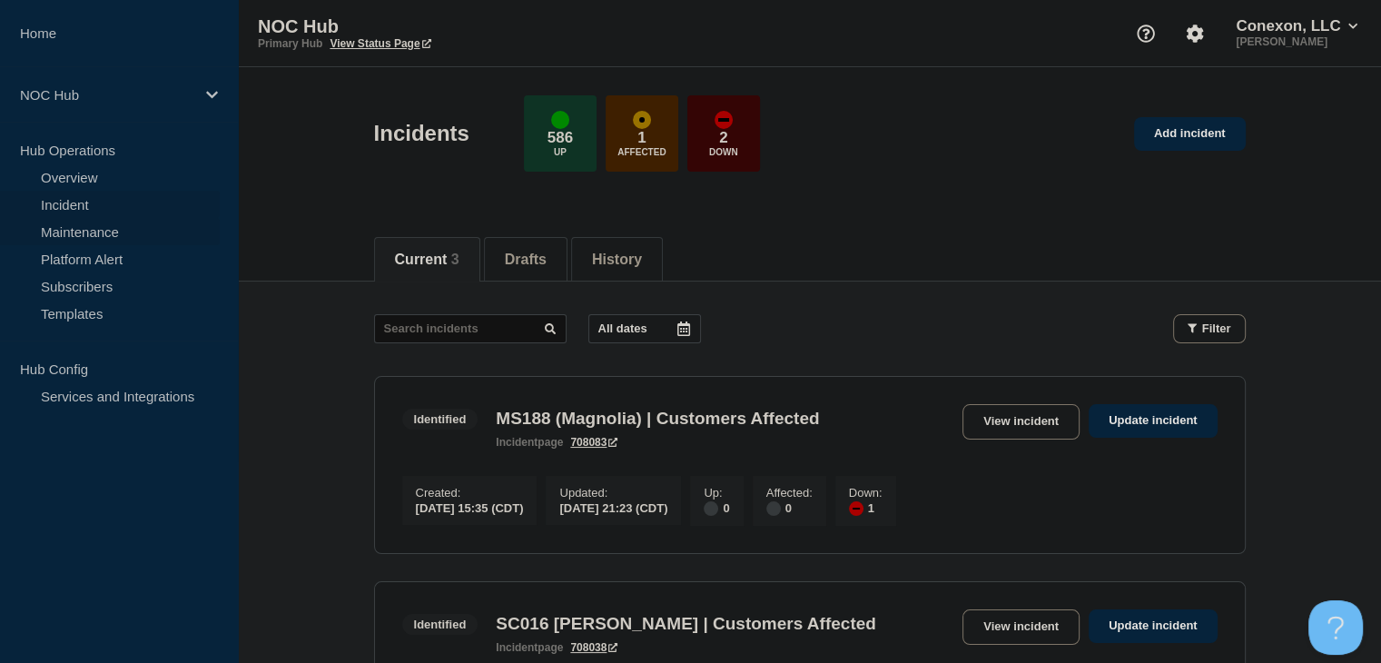
click at [123, 230] on link "Maintenance" at bounding box center [110, 231] width 220 height 27
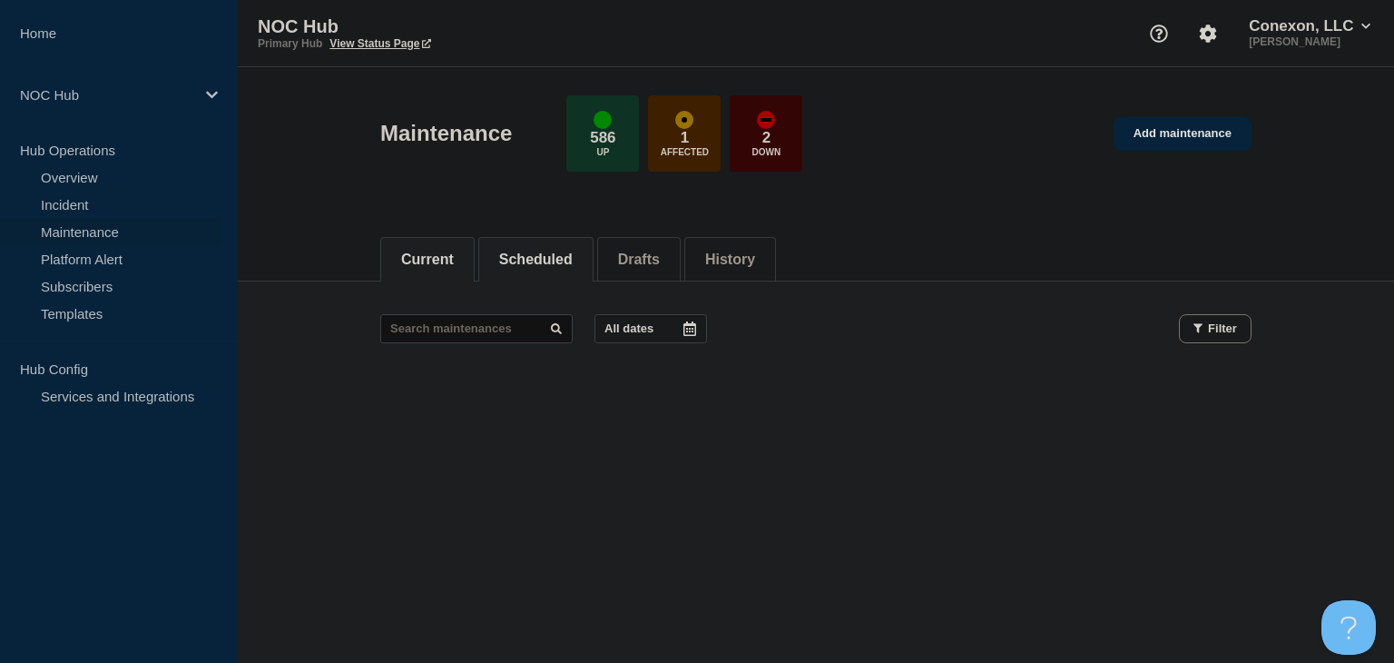
click at [568, 256] on button "Scheduled" at bounding box center [536, 259] width 74 height 16
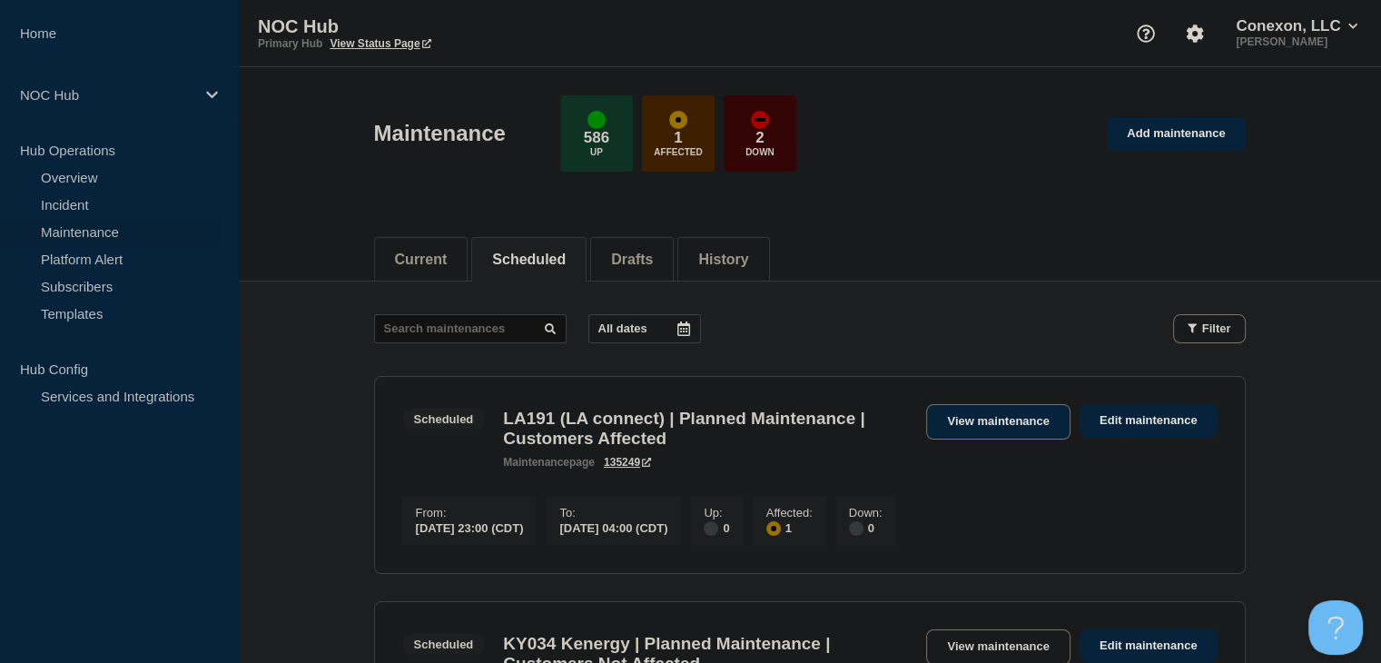
click at [994, 411] on link "View maintenance" at bounding box center [997, 421] width 143 height 35
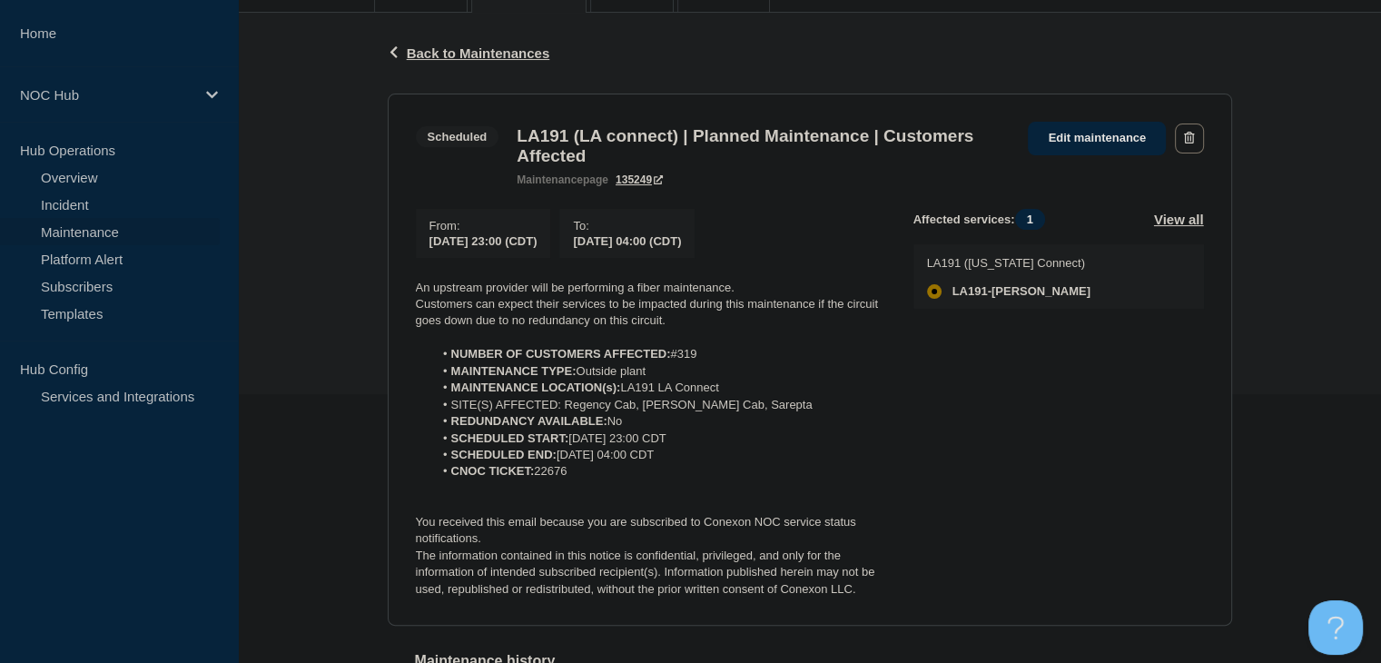
scroll to position [454, 0]
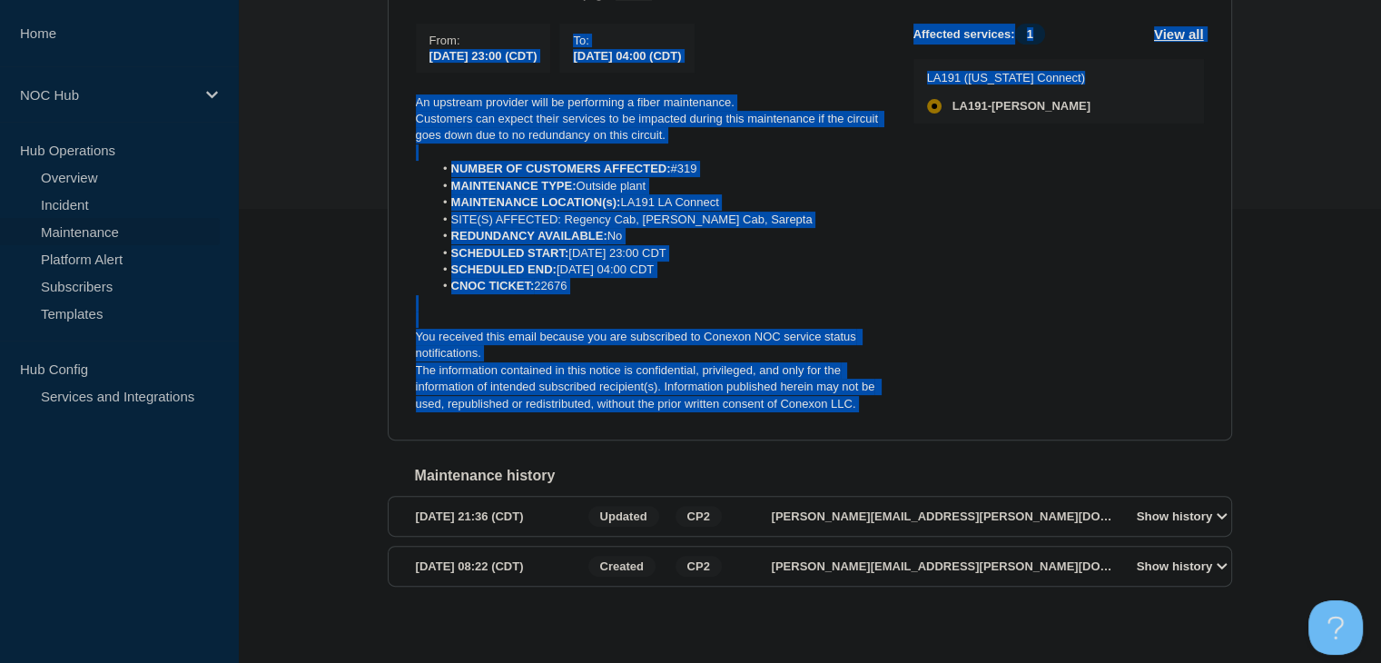
drag, startPoint x: 897, startPoint y: 417, endPoint x: 378, endPoint y: 75, distance: 621.4
click at [378, 74] on div "Back Back to Maintenances Scheduled LA191 (LA connect) | Planned Maintenance | …" at bounding box center [809, 236] width 871 height 817
click at [503, 161] on p at bounding box center [650, 152] width 468 height 16
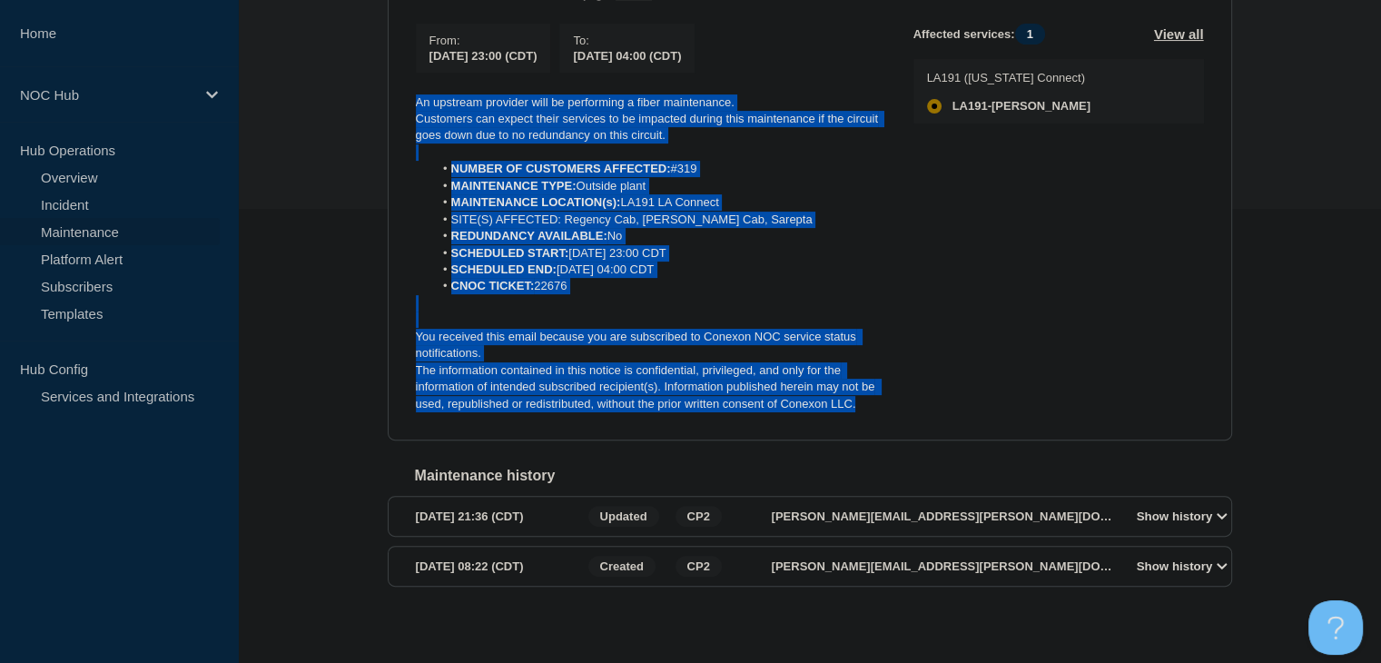
drag, startPoint x: 853, startPoint y: 420, endPoint x: 384, endPoint y: 110, distance: 562.7
click at [384, 110] on div "Back Back to Maintenances Scheduled LA191 (LA connect) | Planned Maintenance | …" at bounding box center [809, 236] width 871 height 817
copy div "An upstream provider will be performing a fiber maintenance. Customers can expe…"
click at [930, 359] on div "Affected services: 1 View all LA191 ([US_STATE] Connect) LA191-[GEOGRAPHIC_DATA]" at bounding box center [1058, 218] width 290 height 389
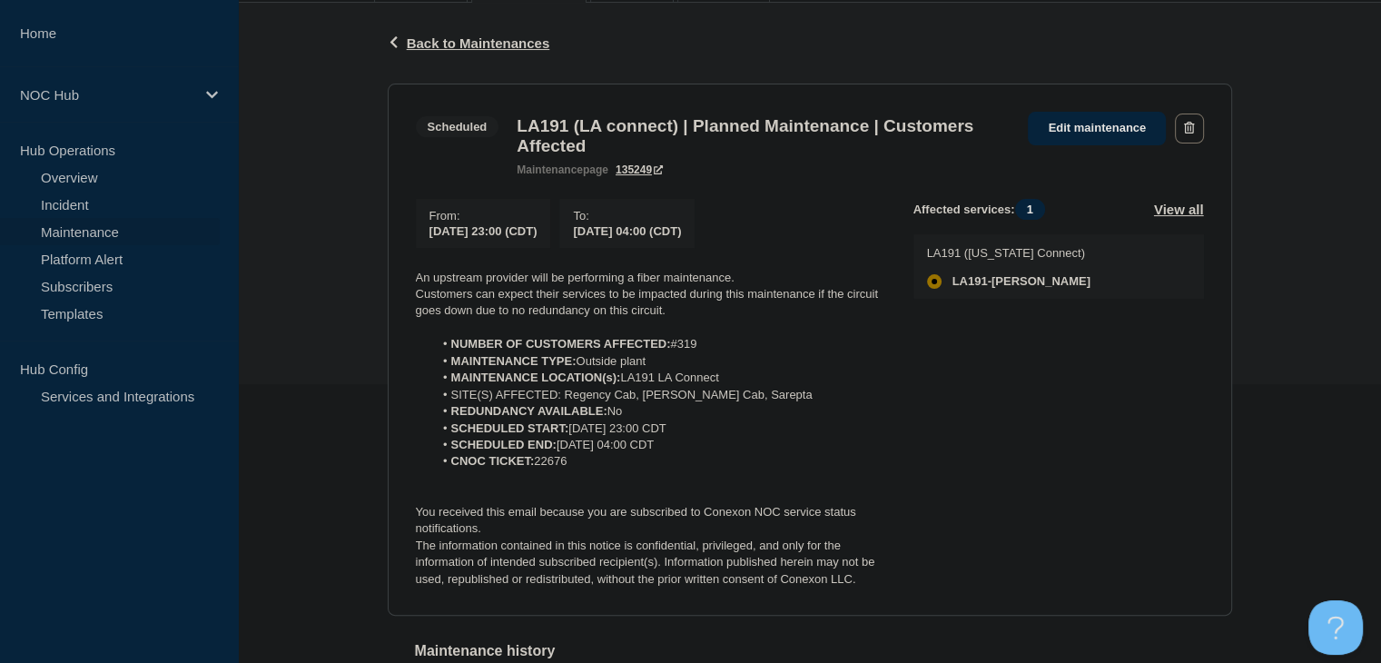
scroll to position [272, 0]
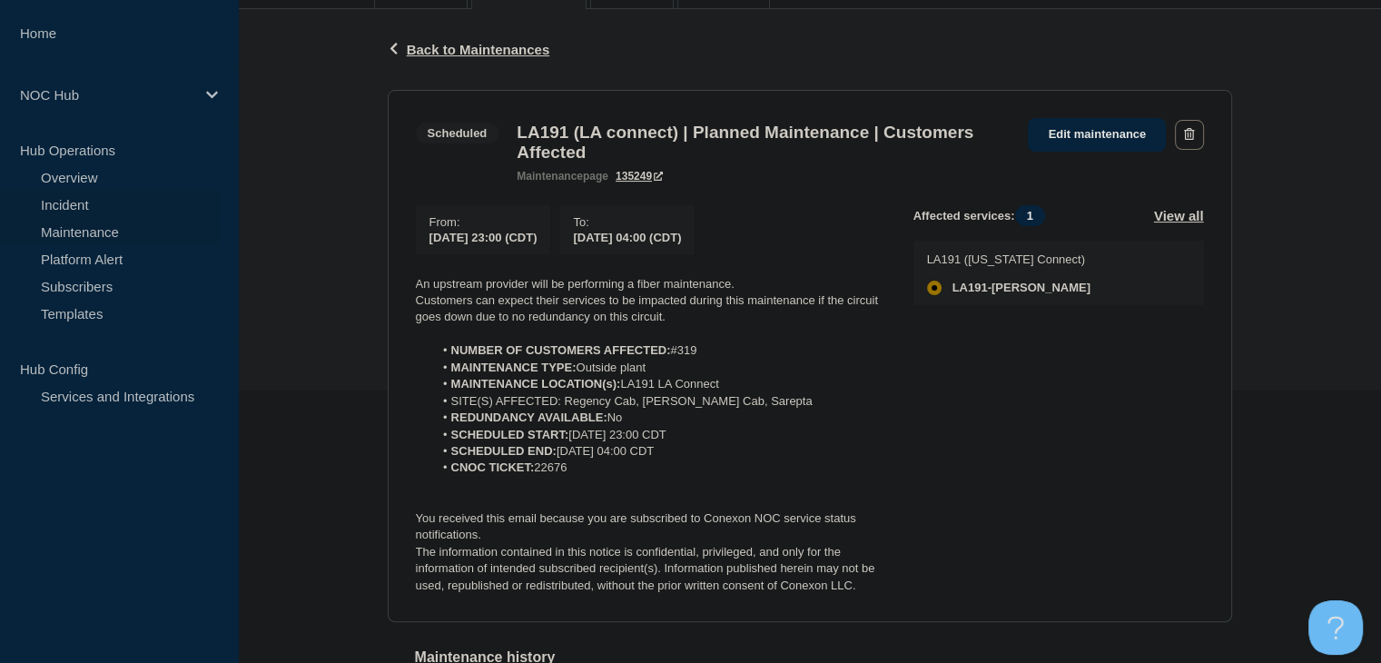
click at [83, 209] on link "Incident" at bounding box center [110, 204] width 220 height 27
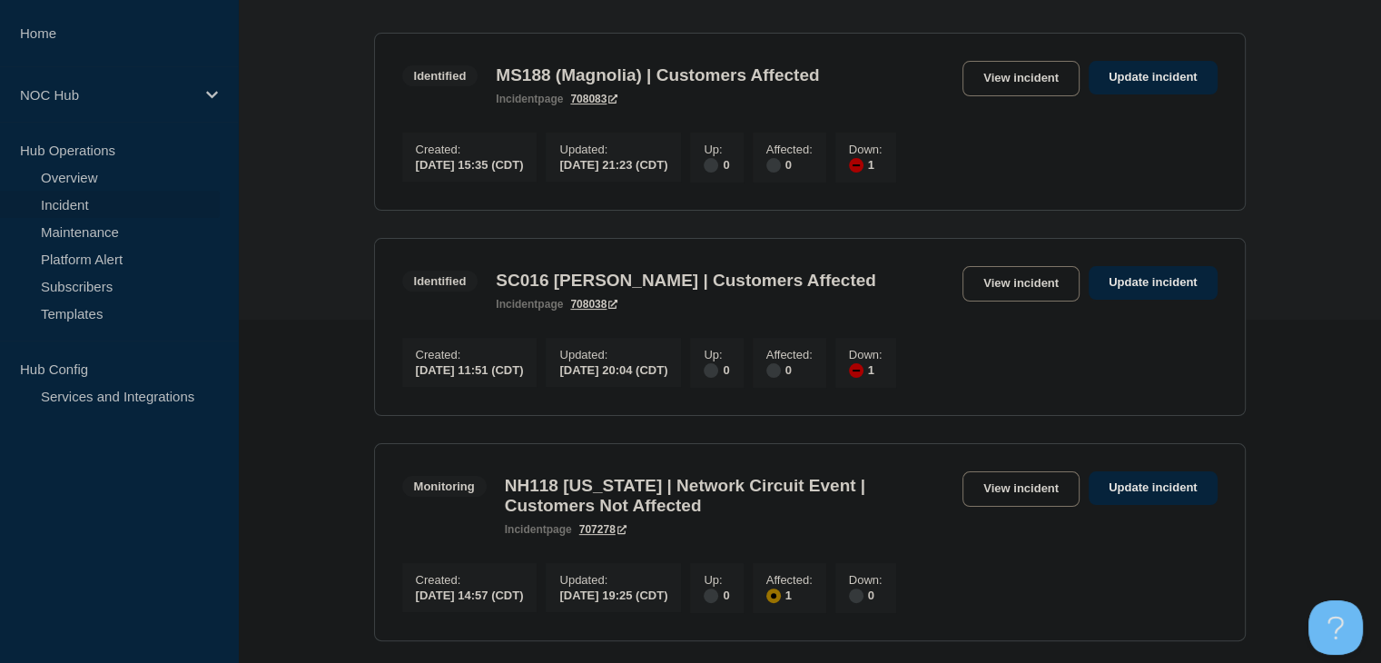
scroll to position [454, 0]
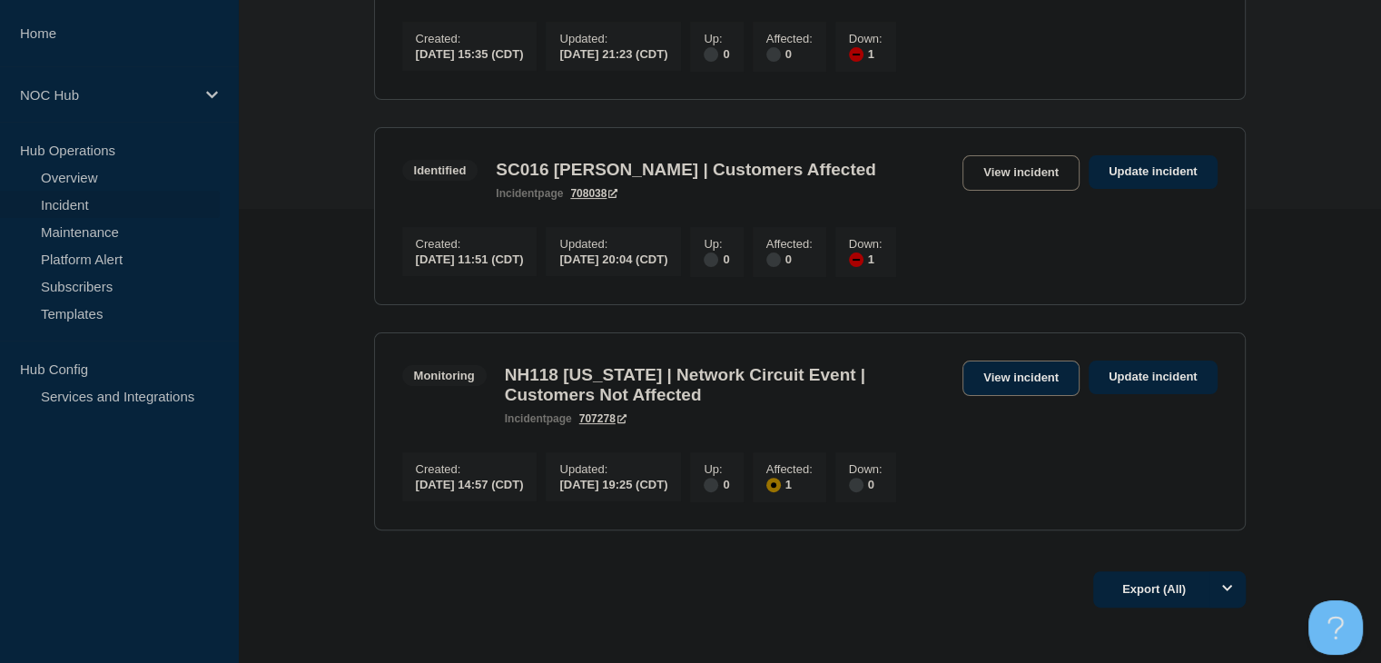
click at [1020, 392] on link "View incident" at bounding box center [1020, 377] width 117 height 35
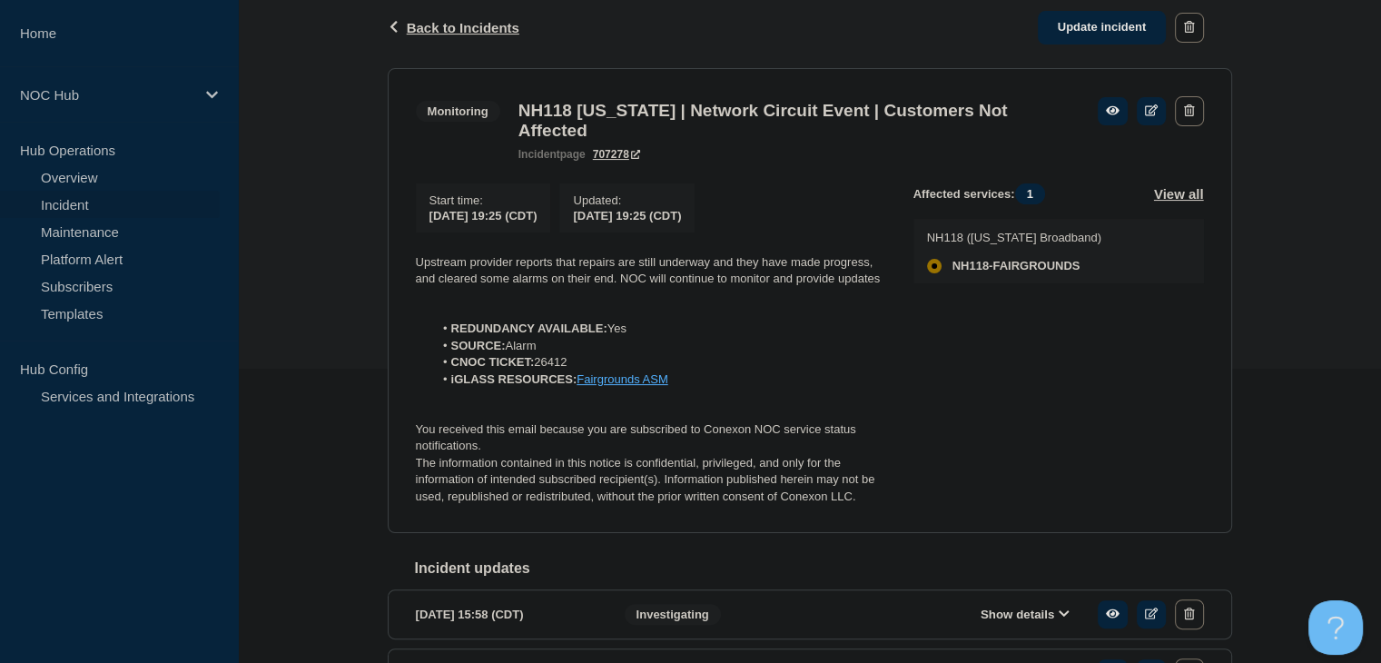
scroll to position [363, 0]
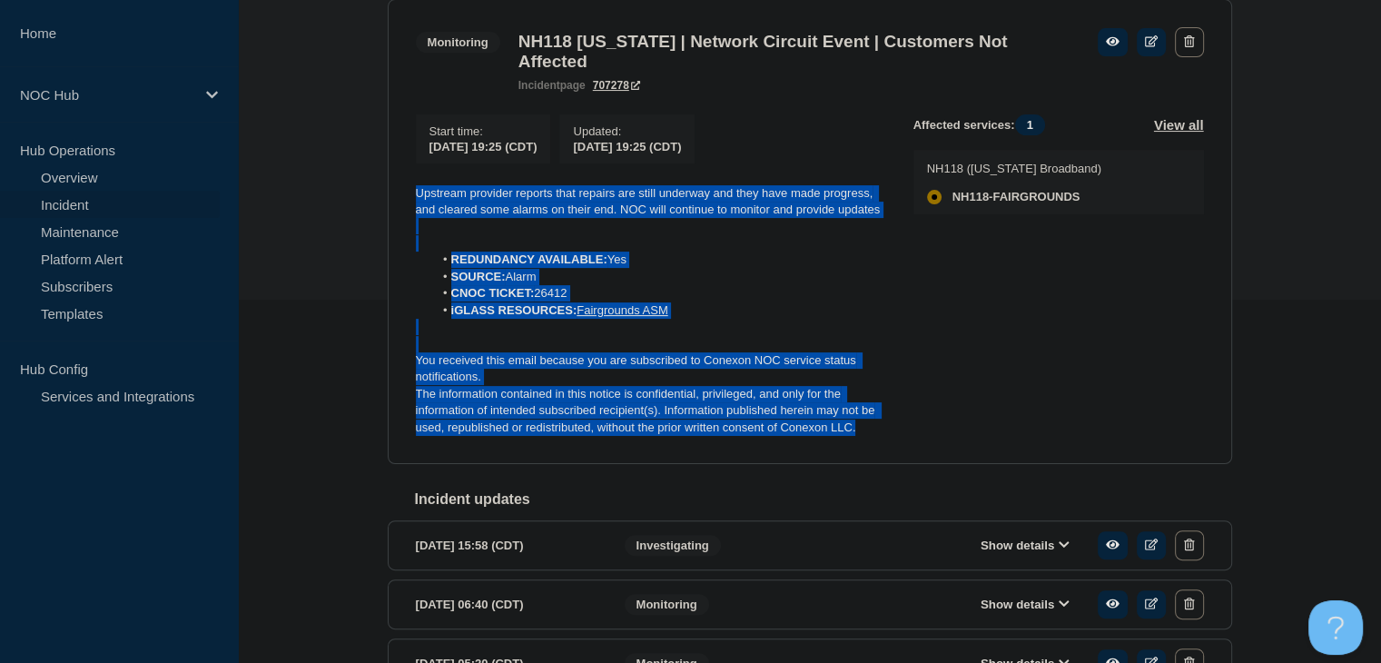
drag, startPoint x: 881, startPoint y: 440, endPoint x: 342, endPoint y: 193, distance: 593.1
click at [342, 193] on div "Back Back to Incidents Update incident Monitoring NH118 [US_STATE] | Network Ci…" at bounding box center [809, 567] width 1143 height 1299
copy div "Upstream provider reports that repairs are still underway and they have made pr…"
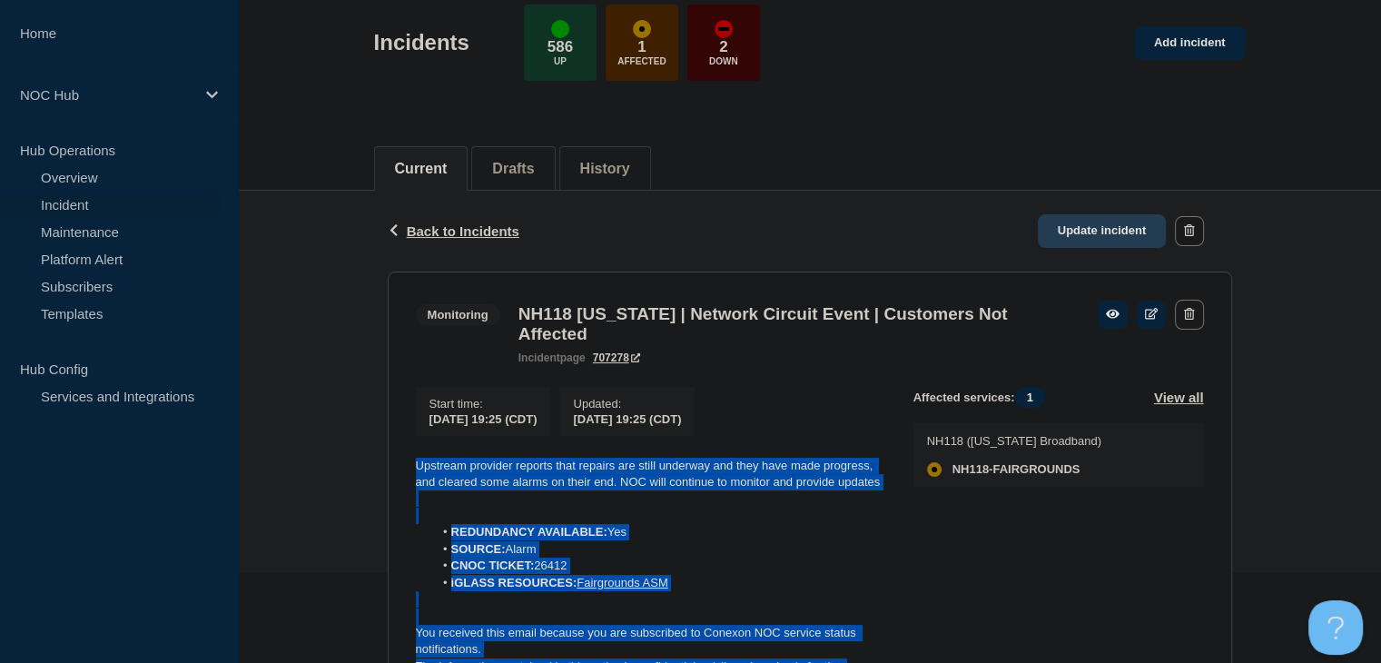
click at [1104, 235] on link "Update incident" at bounding box center [1102, 231] width 129 height 34
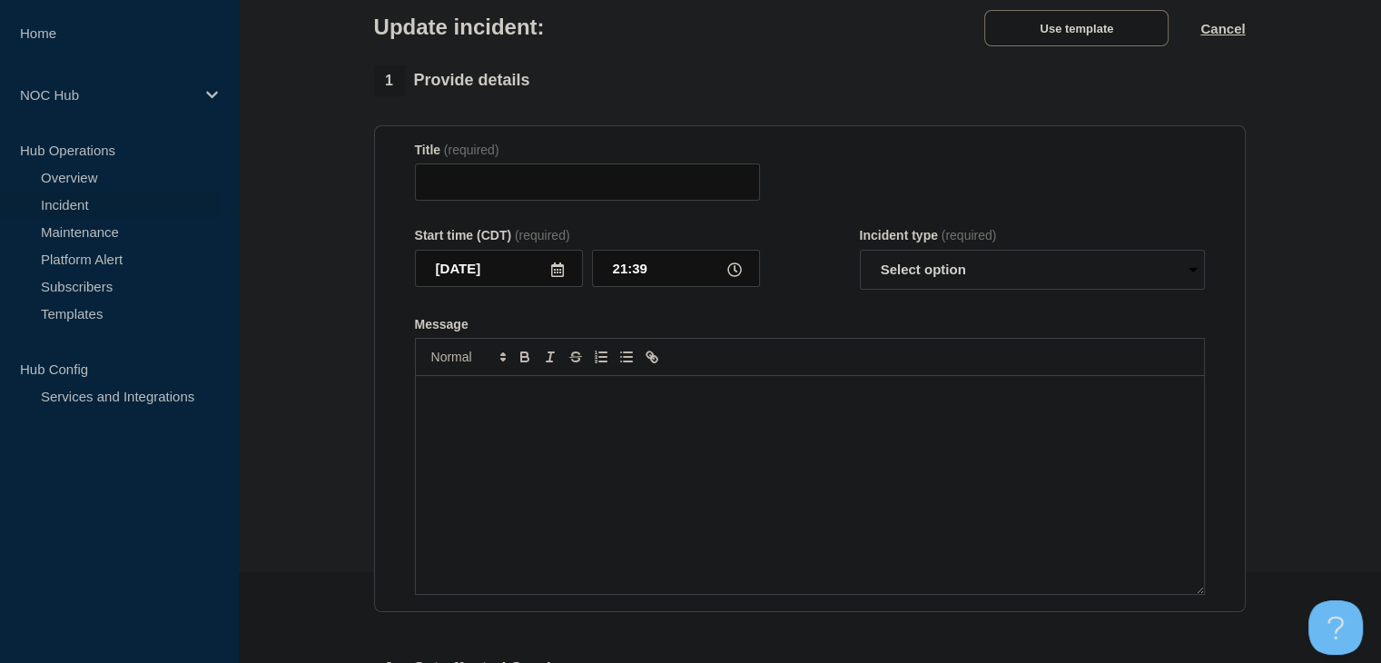
type input "NH118 [US_STATE] | Network Circuit Event | Customers Not Affected"
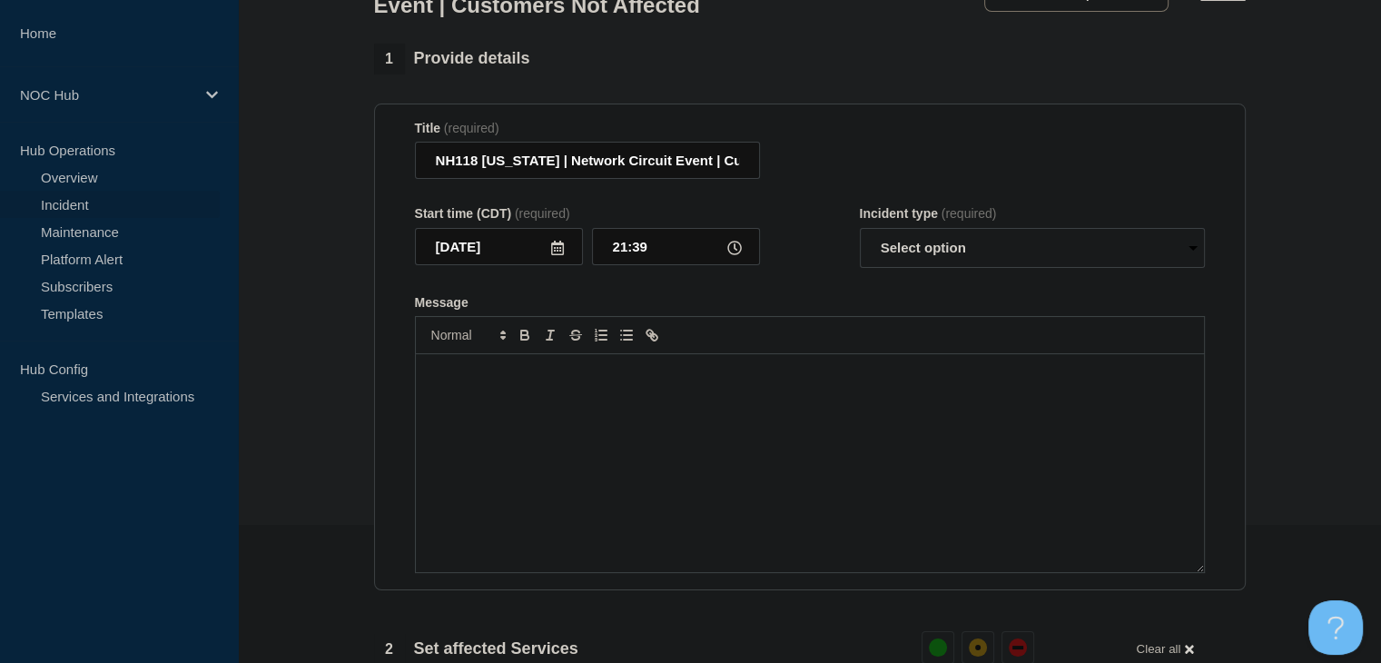
scroll to position [182, 0]
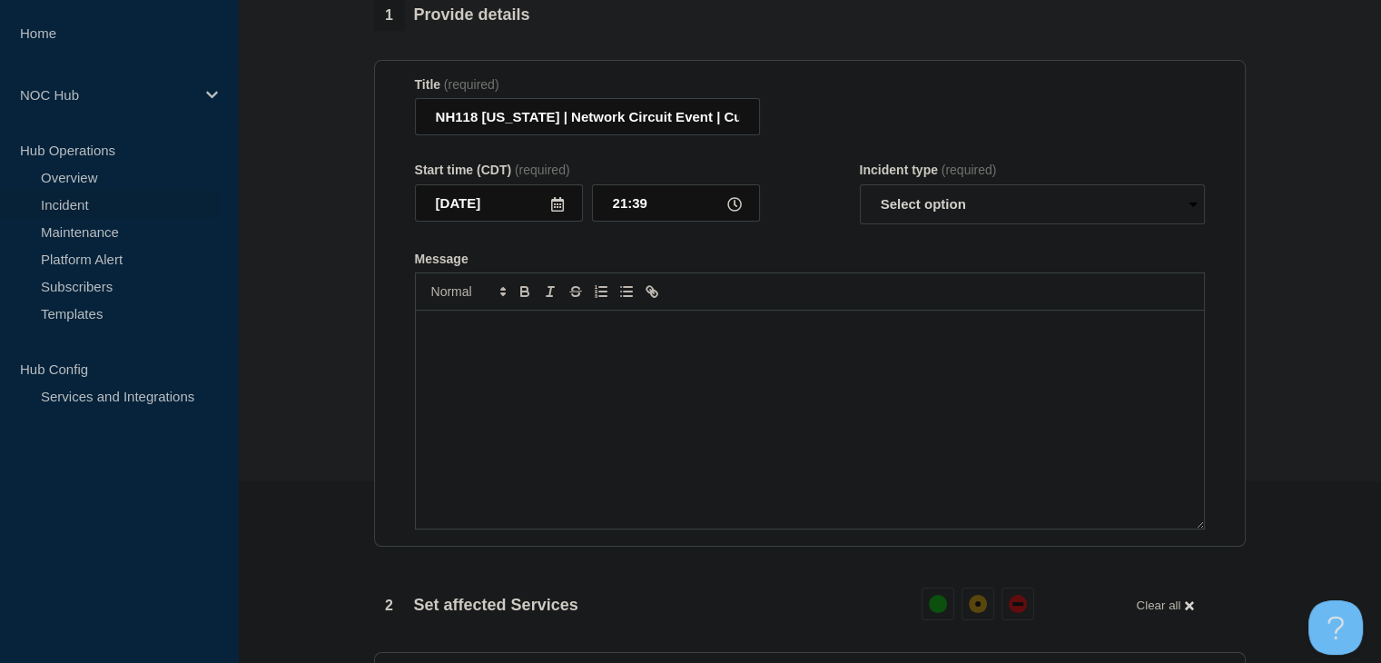
click at [605, 467] on div "Message" at bounding box center [810, 419] width 788 height 218
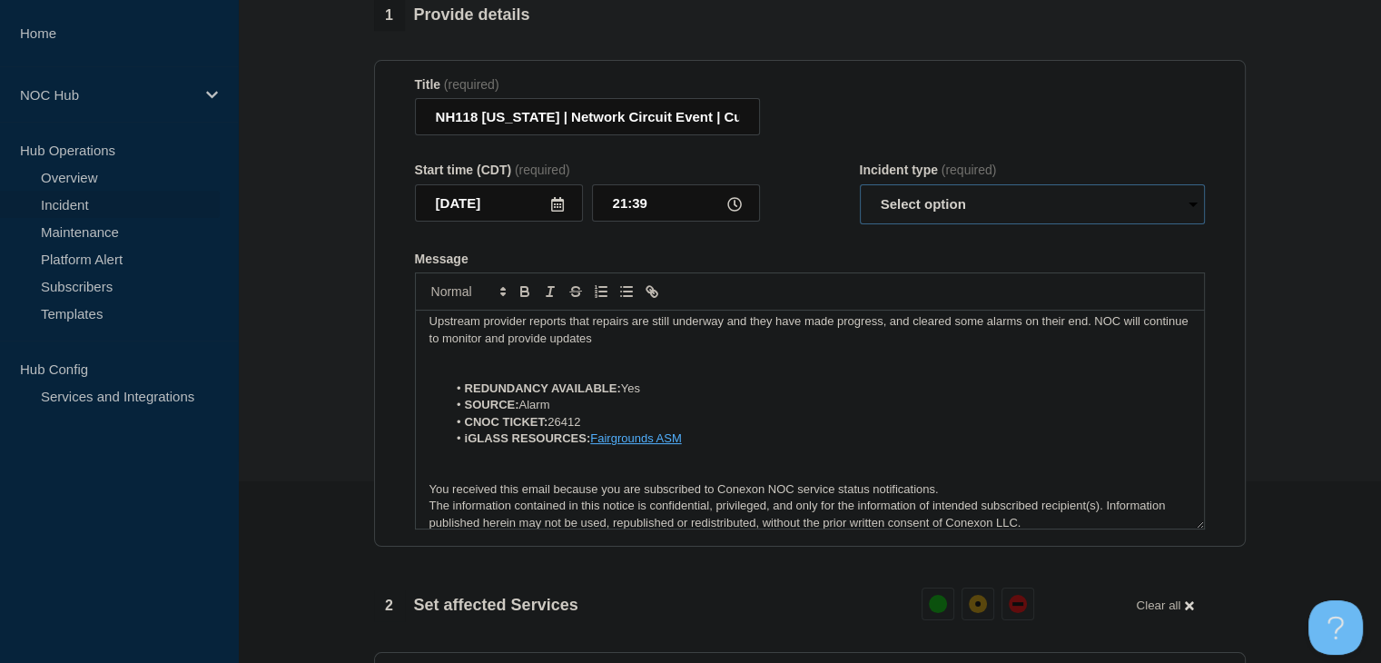
drag, startPoint x: 928, startPoint y: 219, endPoint x: 928, endPoint y: 233, distance: 14.5
click at [928, 219] on select "Select option Investigating Identified Monitoring Resolved" at bounding box center [1032, 204] width 345 height 40
select select "monitoring"
click at [860, 195] on select "Select option Investigating Identified Monitoring Resolved" at bounding box center [1032, 204] width 345 height 40
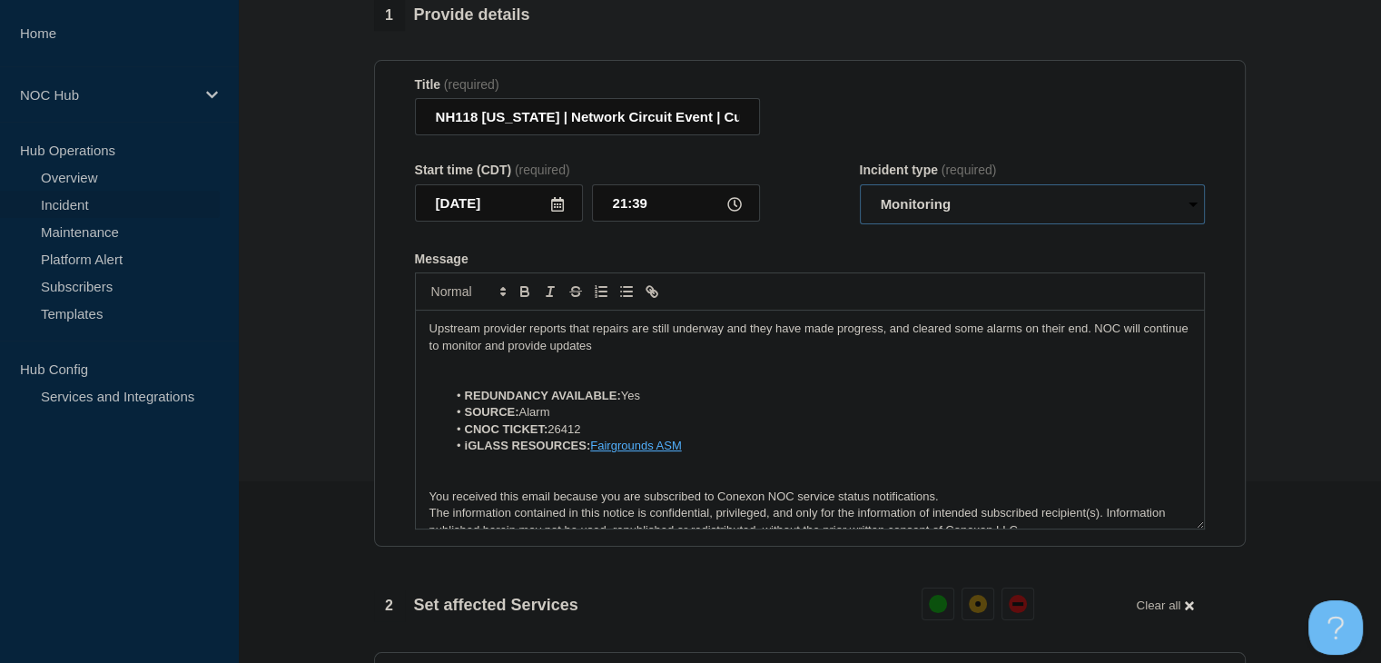
scroll to position [0, 0]
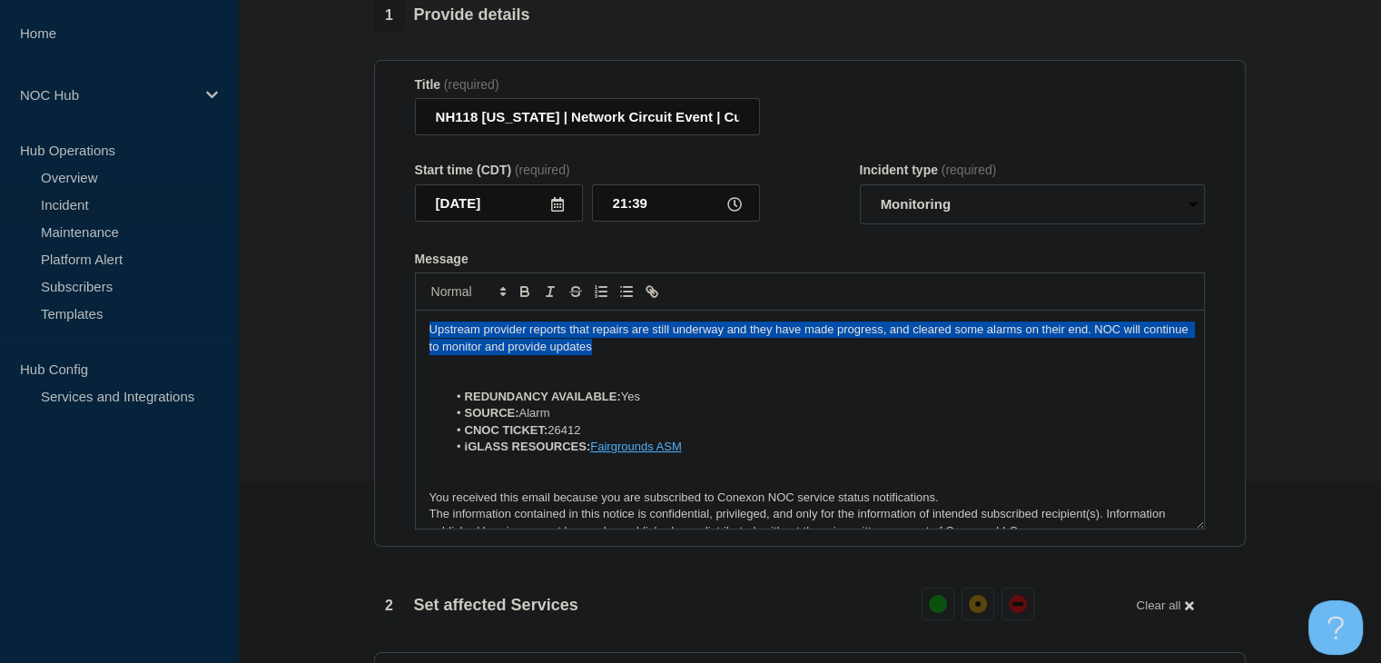
drag, startPoint x: 651, startPoint y: 351, endPoint x: 321, endPoint y: 335, distance: 329.9
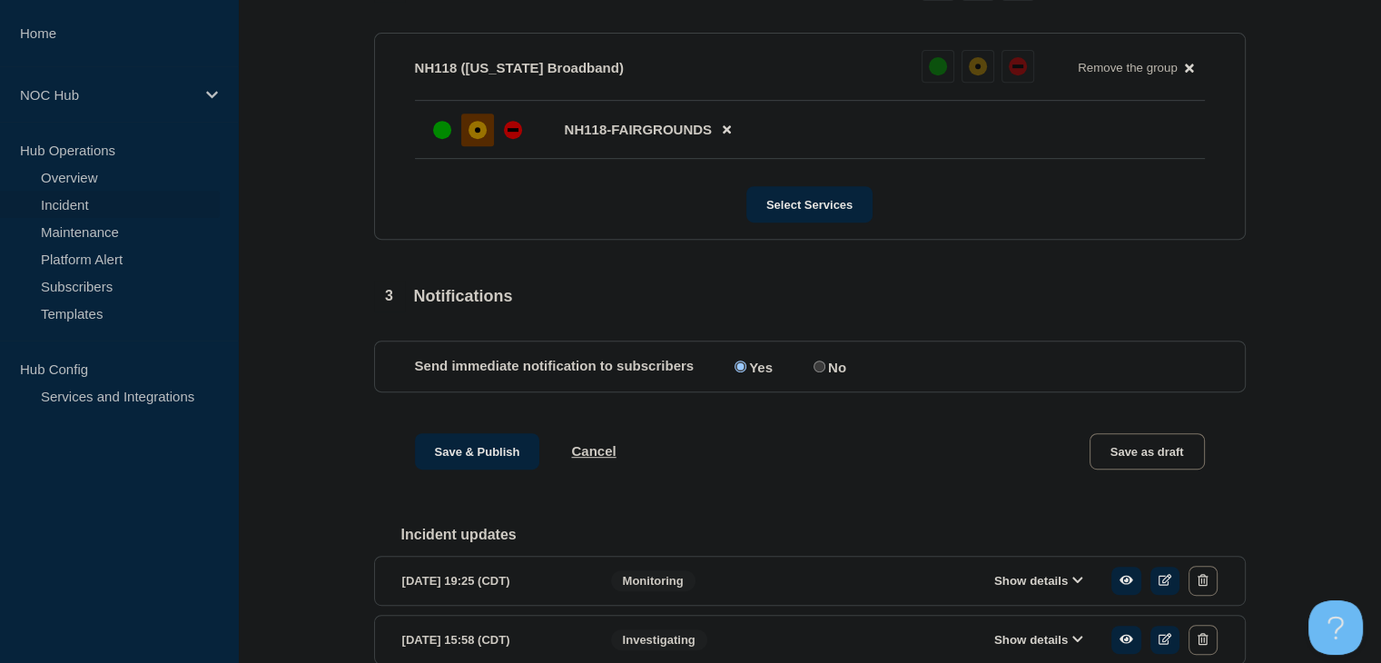
scroll to position [908, 0]
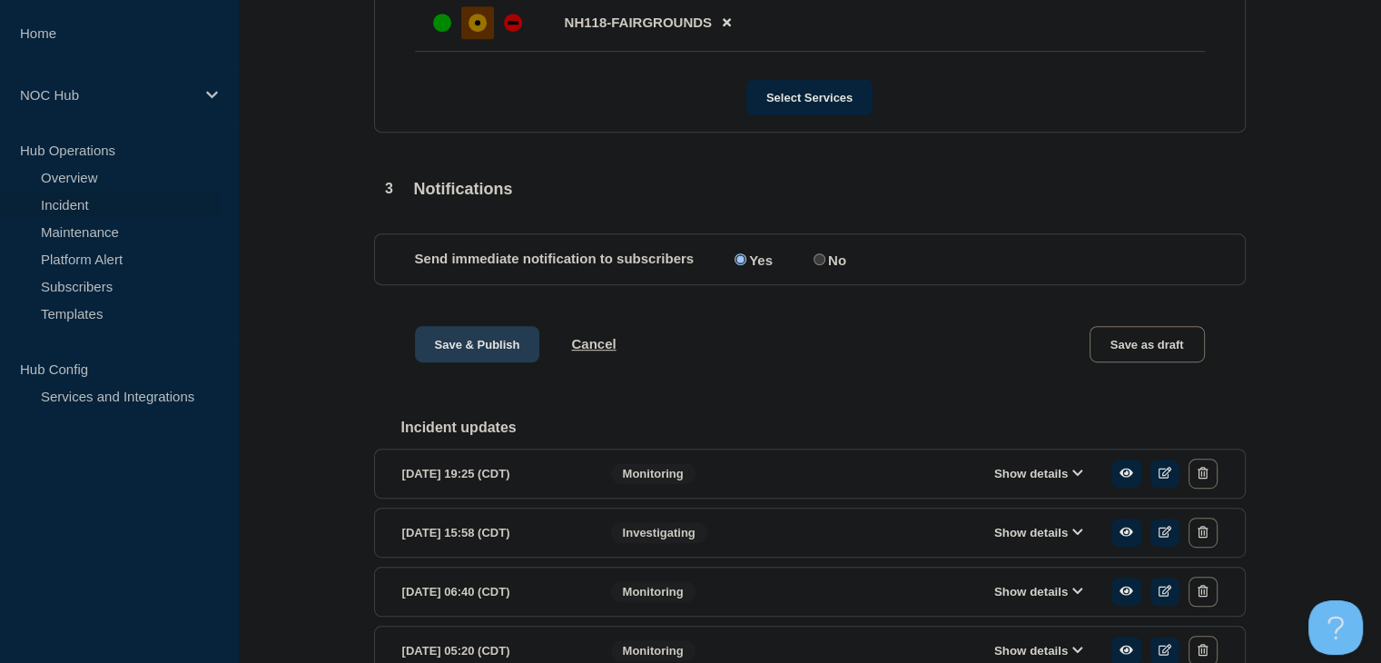
click at [464, 362] on button "Save & Publish" at bounding box center [477, 344] width 125 height 36
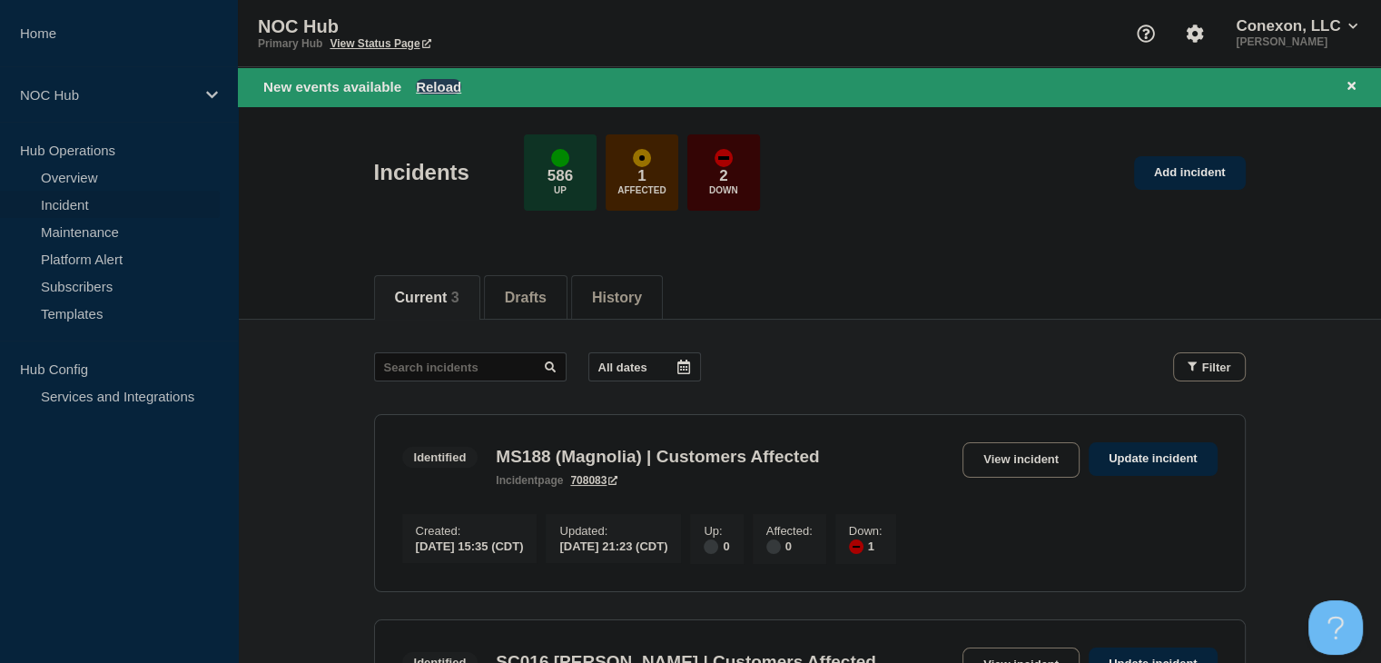
drag, startPoint x: 440, startPoint y: 71, endPoint x: 439, endPoint y: 84, distance: 13.6
click at [440, 72] on div "New events available Reload" at bounding box center [809, 86] width 1143 height 39
click at [439, 84] on button "Reload" at bounding box center [438, 86] width 45 height 15
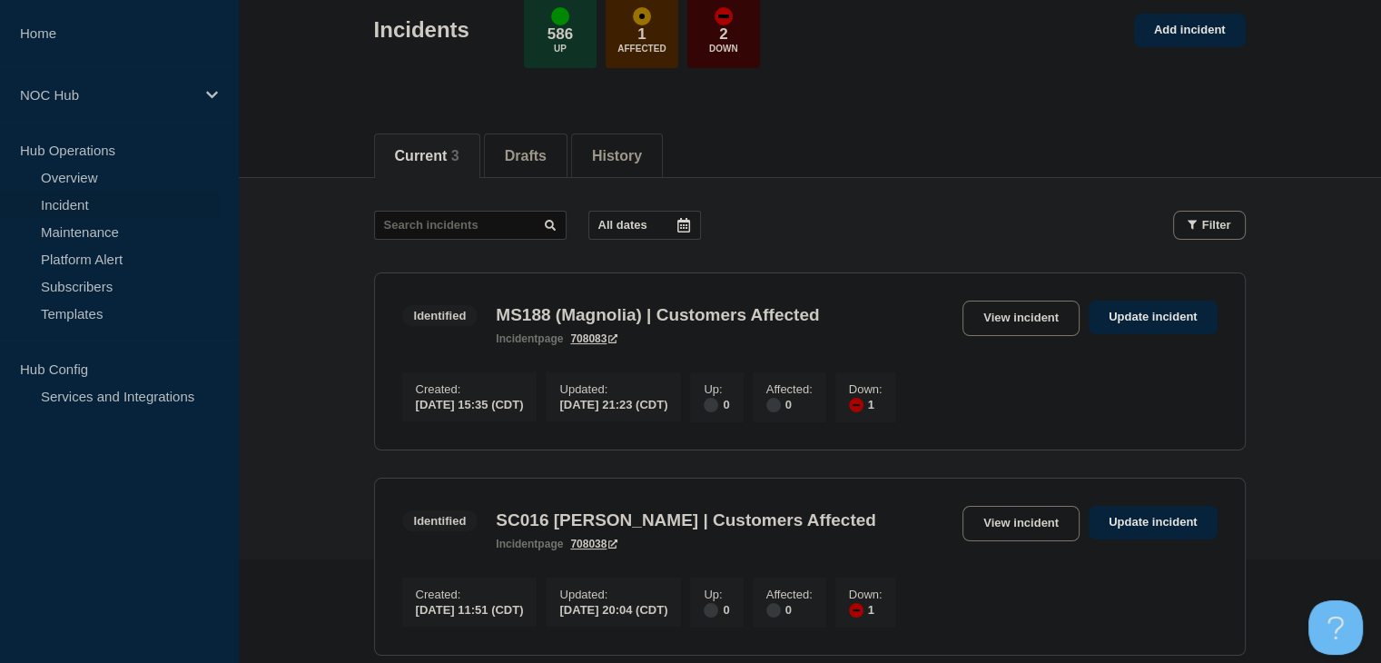
scroll to position [182, 0]
